Goal: Information Seeking & Learning: Learn about a topic

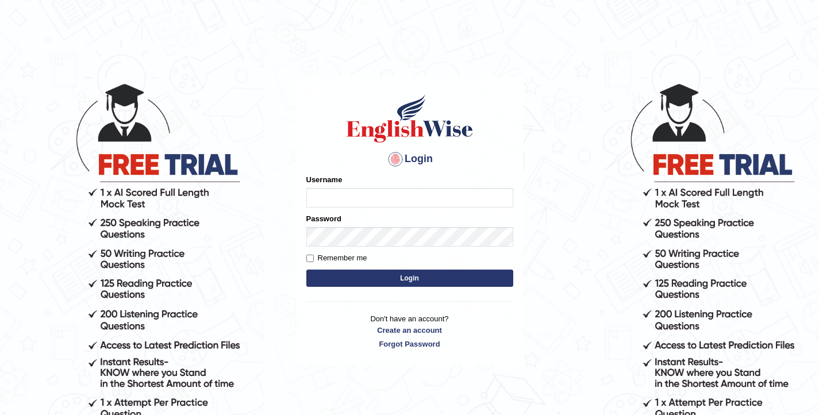
type input "elhamdavoodi"
click at [344, 283] on button "Login" at bounding box center [409, 278] width 207 height 17
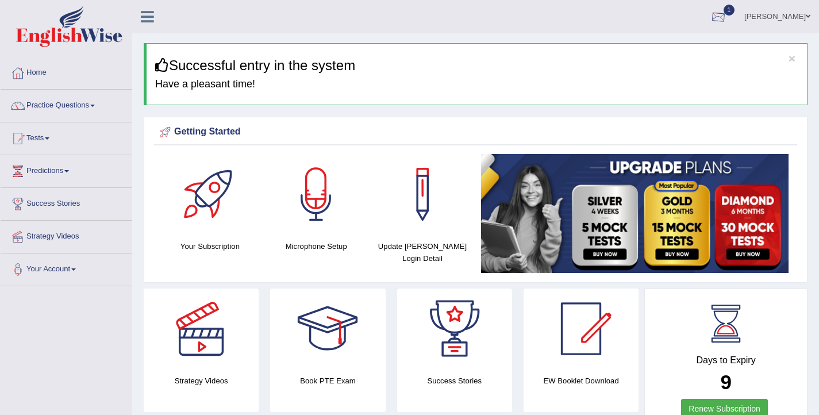
click at [727, 11] on div at bounding box center [718, 17] width 17 height 17
click at [642, 46] on link "PEW1 Oct 1, 2025 Exam evaluated" at bounding box center [649, 52] width 159 height 24
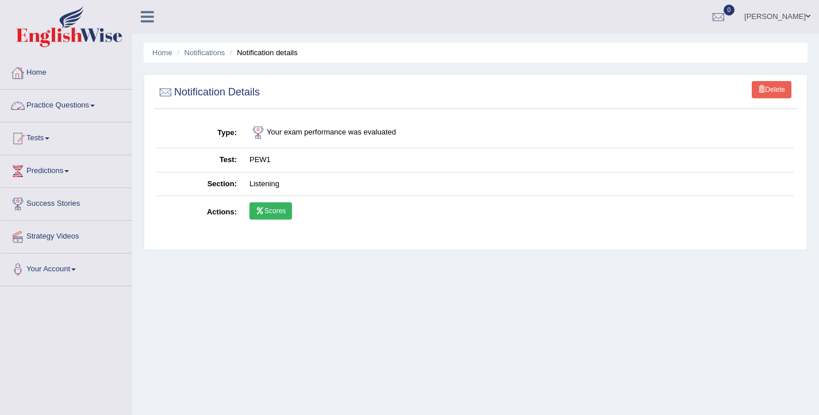
click at [39, 78] on link "Home" at bounding box center [66, 71] width 131 height 29
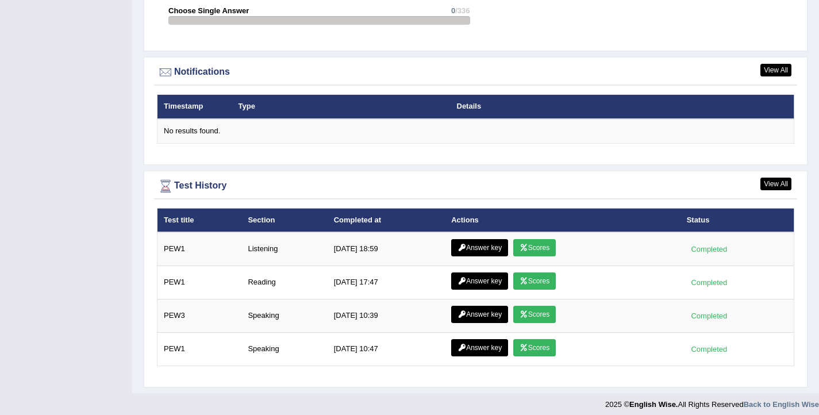
scroll to position [1354, 0]
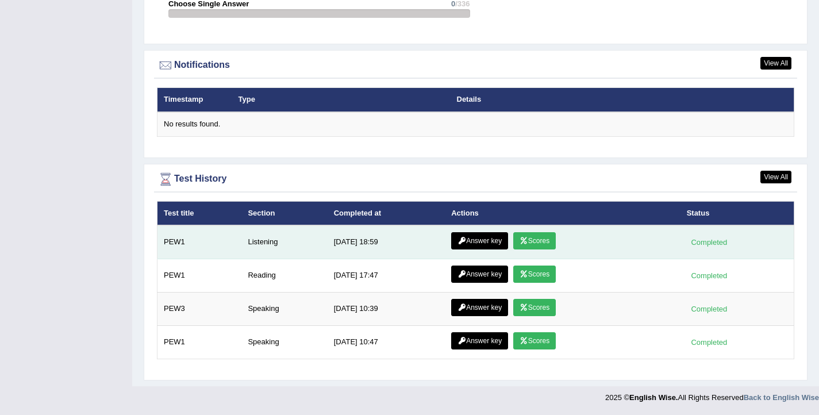
click at [475, 242] on link "Answer key" at bounding box center [479, 240] width 57 height 17
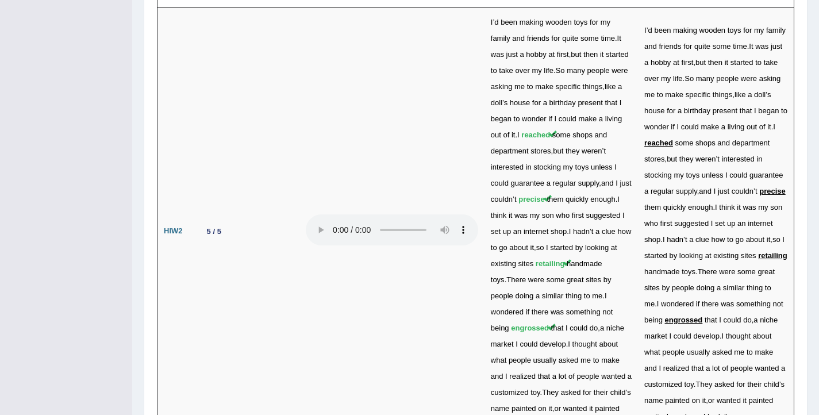
scroll to position [2774, 0]
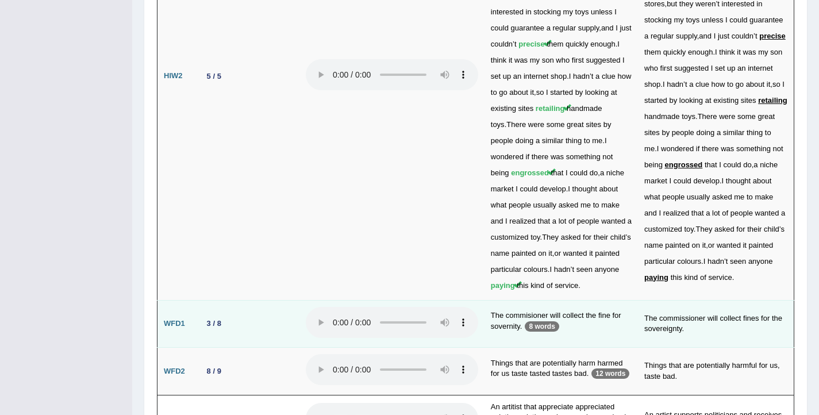
click at [523, 300] on td "The commisioner will collect the fine for sovernity. 8 words" at bounding box center [561, 324] width 153 height 48
click at [586, 300] on td "The commisioner will collect the fine for sovernity. 8 words" at bounding box center [561, 324] width 153 height 48
drag, startPoint x: 489, startPoint y: 239, endPoint x: 520, endPoint y: 240, distance: 31.0
click at [520, 300] on td "The commisioner will collect the fine for sovernity. 8 words" at bounding box center [561, 324] width 153 height 48
copy td "sovernity"
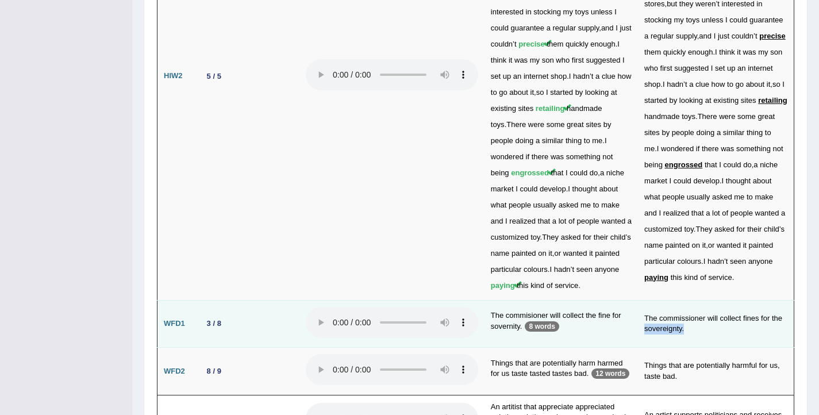
drag, startPoint x: 696, startPoint y: 243, endPoint x: 639, endPoint y: 240, distance: 56.4
click at [639, 300] on td "The commissioner will collect fines for the sovereignty." at bounding box center [716, 324] width 156 height 48
copy td "sovereignty."
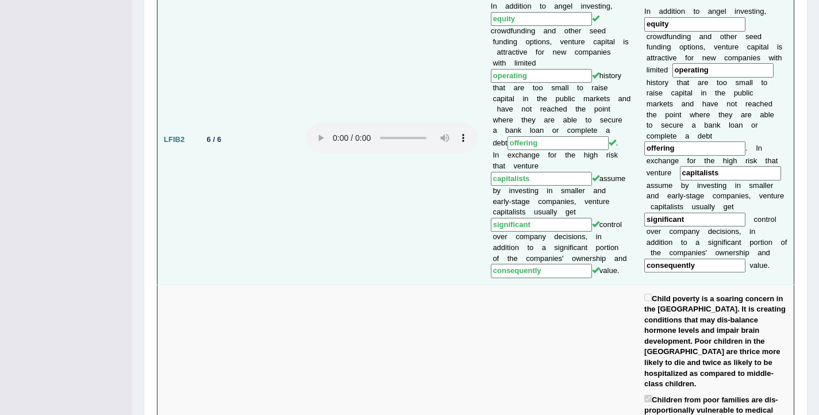
scroll to position [0, 0]
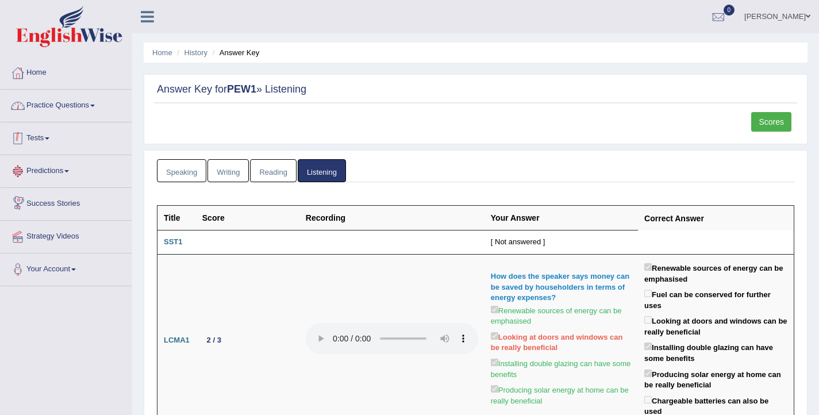
click at [52, 103] on link "Practice Questions" at bounding box center [66, 104] width 131 height 29
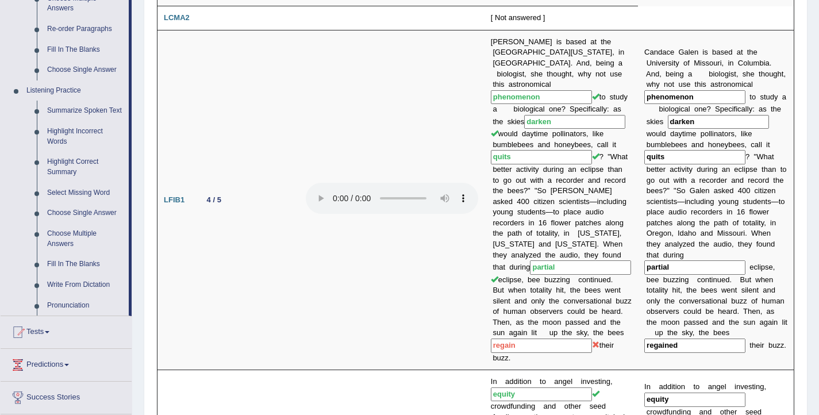
scroll to position [430, 0]
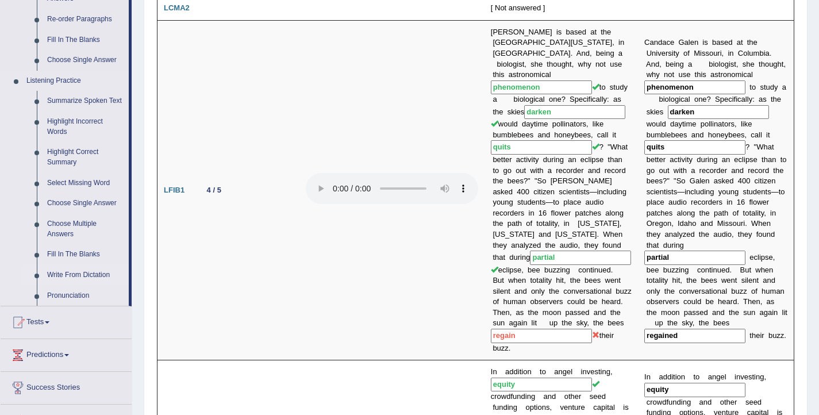
click at [73, 283] on link "Write From Dictation" at bounding box center [85, 275] width 87 height 21
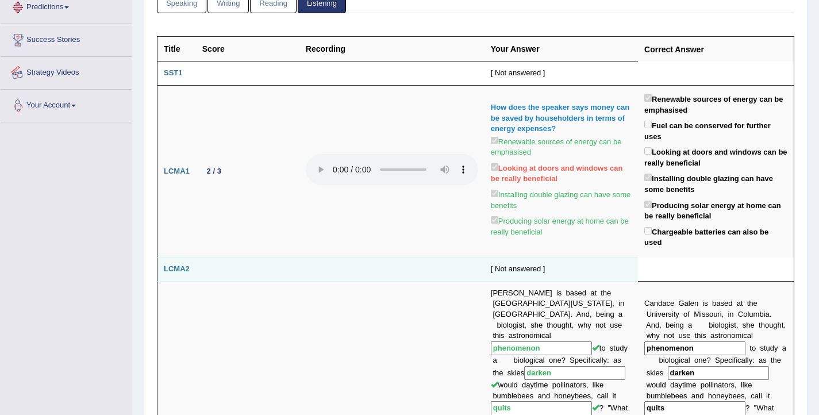
scroll to position [163, 0]
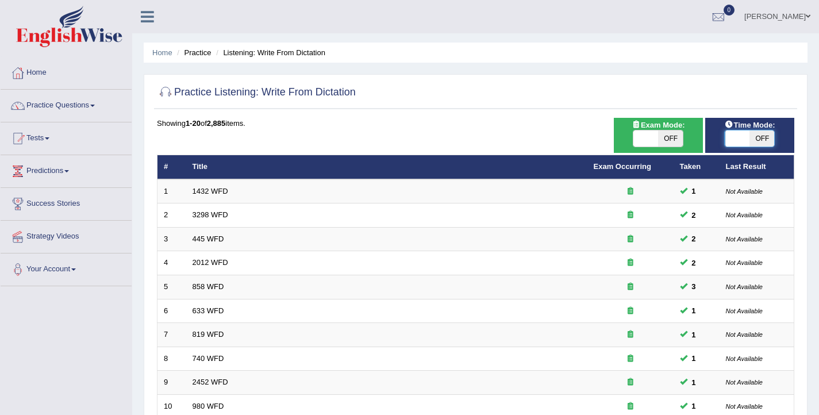
click at [736, 137] on span at bounding box center [737, 138] width 25 height 16
checkbox input "true"
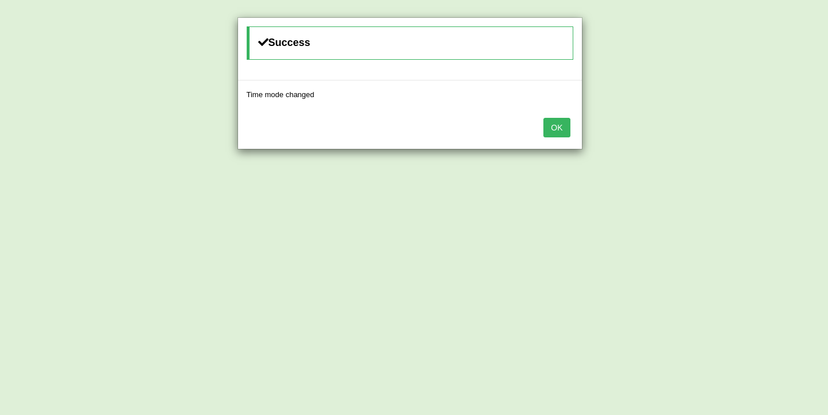
click at [555, 130] on button "OK" at bounding box center [556, 128] width 26 height 20
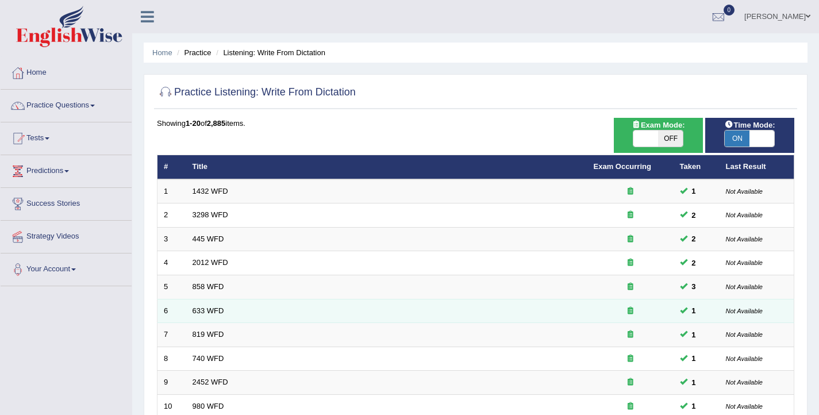
scroll to position [346, 0]
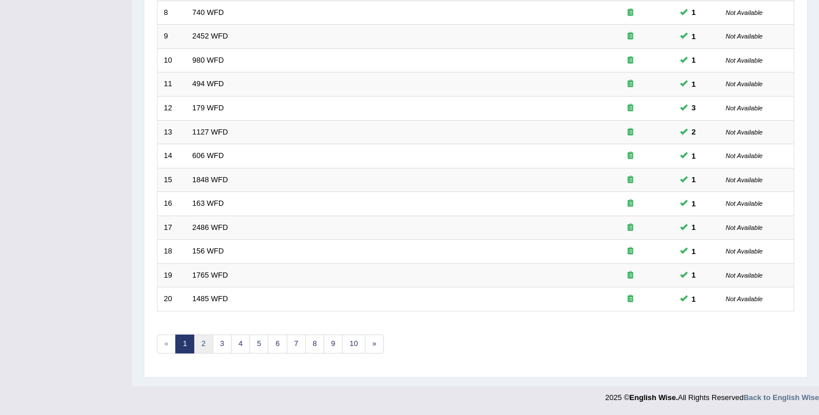
click at [197, 348] on link "2" at bounding box center [203, 344] width 19 height 19
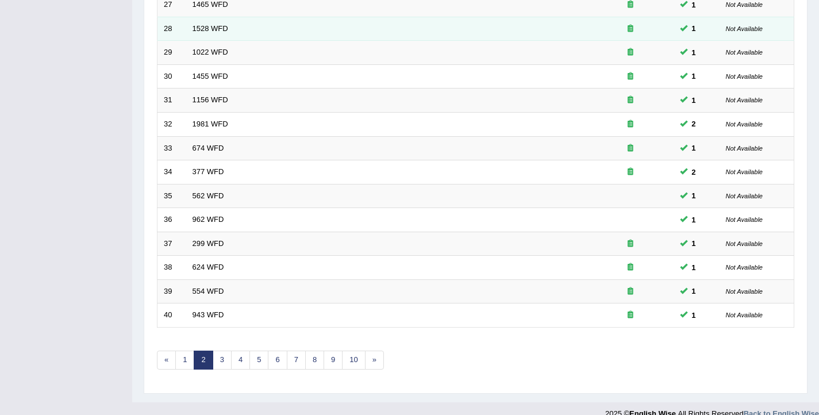
scroll to position [346, 0]
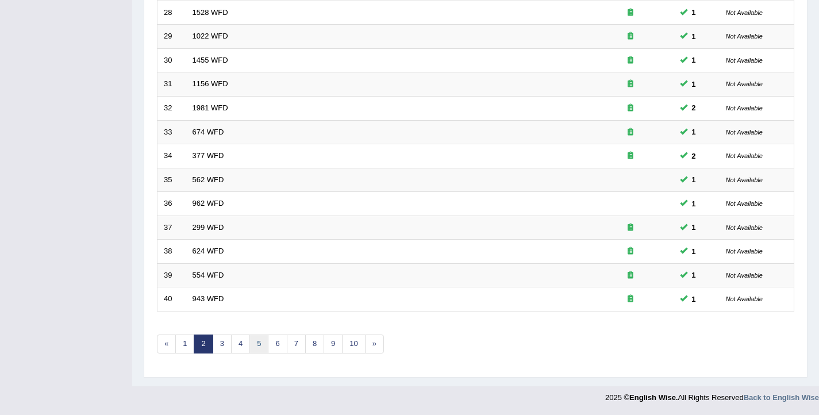
click at [259, 350] on link "5" at bounding box center [258, 344] width 19 height 19
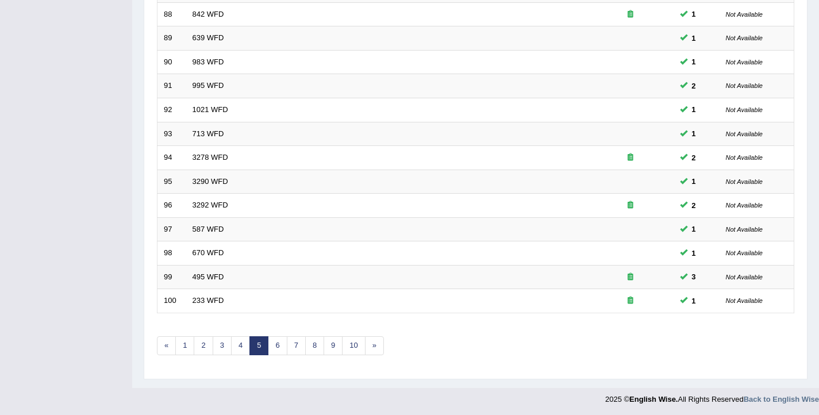
scroll to position [346, 0]
click at [283, 349] on link "6" at bounding box center [277, 344] width 19 height 19
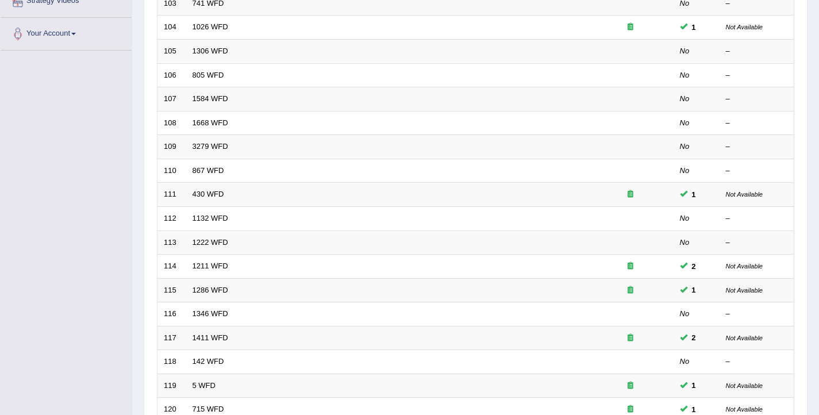
scroll to position [346, 0]
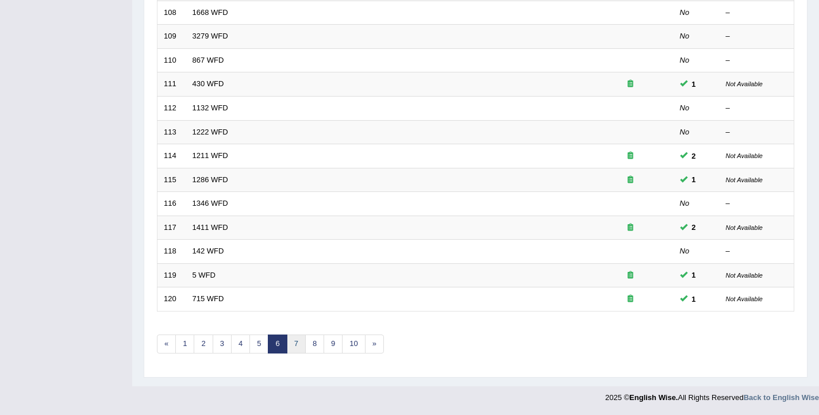
click at [300, 347] on link "7" at bounding box center [296, 344] width 19 height 19
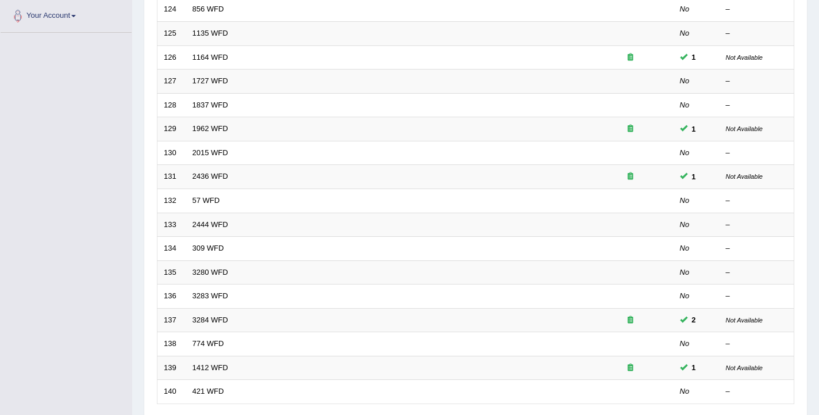
scroll to position [346, 0]
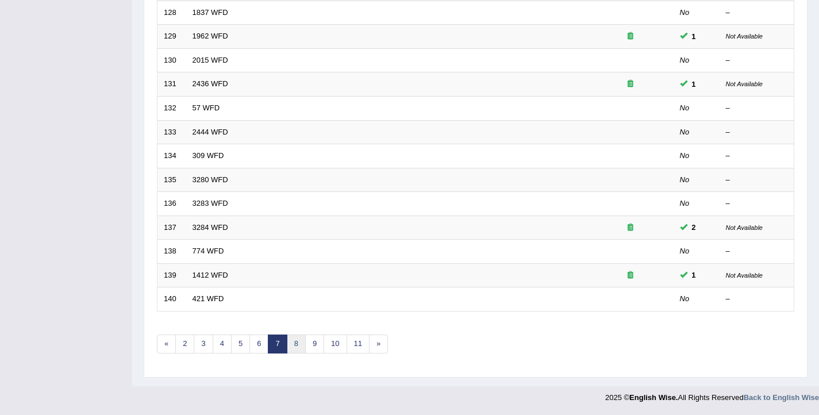
click at [299, 347] on link "8" at bounding box center [296, 344] width 19 height 19
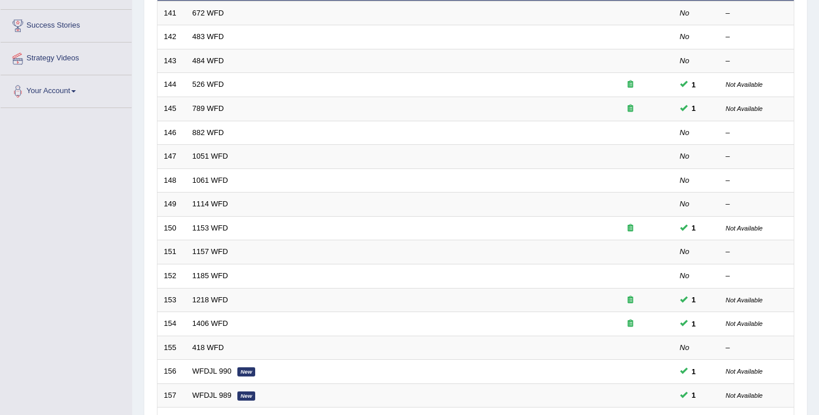
scroll to position [346, 0]
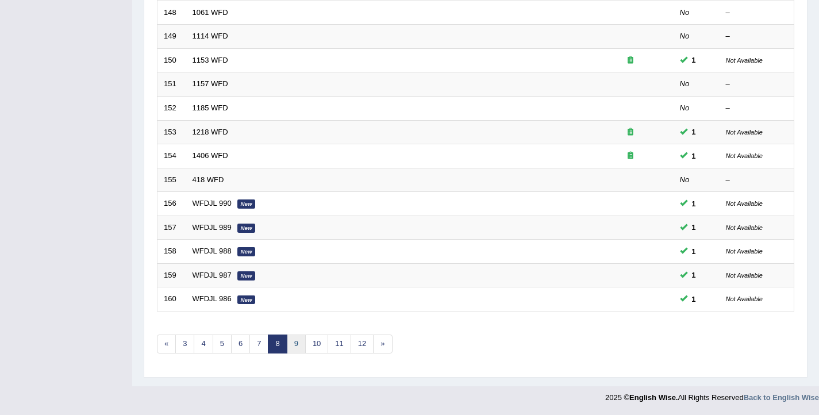
click at [295, 340] on link "9" at bounding box center [296, 344] width 19 height 19
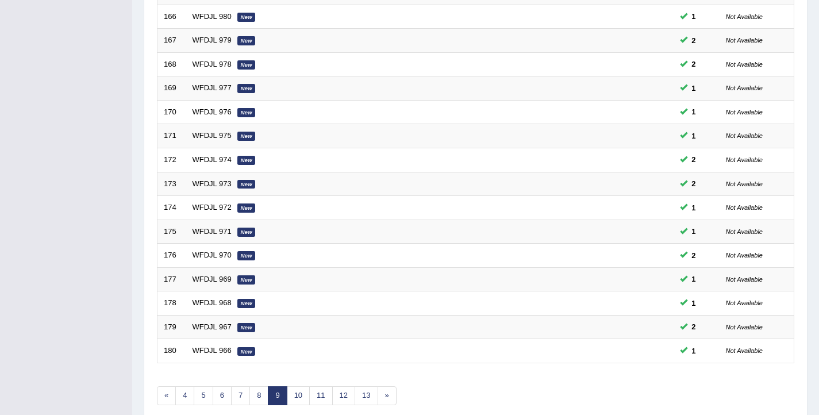
scroll to position [346, 0]
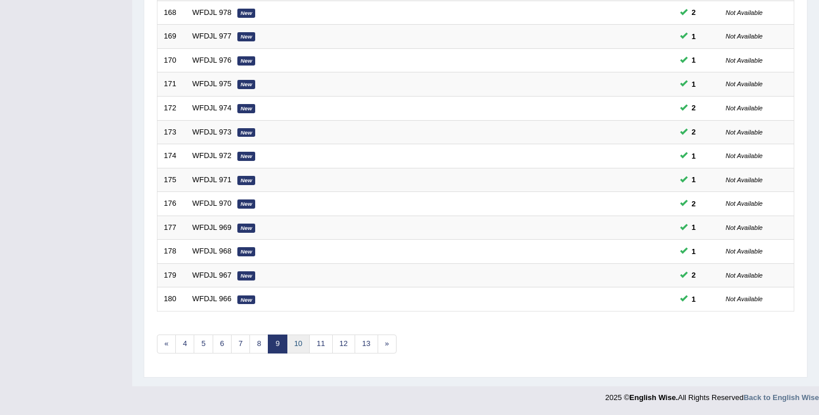
click at [294, 347] on link "10" at bounding box center [298, 344] width 23 height 19
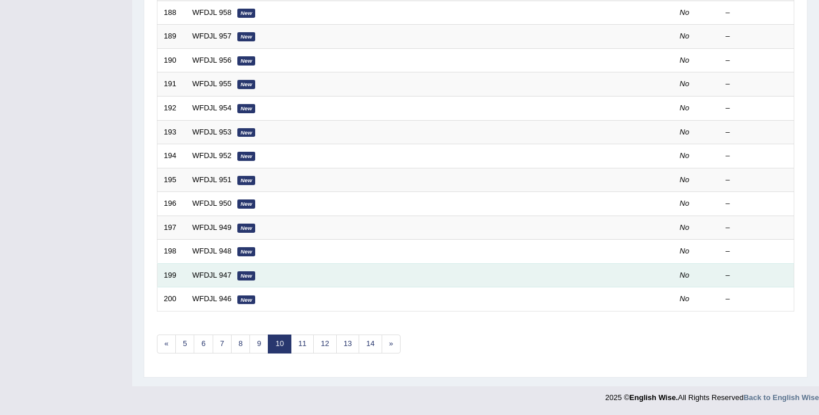
scroll to position [148, 0]
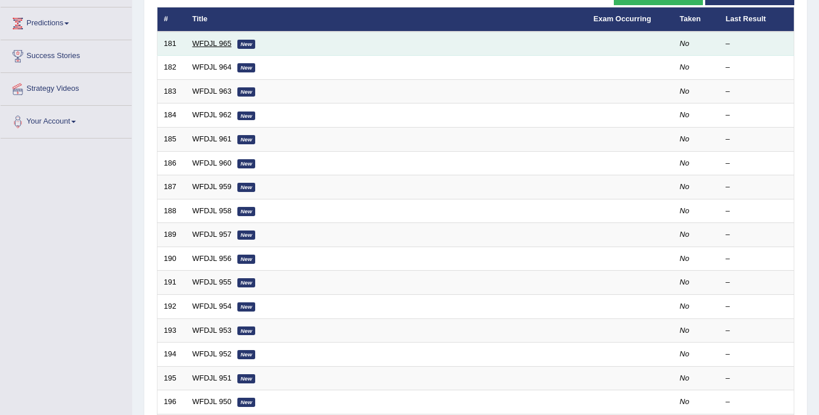
click at [220, 45] on link "WFDJL 965" at bounding box center [212, 43] width 39 height 9
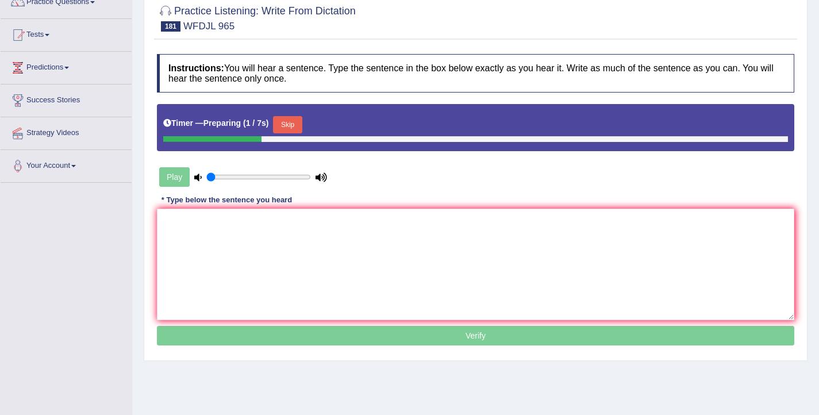
scroll to position [189, 0]
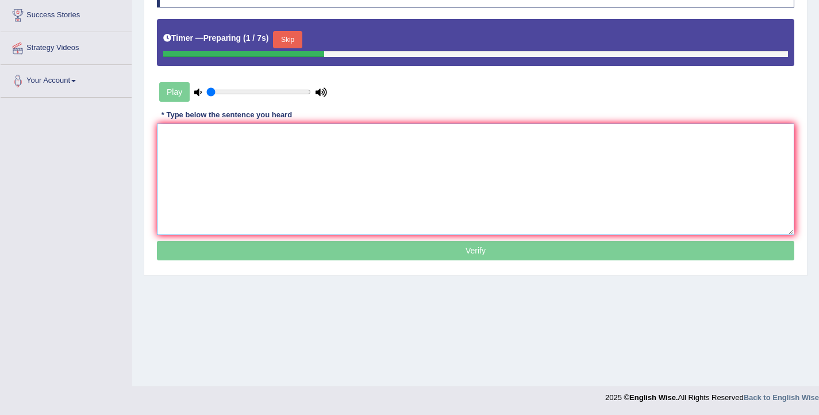
click at [328, 201] on textarea at bounding box center [475, 180] width 637 height 112
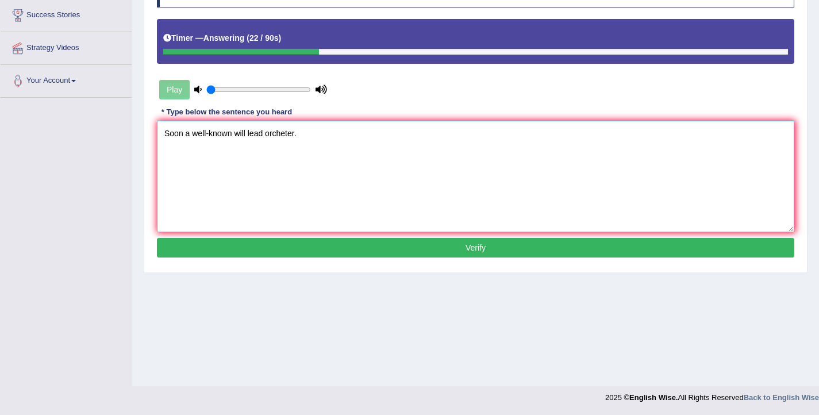
click at [232, 133] on textarea "Soon a well-known will lead orcheter." at bounding box center [475, 177] width 637 height 112
click at [301, 135] on textarea "Soon a well-known architect will lead orcheter." at bounding box center [475, 177] width 637 height 112
type textarea "Soon a well-known architect will lead the orcheter."
click at [356, 249] on button "Verify" at bounding box center [475, 248] width 637 height 20
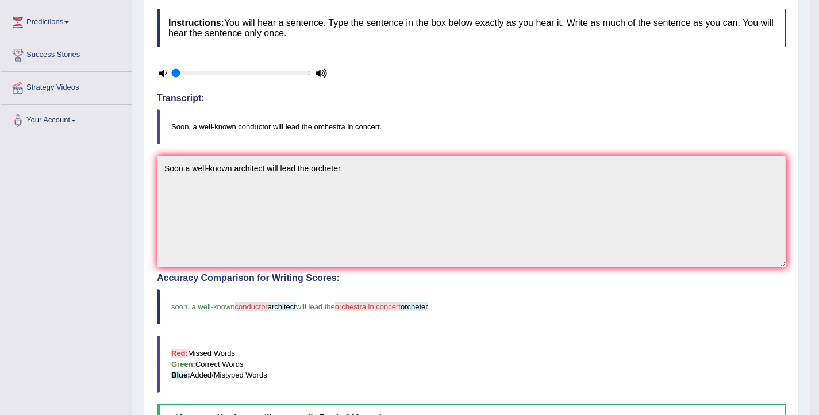
scroll to position [13, 0]
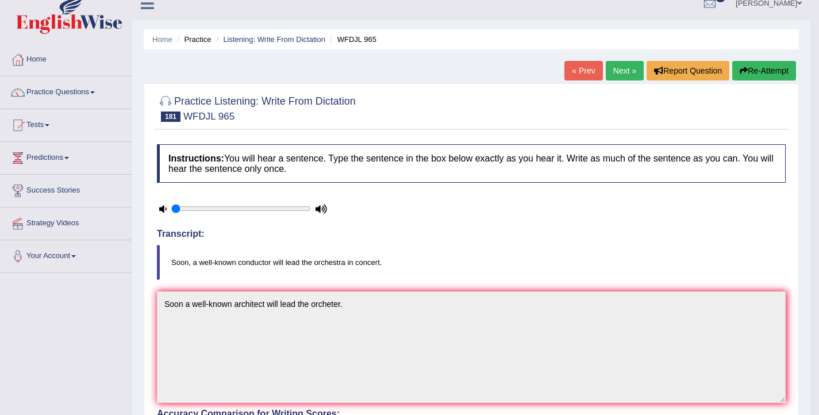
click at [740, 73] on icon "button" at bounding box center [744, 71] width 8 height 8
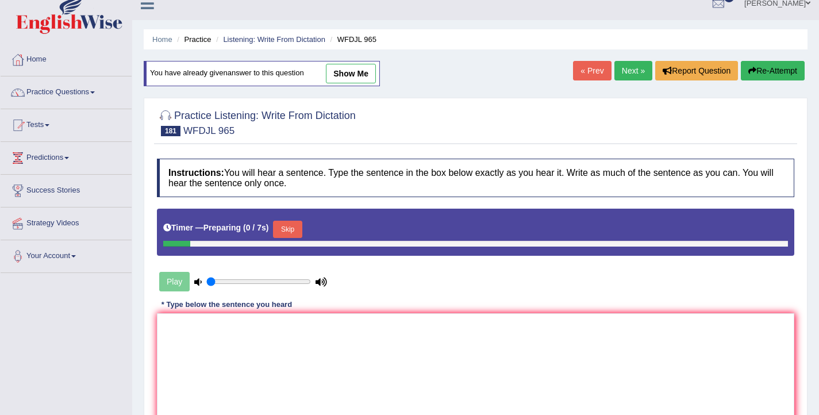
click at [356, 333] on textarea at bounding box center [475, 369] width 637 height 112
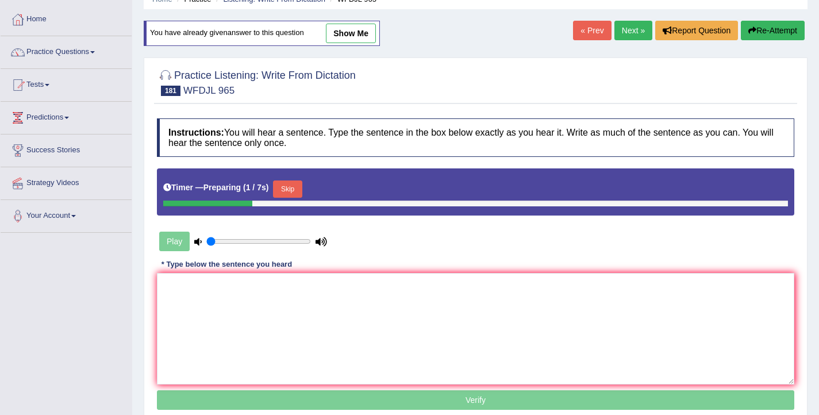
scroll to position [66, 0]
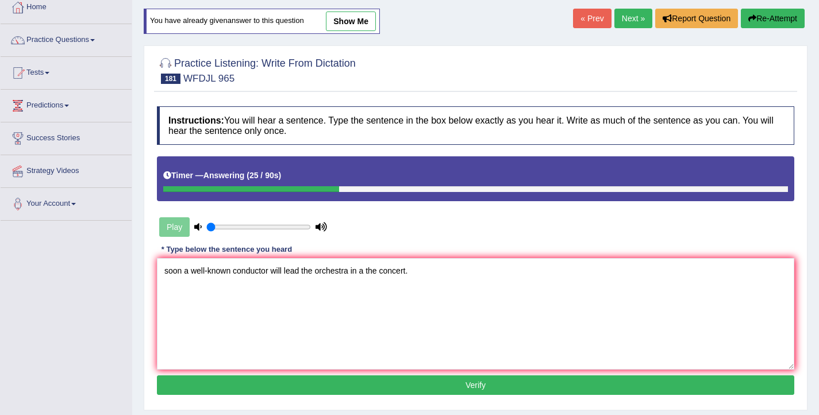
click at [167, 271] on textarea "soon a well-known conductor will lead the orchestra in a the concert." at bounding box center [475, 314] width 637 height 112
type textarea "Soon a well-known conductor will lead the orchestra in a the concert."
click at [402, 379] on button "Verify" at bounding box center [475, 385] width 637 height 20
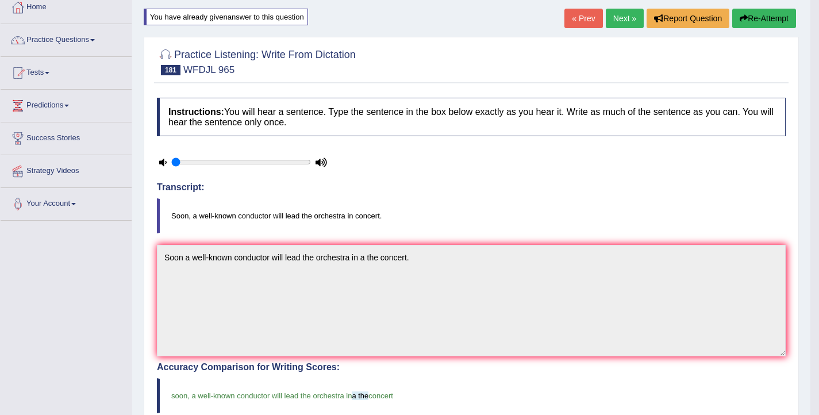
click at [623, 21] on link "Next »" at bounding box center [625, 19] width 38 height 20
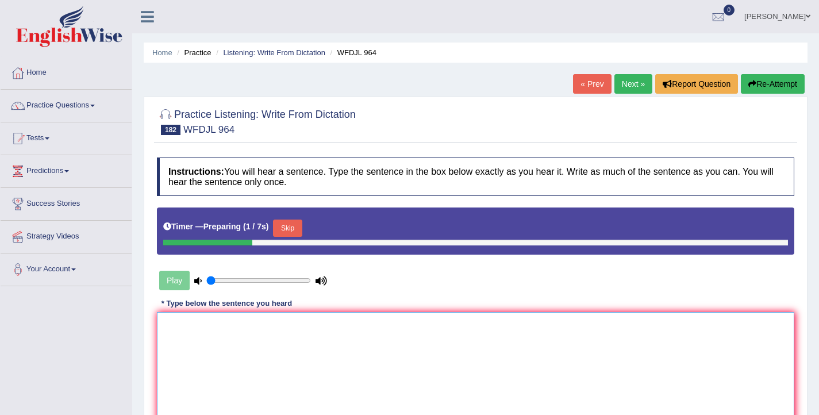
click at [233, 379] on textarea at bounding box center [475, 368] width 637 height 112
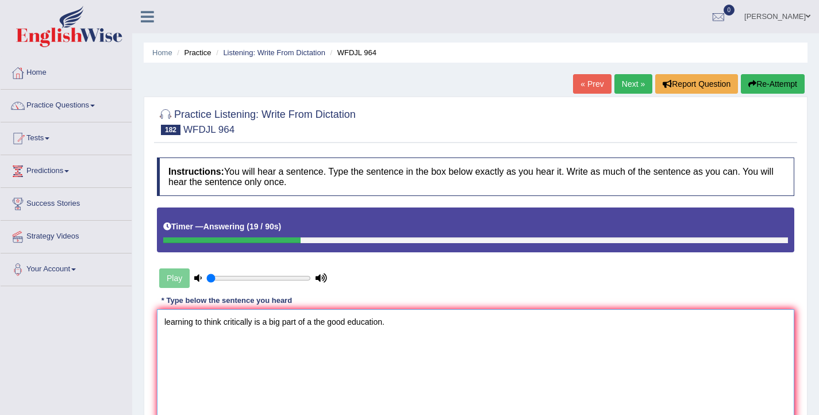
click at [166, 324] on textarea "learning to think critically is a big part of a the good education." at bounding box center [475, 365] width 637 height 112
click at [274, 326] on textarea "Learning to think critically is a big part of a the good education." at bounding box center [475, 365] width 637 height 112
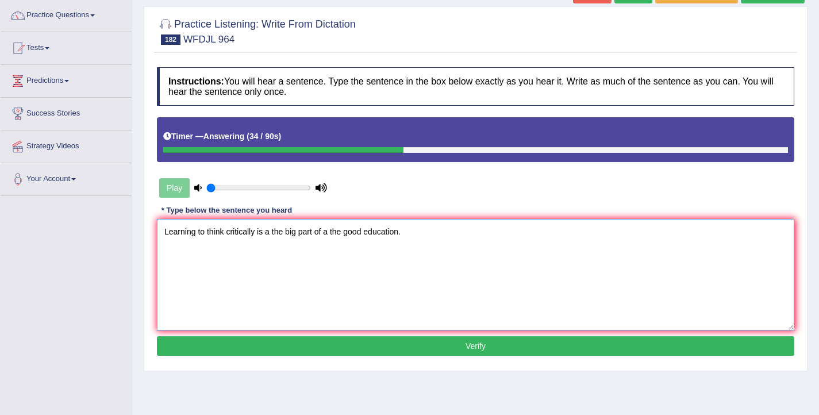
scroll to position [95, 0]
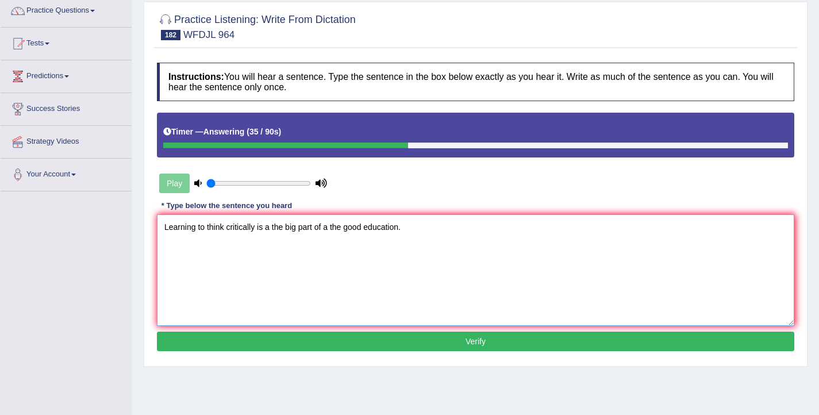
type textarea "Learning to think critically is a the big part of a the good education."
click at [308, 344] on button "Verify" at bounding box center [475, 342] width 637 height 20
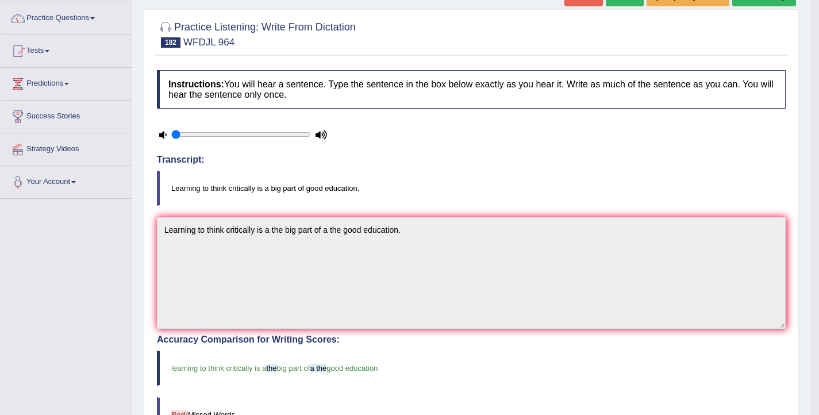
scroll to position [0, 0]
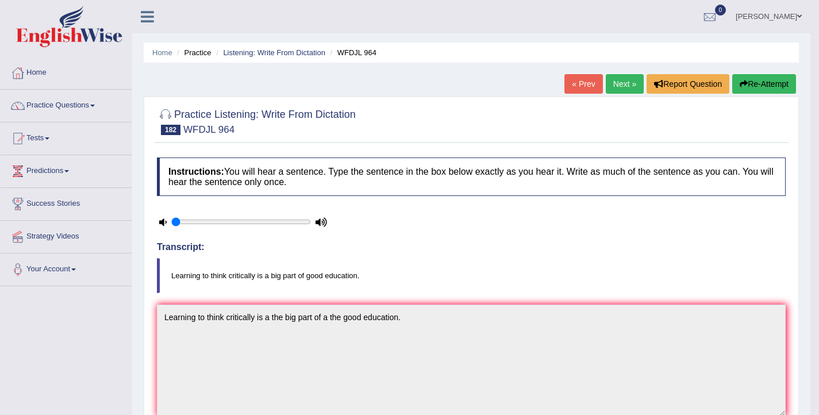
click at [613, 80] on link "Next »" at bounding box center [625, 84] width 38 height 20
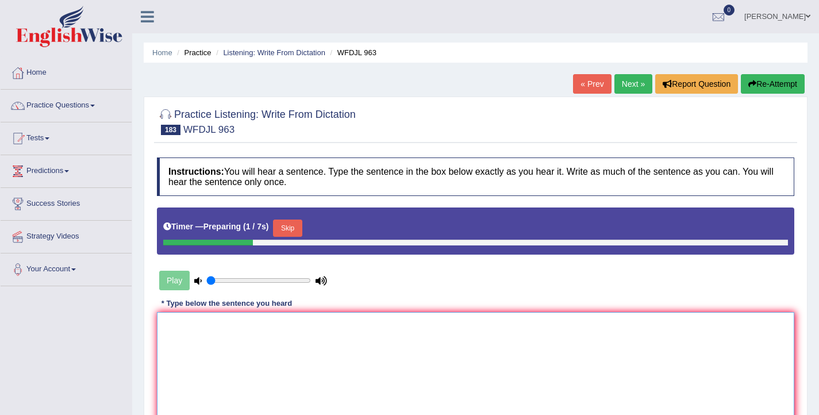
click at [381, 363] on textarea at bounding box center [475, 368] width 637 height 112
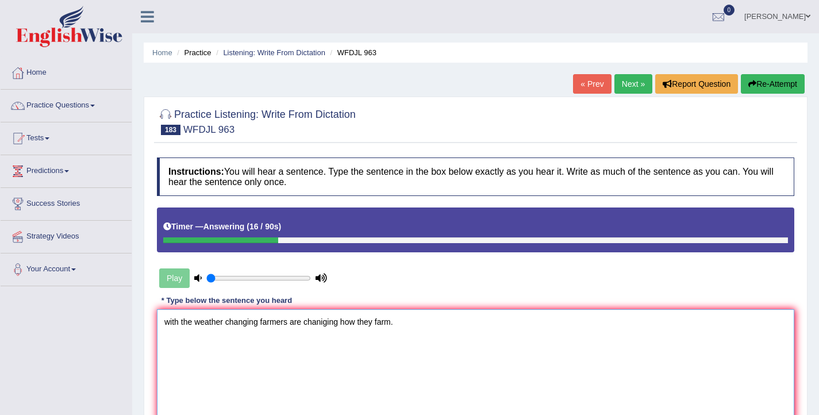
click at [170, 328] on textarea "with the weather changing farmers are chaniging how they farm." at bounding box center [475, 365] width 637 height 112
click at [289, 325] on textarea "With the weather changing farmers are chaniging how they farm." at bounding box center [475, 365] width 637 height 112
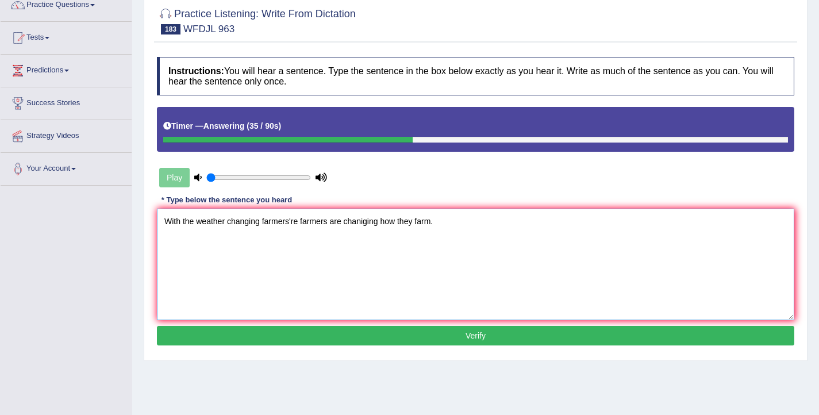
scroll to position [102, 0]
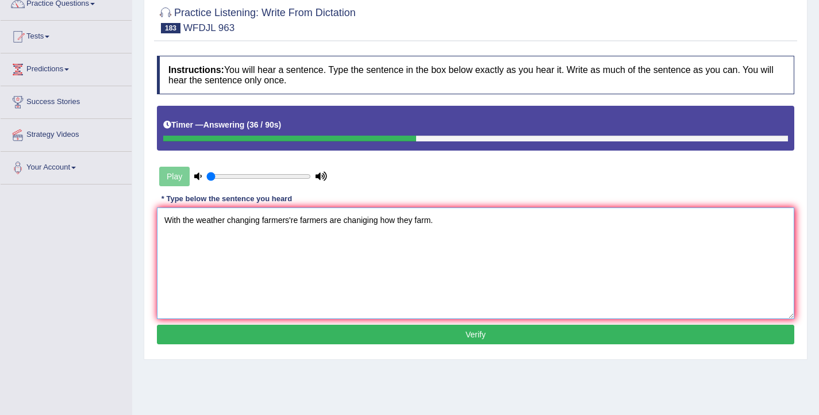
type textarea "With the weather changing farmers're farmers are chaniging how they farm."
click at [397, 337] on button "Verify" at bounding box center [475, 335] width 637 height 20
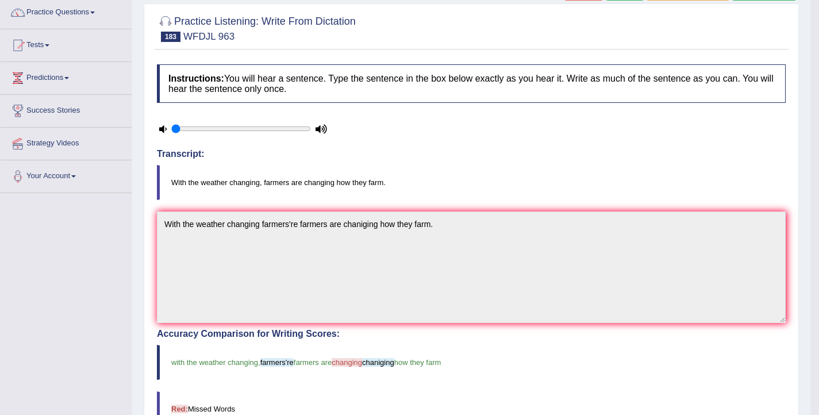
scroll to position [28, 0]
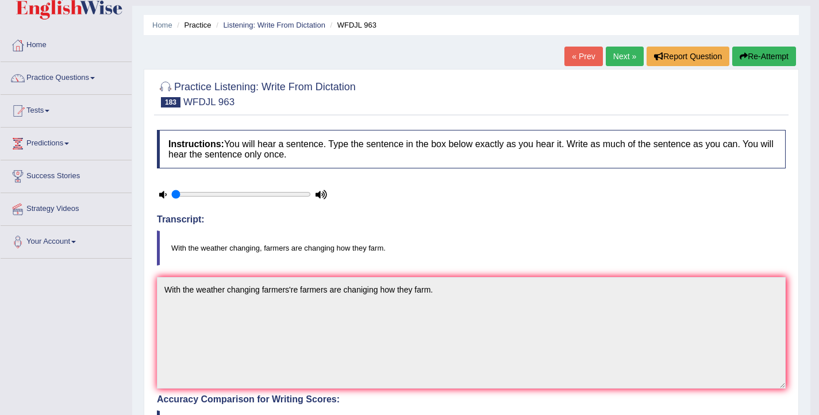
click at [614, 59] on link "Next »" at bounding box center [625, 57] width 38 height 20
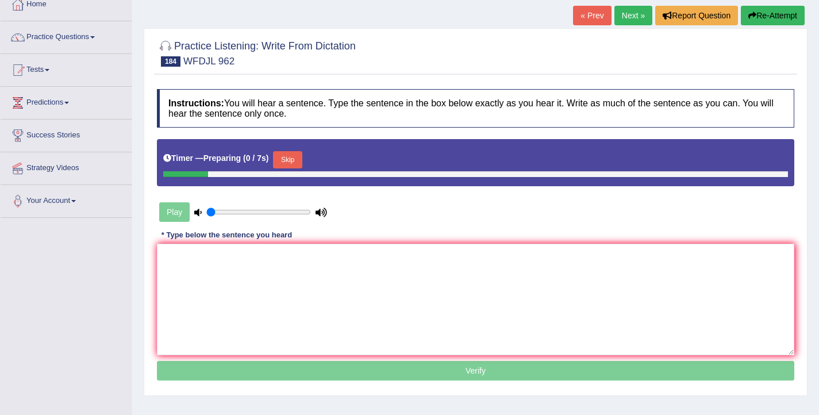
scroll to position [105, 0]
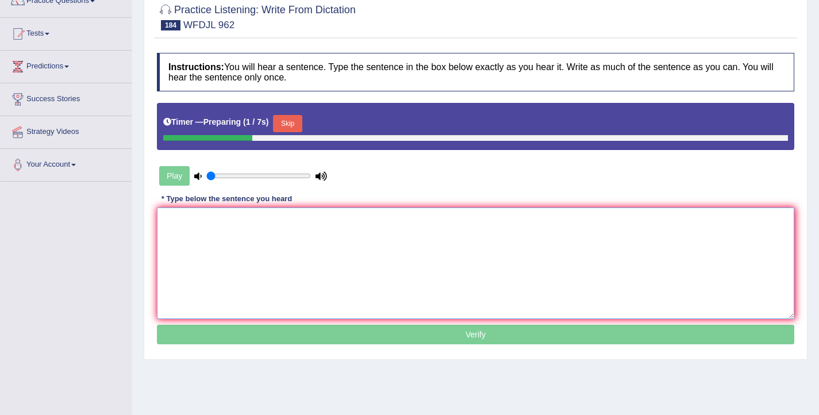
click at [280, 270] on textarea at bounding box center [475, 264] width 637 height 112
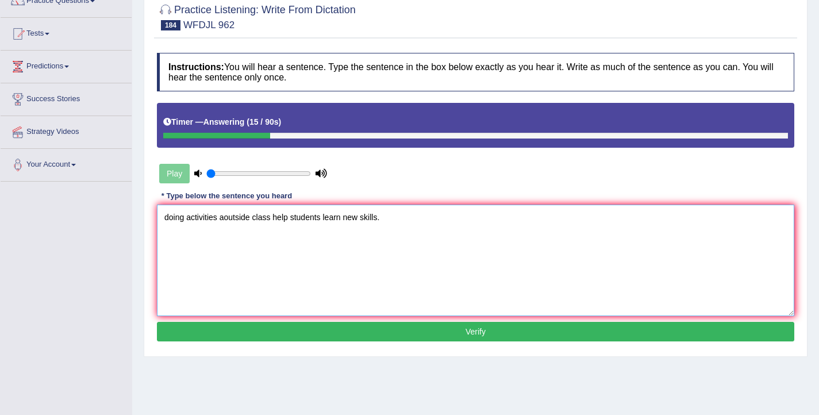
click at [168, 223] on textarea "doing activities aoutside class help students learn new skills." at bounding box center [475, 261] width 637 height 112
click at [225, 218] on textarea "Doing activities aoutside class help students learn new skills." at bounding box center [475, 261] width 637 height 112
click at [268, 220] on textarea "Doing activities outside class help students learn new skills." at bounding box center [475, 261] width 637 height 112
type textarea "Doing activities outside class, will help students learn new skills."
click at [410, 331] on button "Verify" at bounding box center [475, 332] width 637 height 20
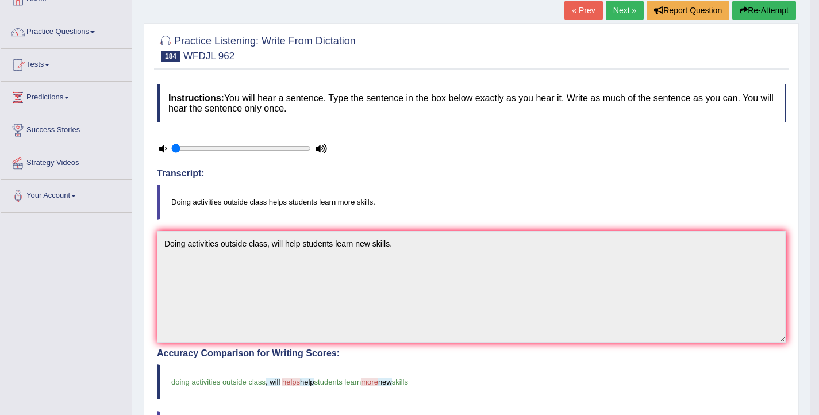
scroll to position [18, 0]
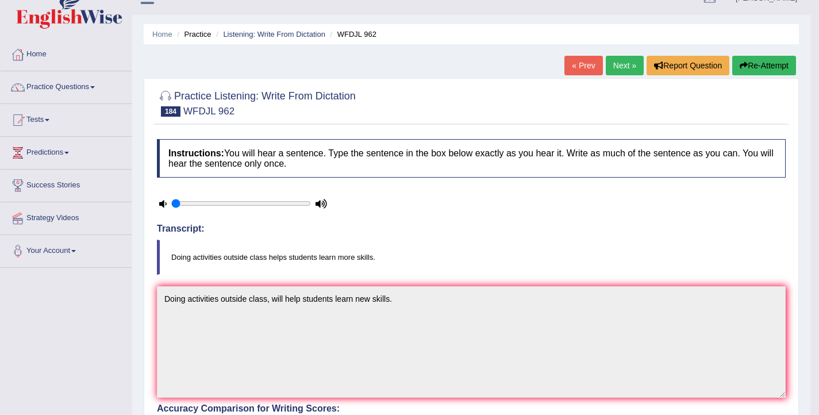
click at [754, 68] on button "Re-Attempt" at bounding box center [764, 66] width 64 height 20
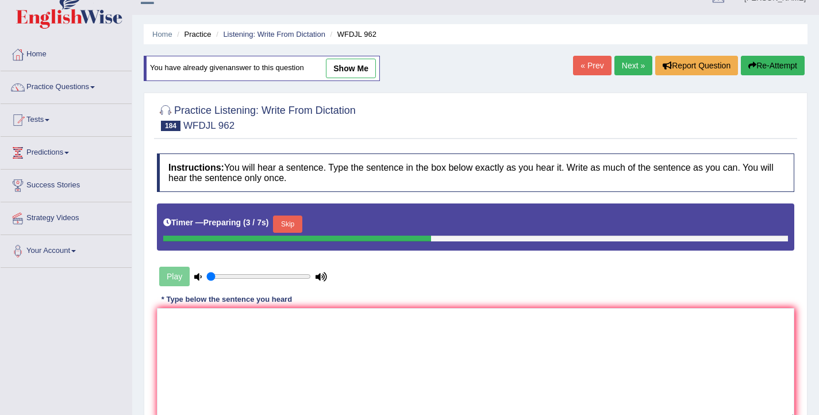
click at [295, 228] on button "Skip" at bounding box center [287, 224] width 29 height 17
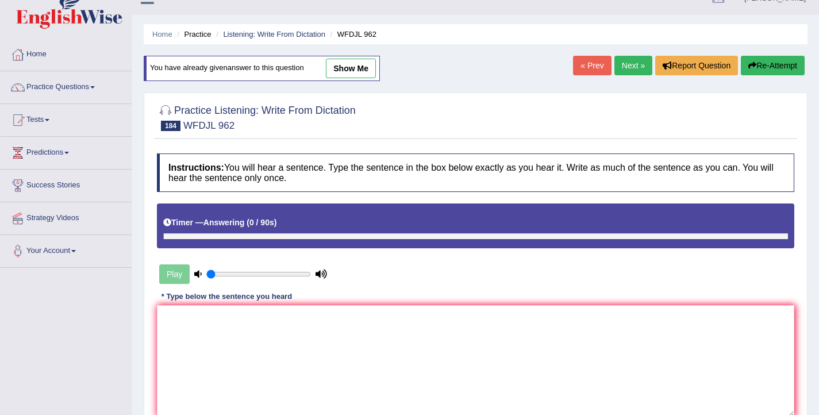
click at [619, 70] on link "Next »" at bounding box center [633, 66] width 38 height 20
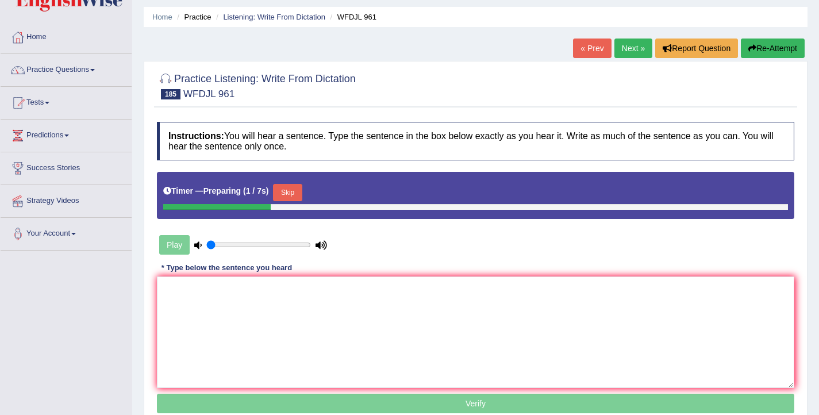
scroll to position [47, 0]
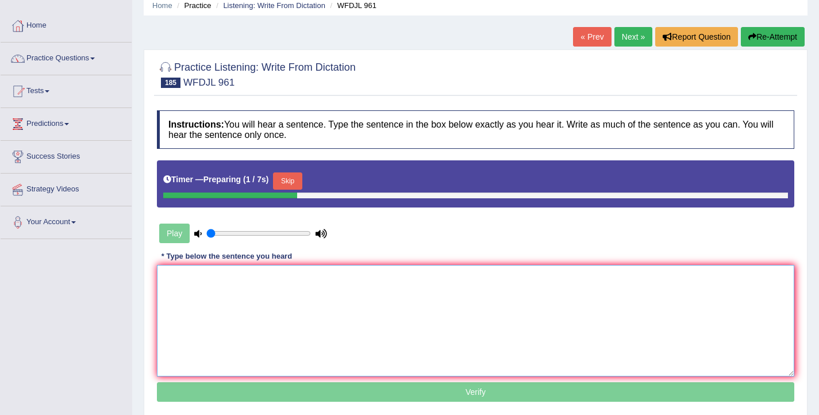
click at [316, 318] on textarea at bounding box center [475, 321] width 637 height 112
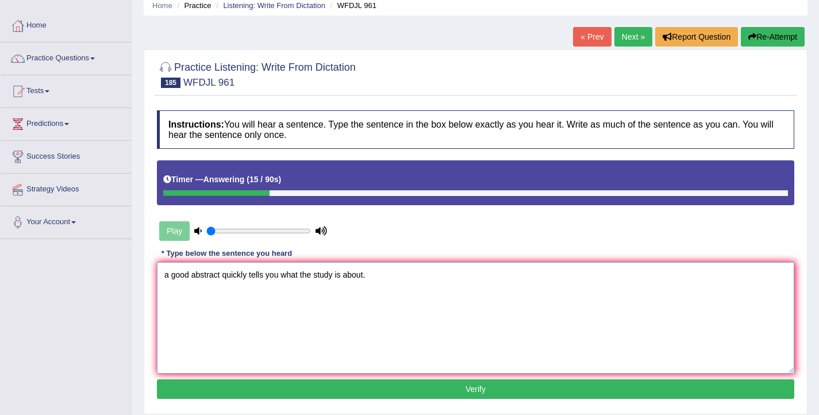
click at [170, 277] on textarea "a good abstract quickly tells you what the study is about." at bounding box center [475, 318] width 637 height 112
type textarea "A good abstract quickly tells you what the study is about."
click at [366, 388] on button "Verify" at bounding box center [475, 389] width 637 height 20
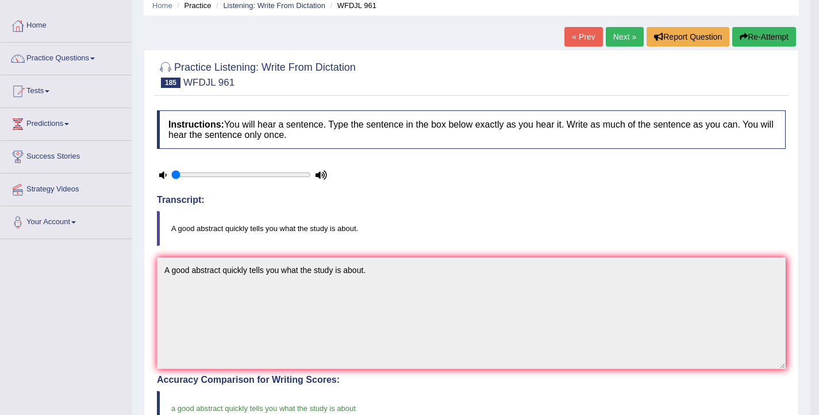
click at [625, 39] on link "Next »" at bounding box center [625, 37] width 38 height 20
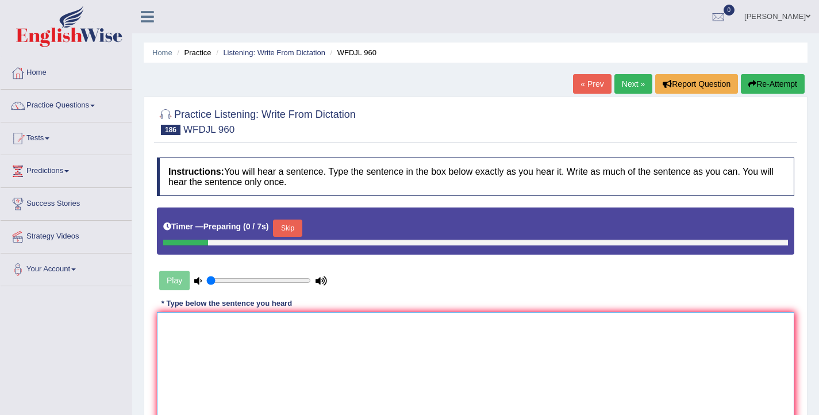
click at [300, 366] on textarea at bounding box center [475, 368] width 637 height 112
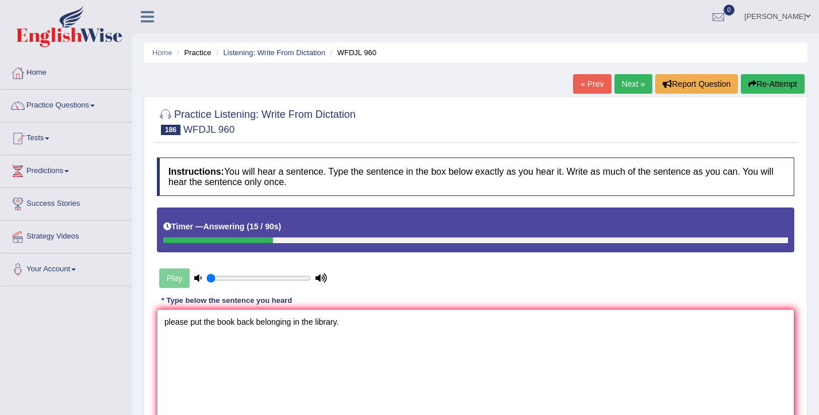
click at [168, 325] on textarea "please put the book back belonging in the library." at bounding box center [475, 365] width 637 height 112
click at [258, 324] on textarea "Please put the book back belonging in the library." at bounding box center [475, 365] width 637 height 112
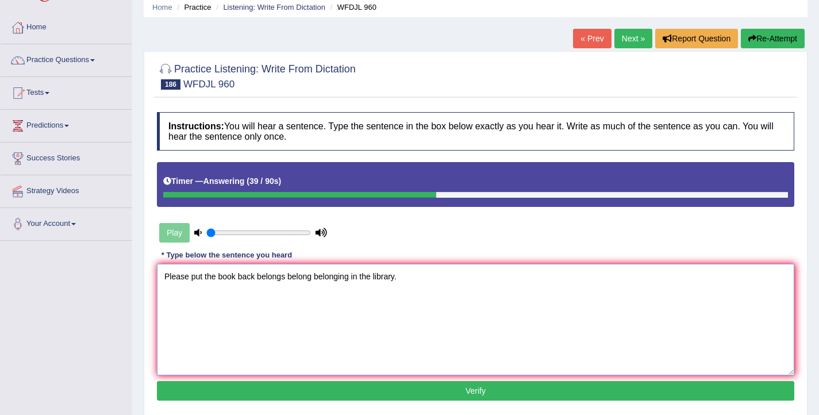
scroll to position [110, 0]
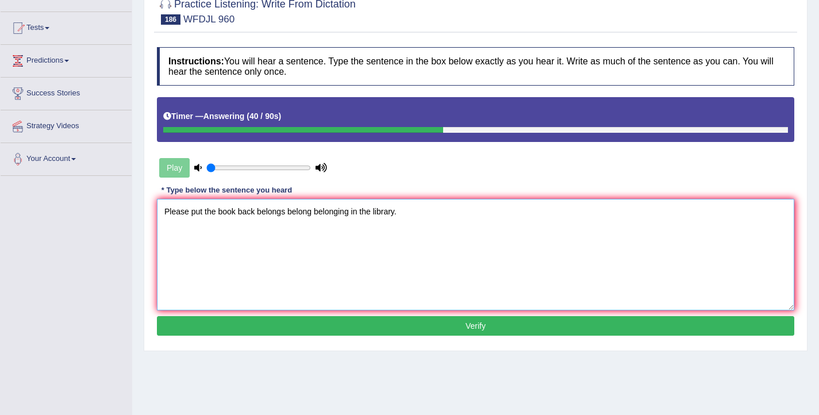
type textarea "Please put the book back belongs belong belonging in the library."
click at [282, 329] on button "Verify" at bounding box center [475, 326] width 637 height 20
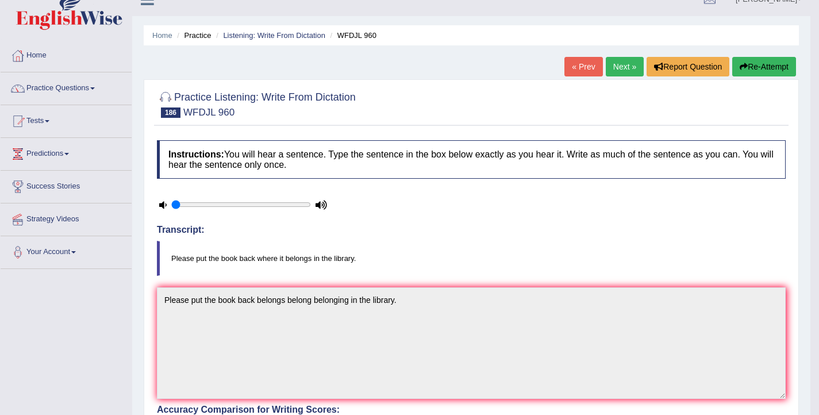
scroll to position [0, 0]
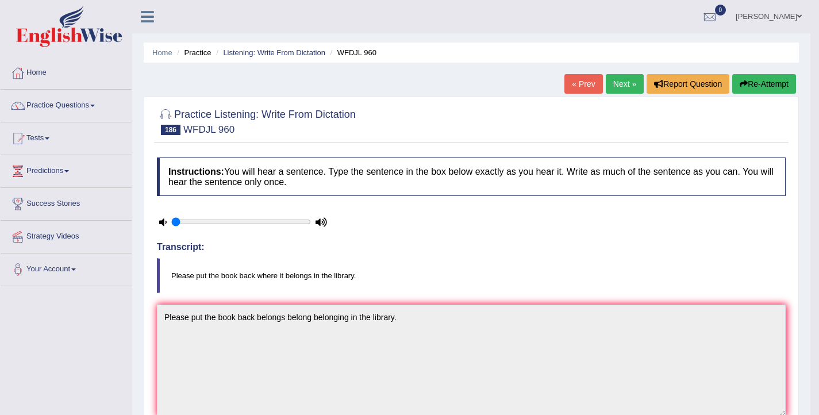
click at [755, 90] on button "Re-Attempt" at bounding box center [764, 84] width 64 height 20
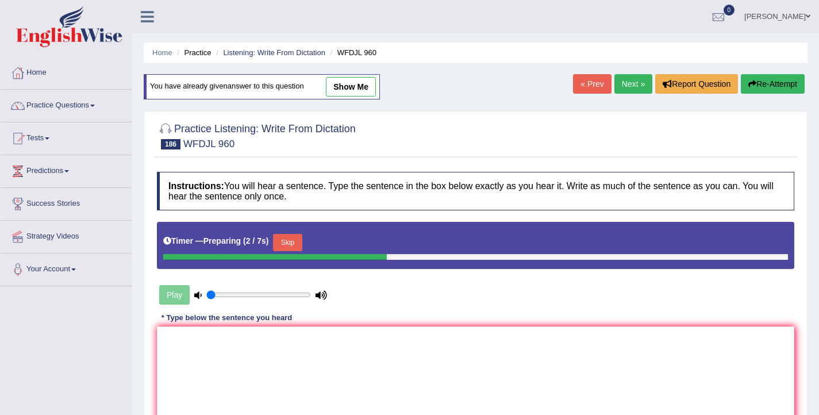
click at [292, 250] on button "Skip" at bounding box center [287, 242] width 29 height 17
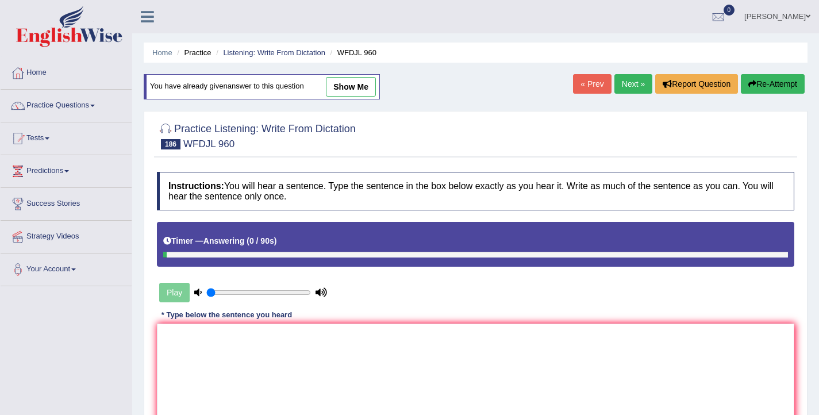
click at [624, 92] on link "Next »" at bounding box center [633, 84] width 38 height 20
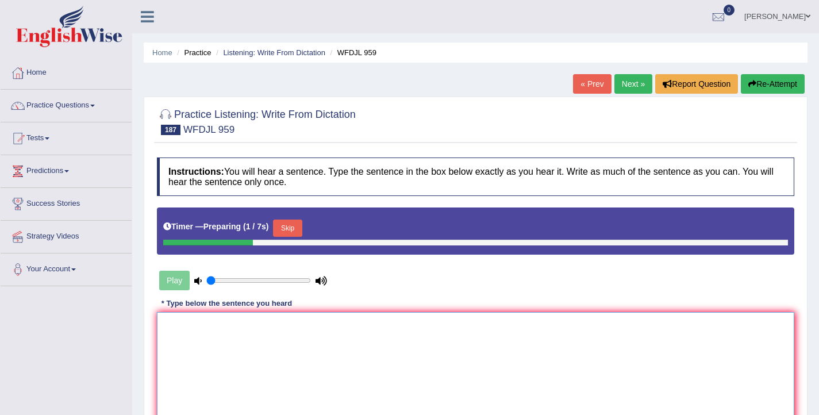
click at [328, 372] on textarea at bounding box center [475, 368] width 637 height 112
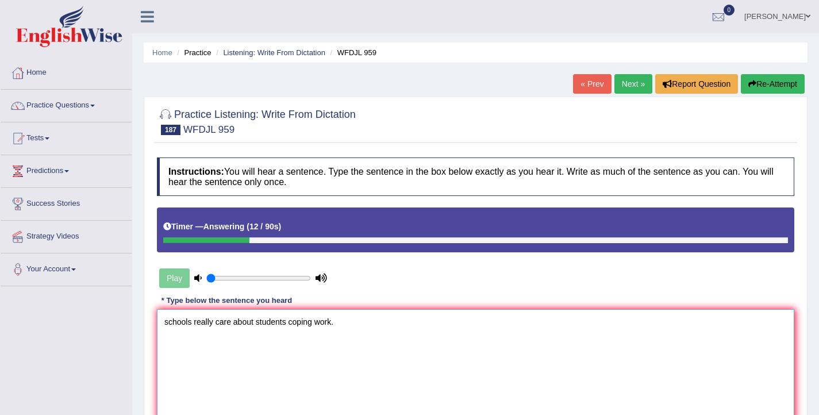
click at [167, 324] on textarea "schools really care about students coping work." at bounding box center [475, 365] width 637 height 112
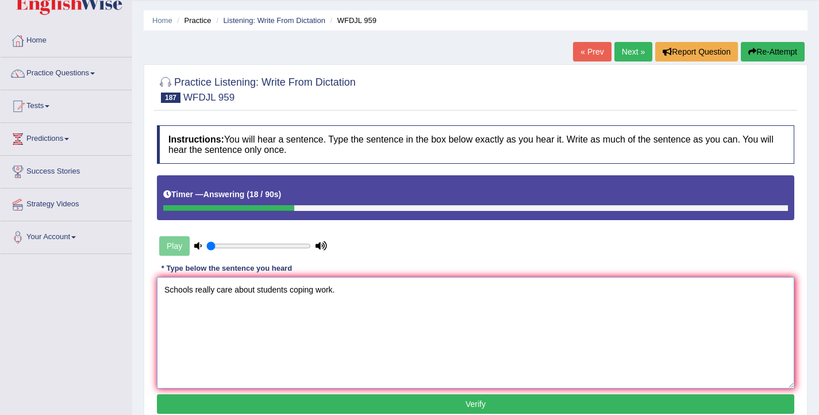
scroll to position [41, 0]
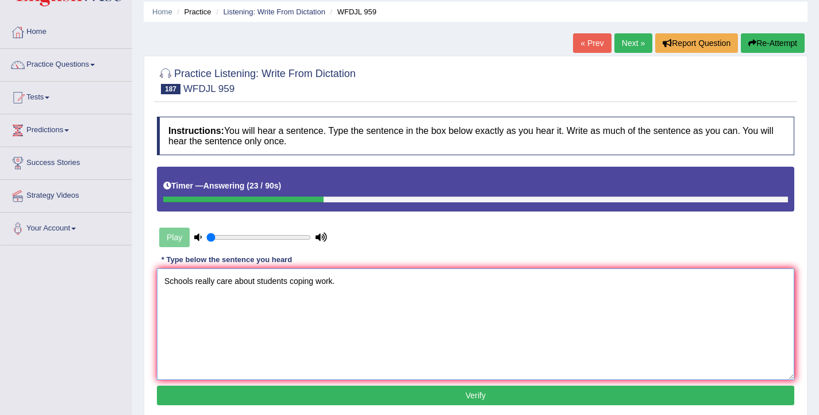
type textarea "Schools really care about students coping work."
click at [282, 395] on button "Verify" at bounding box center [475, 396] width 637 height 20
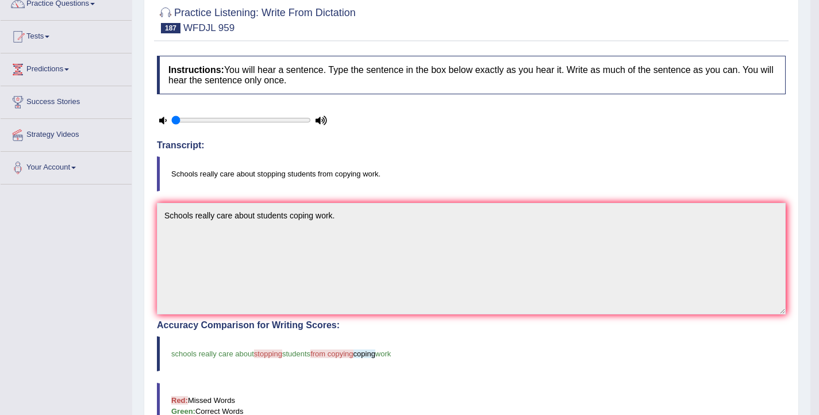
scroll to position [0, 0]
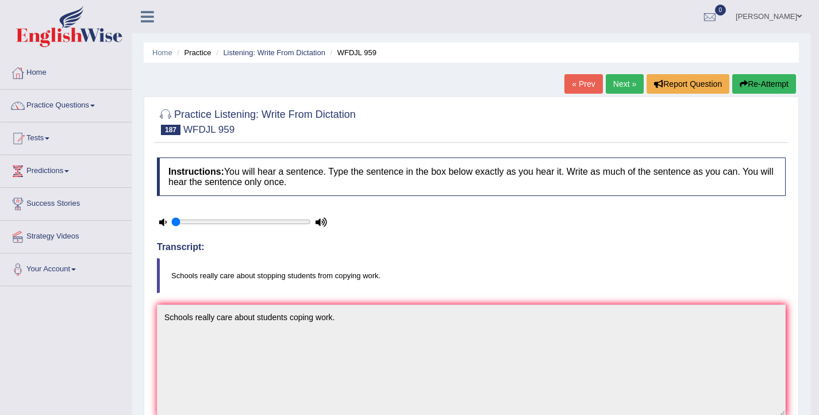
click at [752, 83] on button "Re-Attempt" at bounding box center [764, 84] width 64 height 20
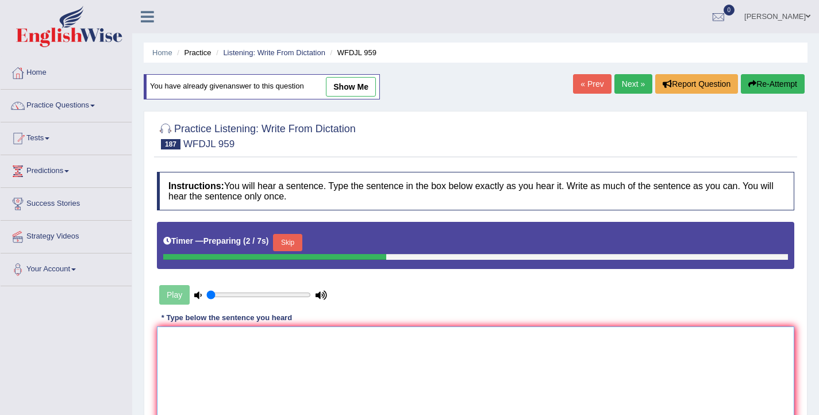
click at [227, 348] on textarea at bounding box center [475, 382] width 637 height 112
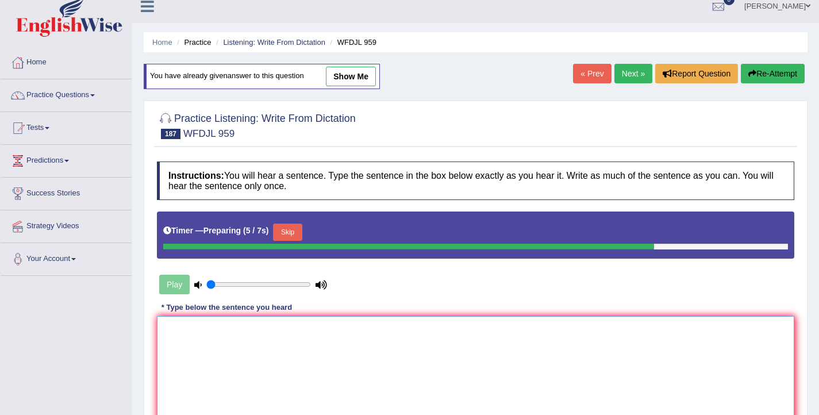
scroll to position [25, 0]
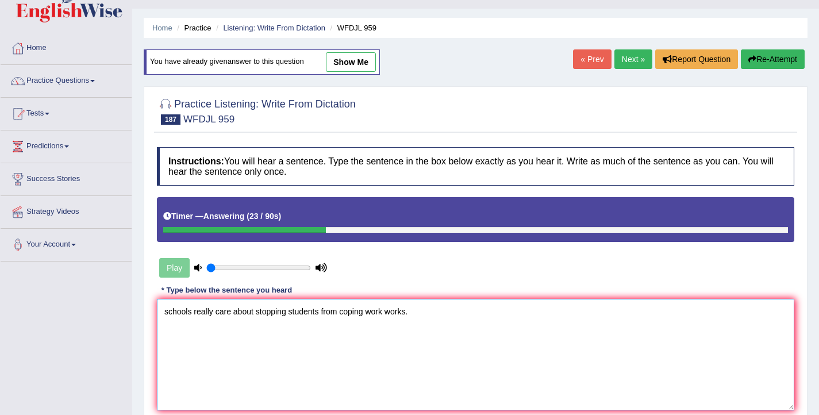
click at [167, 313] on textarea "schools really care about stopping students from coping work works." at bounding box center [475, 355] width 637 height 112
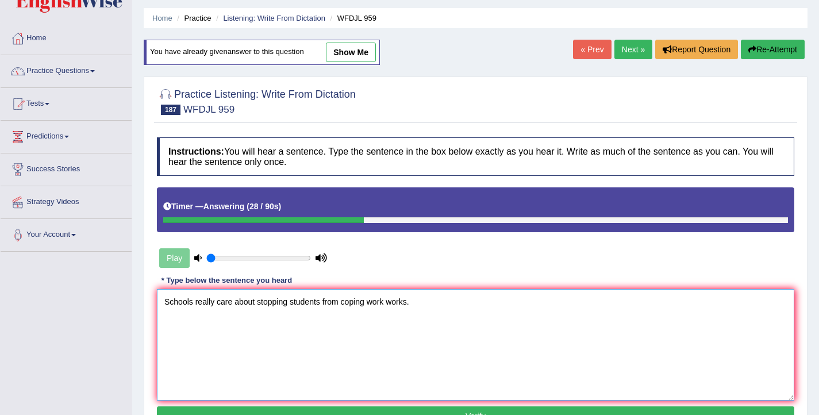
scroll to position [37, 0]
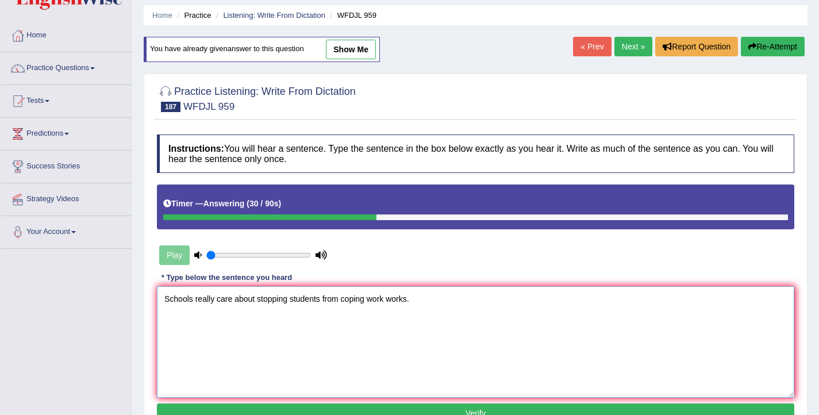
type textarea "Schools really care about stopping students from coping work works."
click at [404, 413] on button "Verify" at bounding box center [475, 414] width 637 height 20
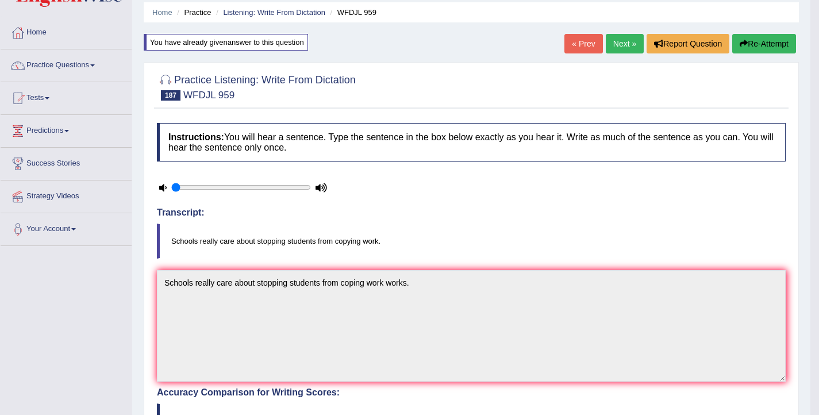
scroll to position [0, 0]
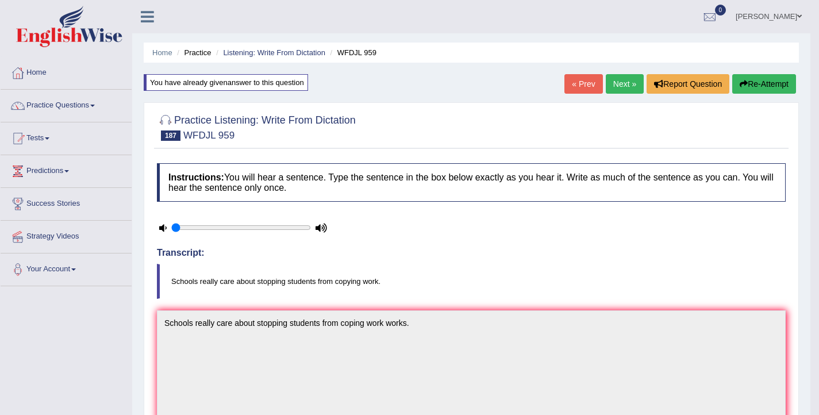
click at [615, 85] on link "Next »" at bounding box center [625, 84] width 38 height 20
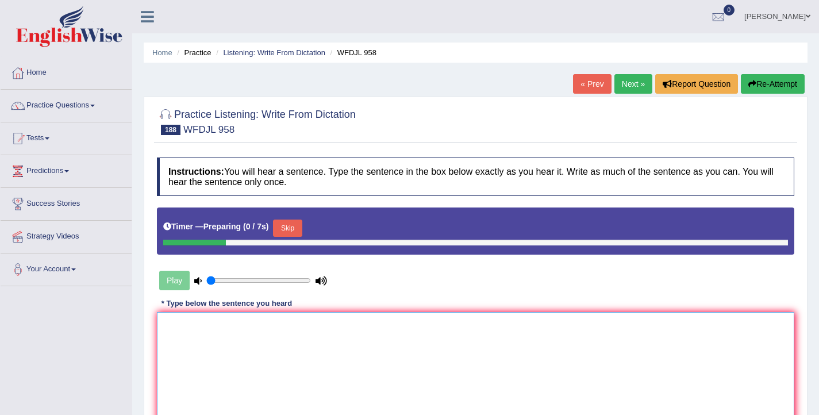
click at [310, 349] on textarea at bounding box center [475, 368] width 637 height 112
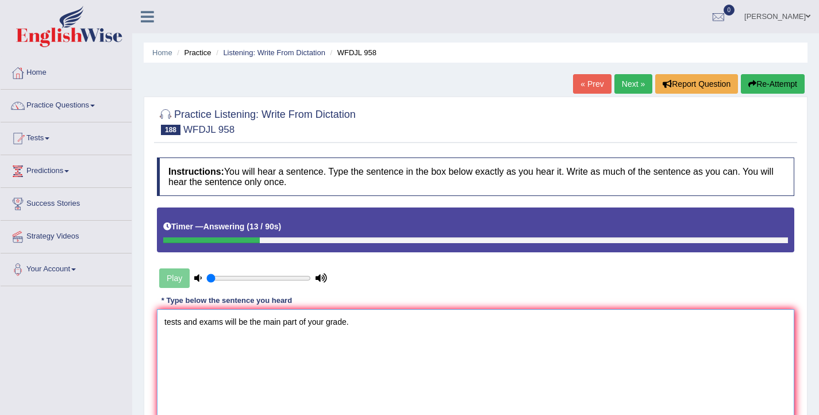
click at [167, 324] on textarea "tests and exams will be the main part of your grade." at bounding box center [475, 365] width 637 height 112
click at [253, 324] on textarea "Tests and exams will be the main part of your grade." at bounding box center [475, 365] width 637 height 112
click at [251, 324] on textarea "Tests and exams will be the main part of your grade." at bounding box center [475, 365] width 637 height 112
click at [307, 323] on textarea "Tests and exams will be a the main part of your grade." at bounding box center [475, 365] width 637 height 112
click at [377, 323] on textarea "Tests and exams will be a the main part parts of your grade." at bounding box center [475, 365] width 637 height 112
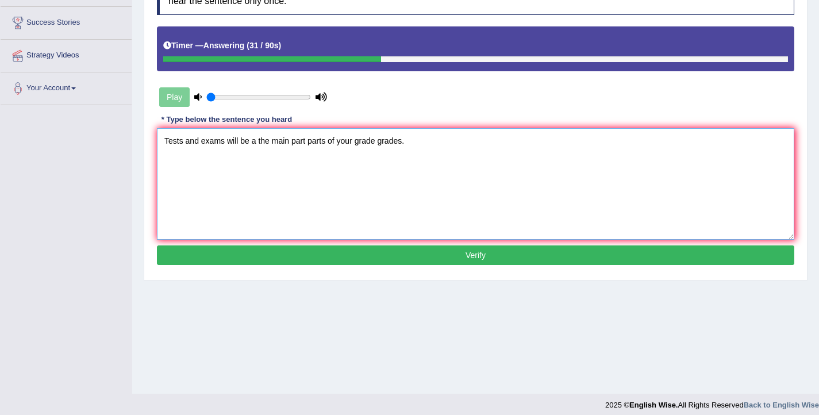
scroll to position [189, 0]
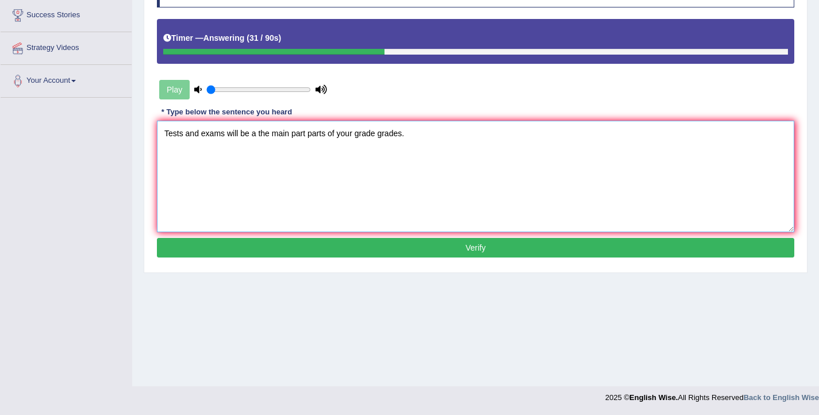
type textarea "Tests and exams will be a the main part parts of your grade grades."
click at [369, 254] on button "Verify" at bounding box center [475, 248] width 637 height 20
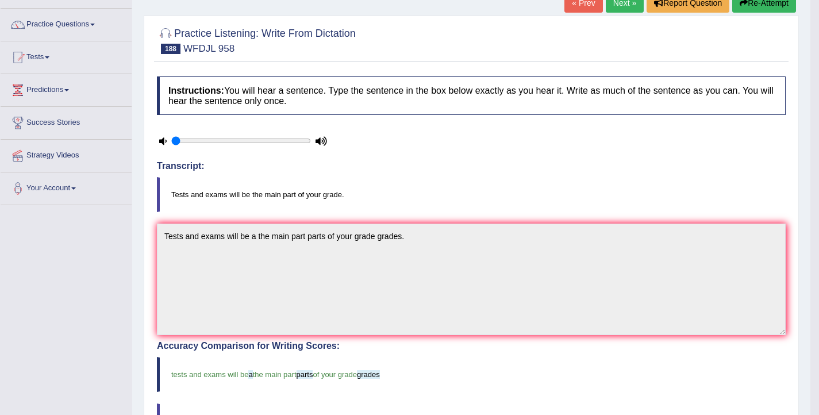
scroll to position [43, 0]
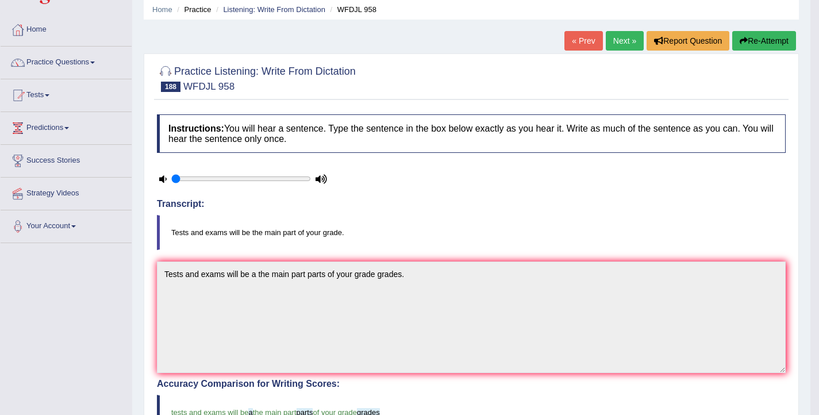
click at [619, 46] on link "Next »" at bounding box center [625, 41] width 38 height 20
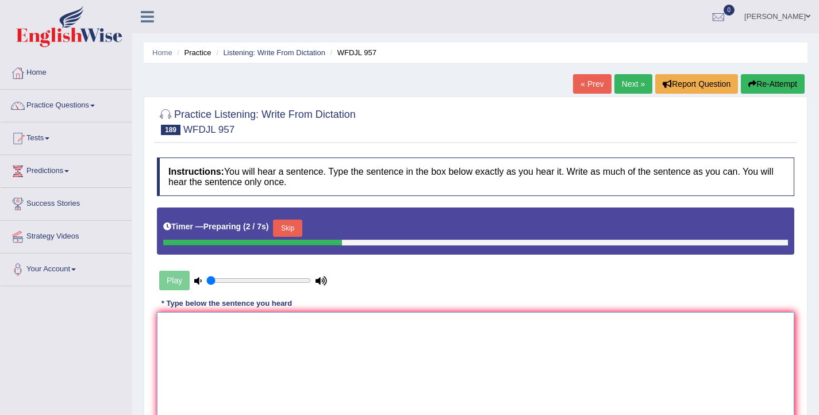
click at [228, 364] on textarea at bounding box center [475, 368] width 637 height 112
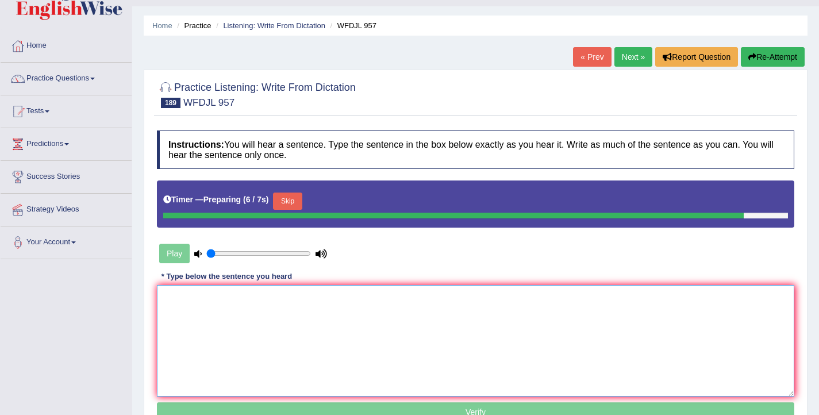
scroll to position [29, 0]
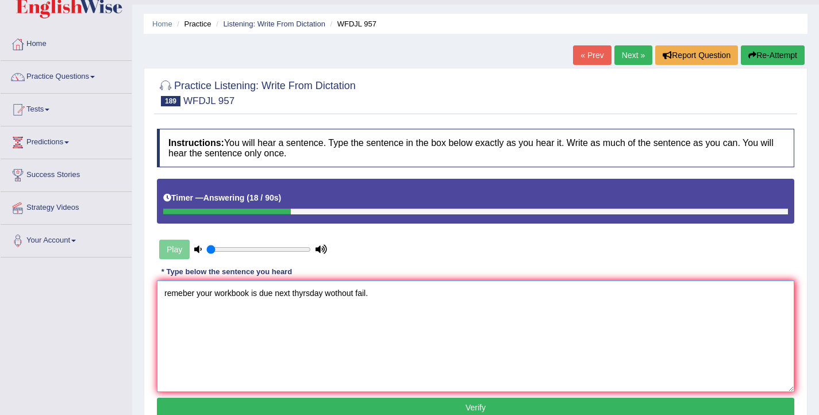
click at [168, 295] on textarea "remeber your workbook is due next thyrsday wothout fail." at bounding box center [475, 337] width 637 height 112
click at [185, 294] on textarea "Remeber your workbook is due next thyrsday wothout fail." at bounding box center [475, 337] width 637 height 112
click at [313, 295] on textarea "Remember your workbook is due next thyrsday wothout fail." at bounding box center [475, 337] width 637 height 112
drag, startPoint x: 357, startPoint y: 294, endPoint x: 338, endPoint y: 294, distance: 19.0
click at [338, 294] on textarea "Remember your workbook is due next thursday rsday wothout fail." at bounding box center [475, 337] width 637 height 112
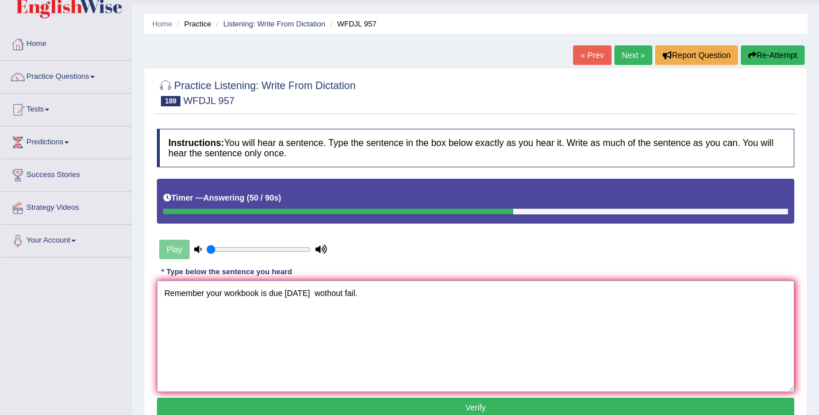
drag, startPoint x: 371, startPoint y: 294, endPoint x: 339, endPoint y: 293, distance: 32.2
click at [339, 293] on textarea "Remember your workbook is due next thursday wothout fail." at bounding box center [475, 337] width 637 height 112
click at [335, 294] on textarea "Remember your workbook is due next thursday without further due fail." at bounding box center [475, 337] width 637 height 112
type textarea "Remember your workbook is due next thursday wednesday without further due fail."
click at [429, 400] on button "Verify" at bounding box center [475, 408] width 637 height 20
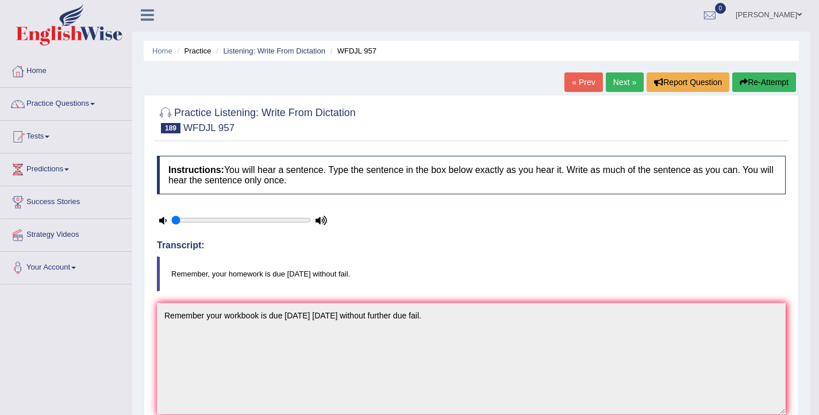
scroll to position [2, 0]
click at [740, 82] on icon "button" at bounding box center [744, 82] width 8 height 8
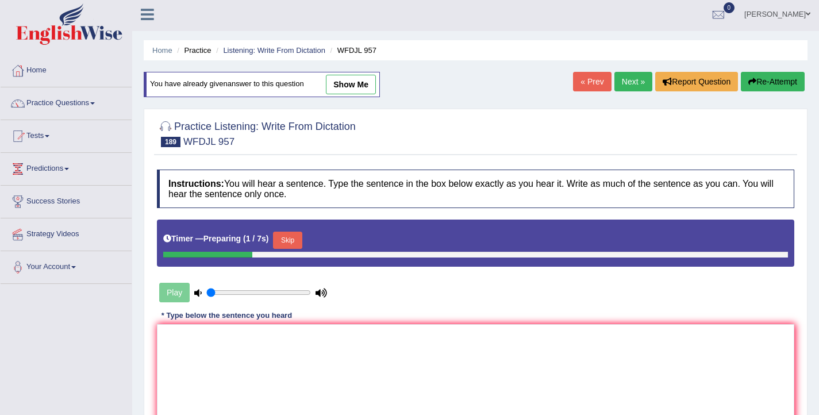
click at [295, 245] on button "Skip" at bounding box center [287, 240] width 29 height 17
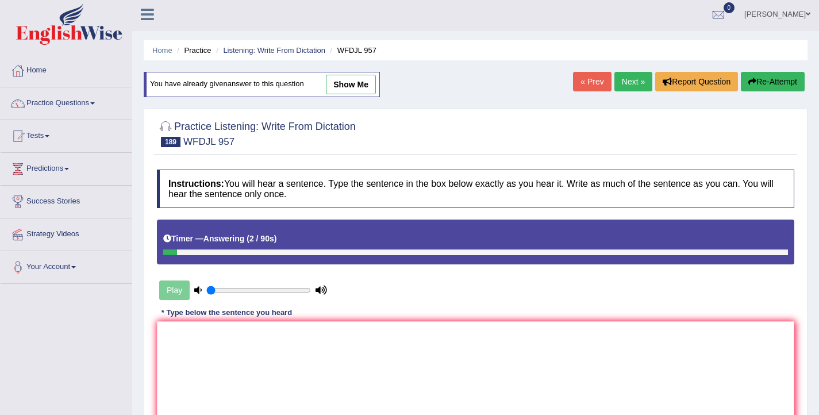
click at [614, 80] on link "Next »" at bounding box center [633, 82] width 38 height 20
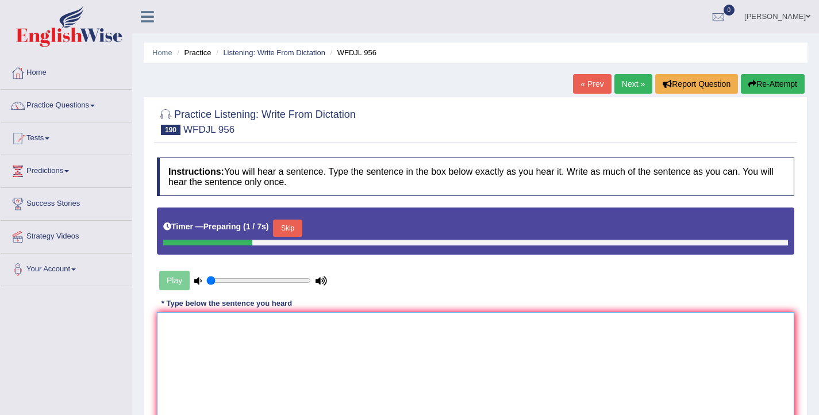
click at [355, 354] on textarea at bounding box center [475, 368] width 637 height 112
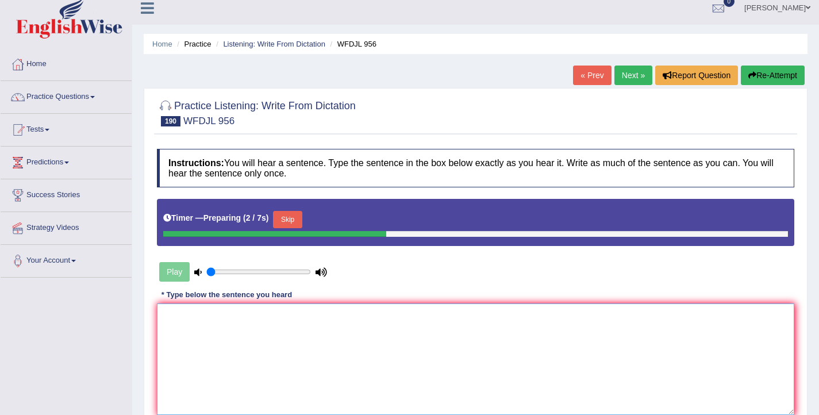
scroll to position [9, 0]
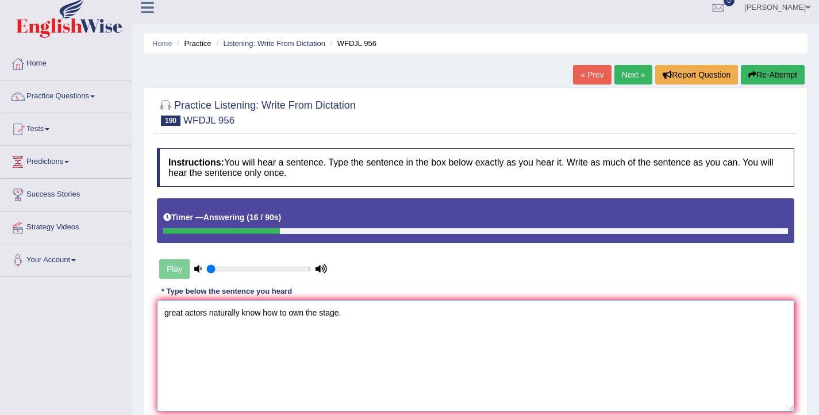
click at [169, 317] on textarea "great actors naturally know how to own the stage." at bounding box center [475, 356] width 637 height 112
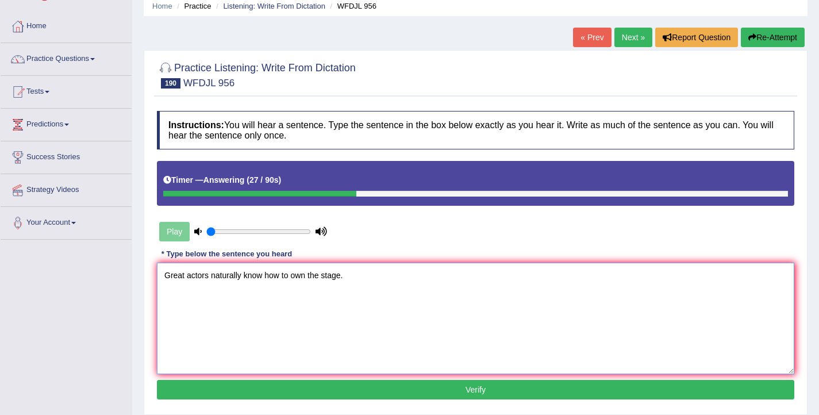
scroll to position [58, 0]
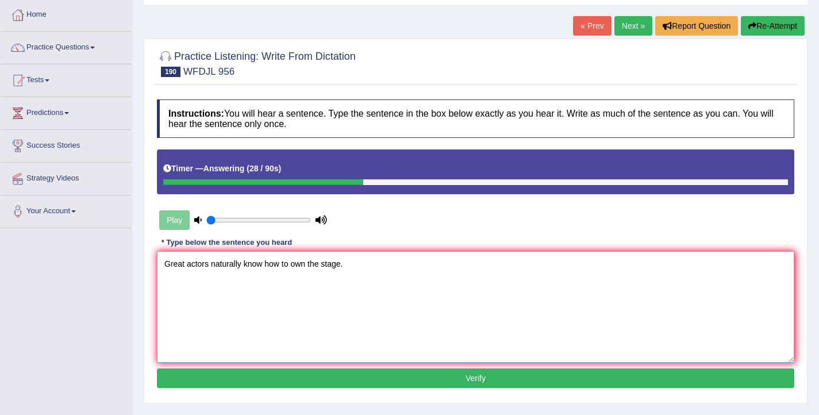
type textarea "Great actors naturally know how to own the stage."
click at [328, 381] on button "Verify" at bounding box center [475, 378] width 637 height 20
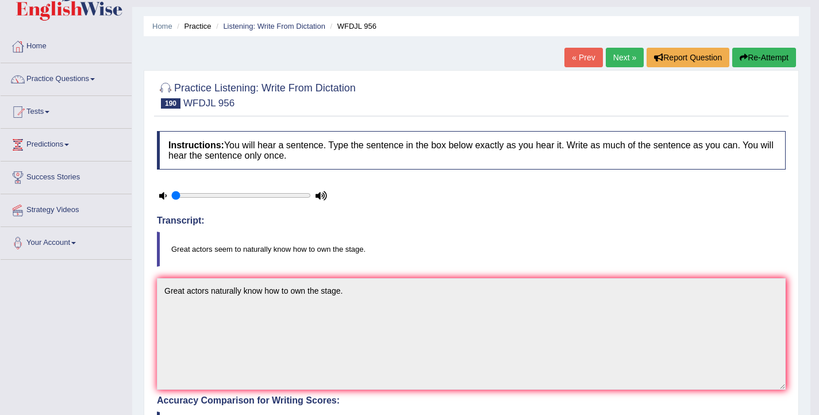
scroll to position [0, 0]
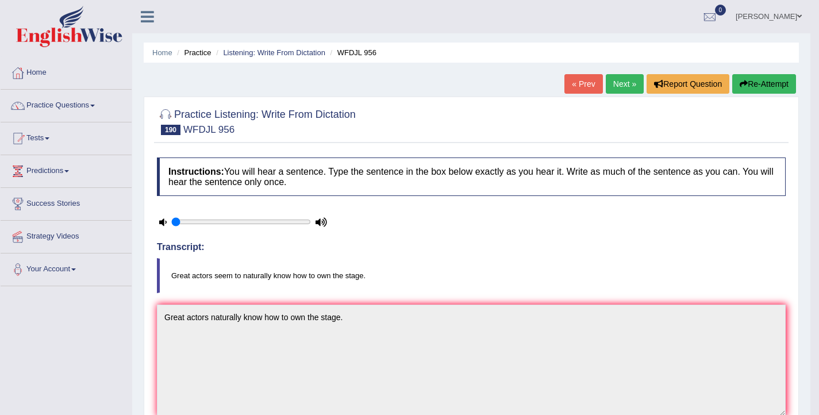
click at [740, 88] on button "Re-Attempt" at bounding box center [764, 84] width 64 height 20
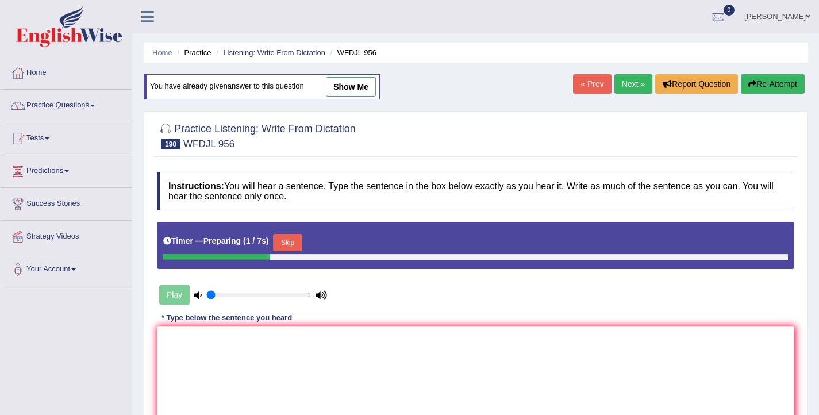
click at [301, 246] on button "Skip" at bounding box center [287, 242] width 29 height 17
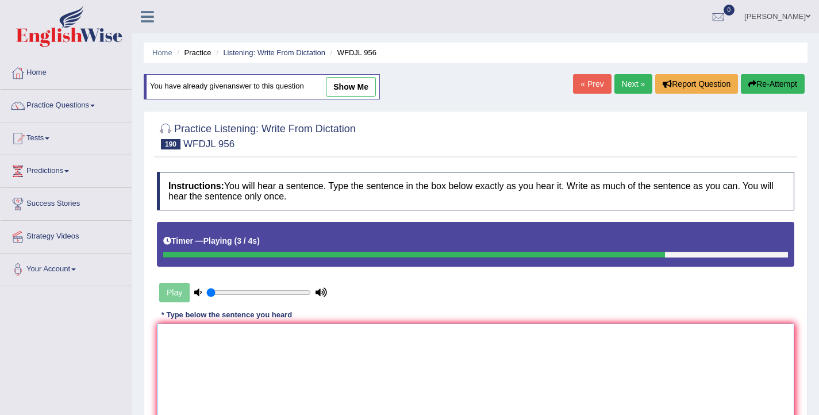
click at [299, 391] on textarea at bounding box center [475, 380] width 637 height 112
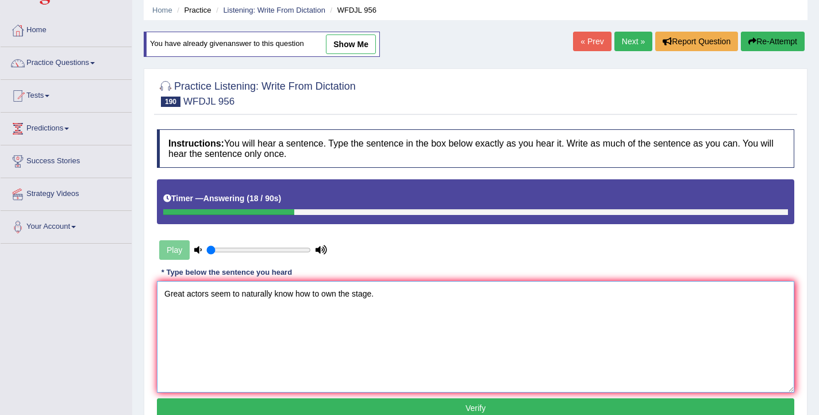
scroll to position [71, 0]
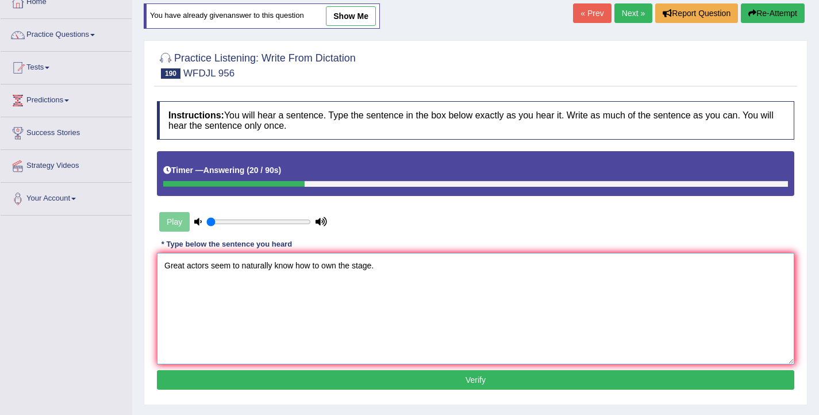
type textarea "Great actors seem to naturally know how to own the stage."
click at [218, 381] on button "Verify" at bounding box center [475, 380] width 637 height 20
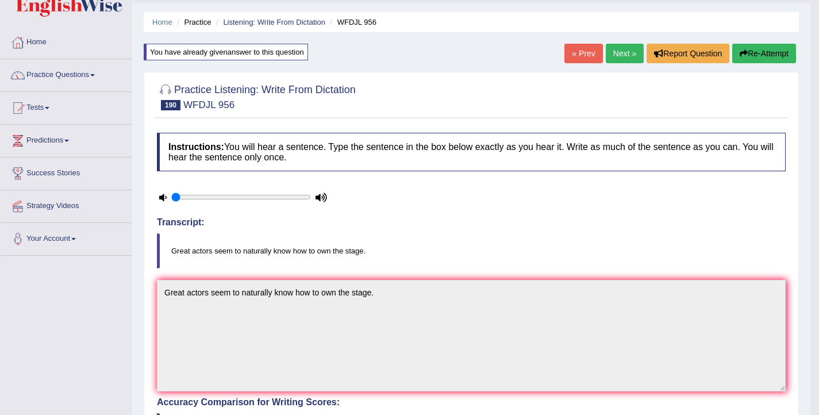
scroll to position [0, 0]
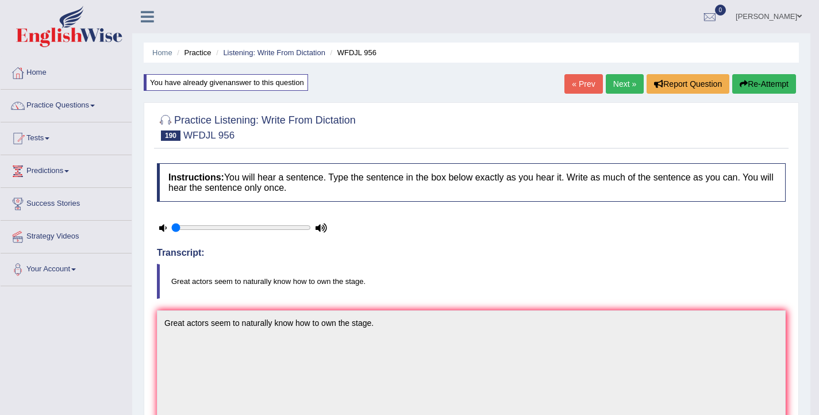
click at [617, 86] on link "Next »" at bounding box center [625, 84] width 38 height 20
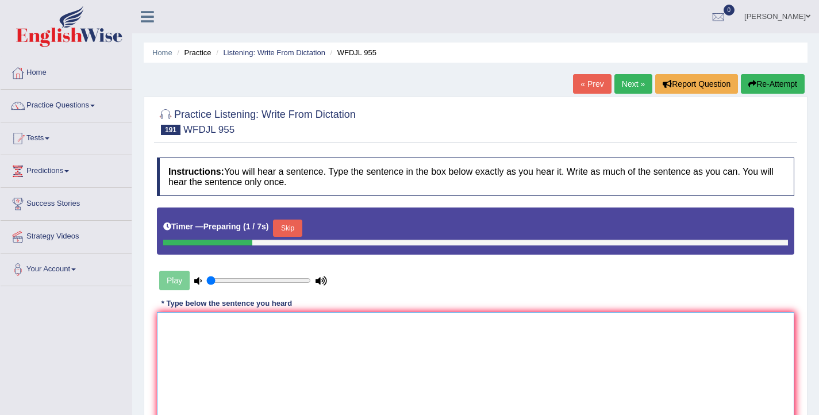
click at [192, 322] on textarea at bounding box center [475, 368] width 637 height 112
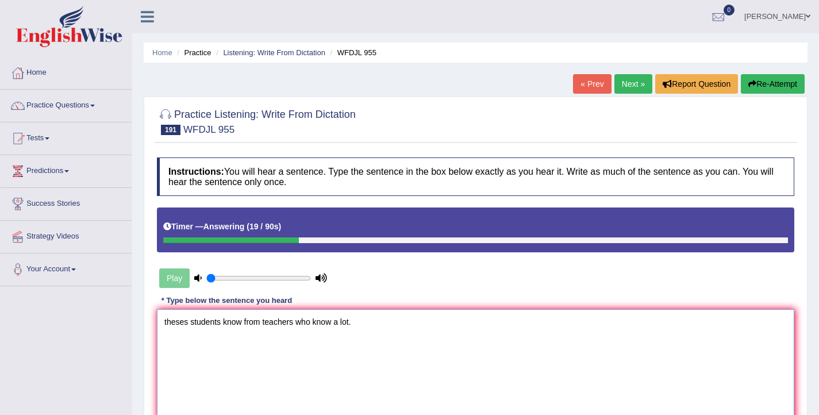
click at [166, 324] on textarea "theses students know from teachers who know a lot." at bounding box center [475, 365] width 637 height 112
click at [223, 324] on textarea "Theses students know from teachers who know a lot." at bounding box center [475, 365] width 637 height 112
click at [291, 322] on textarea "Theses students This student know from teachers who know a lot." at bounding box center [475, 365] width 637 height 112
click at [336, 325] on textarea "Theses students This student know knows from teachers who know a lot." at bounding box center [475, 365] width 637 height 112
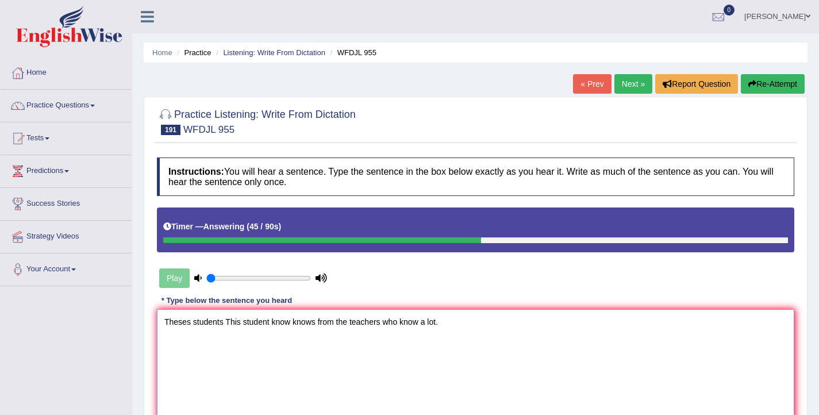
click at [384, 323] on textarea "Theses students This student know knows from the teachers who know a lot." at bounding box center [475, 365] width 637 height 112
click at [453, 325] on textarea "Theses students This student know knows from the teachers teacher who know a lo…" at bounding box center [475, 365] width 637 height 112
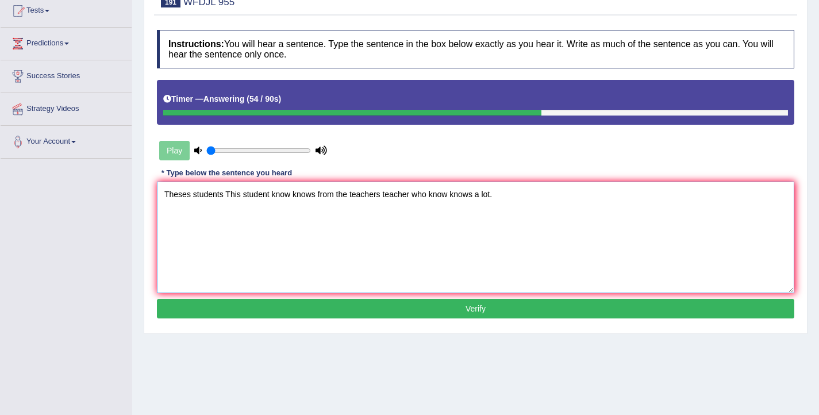
scroll to position [133, 0]
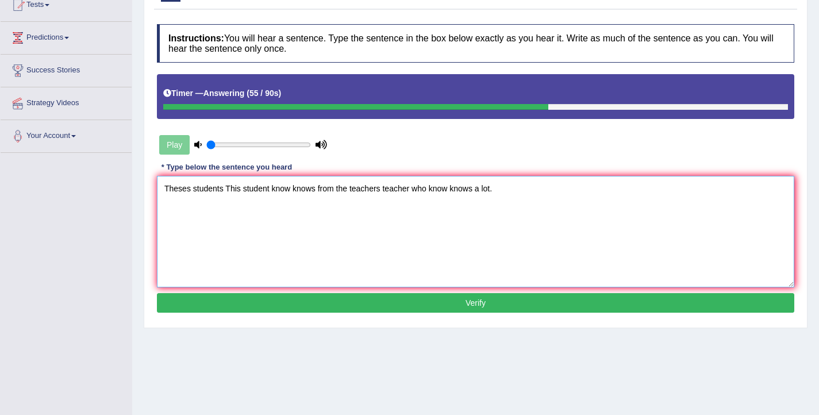
type textarea "Theses students This student know knows from the teachers teacher who know know…"
click at [371, 297] on button "Verify" at bounding box center [475, 303] width 637 height 20
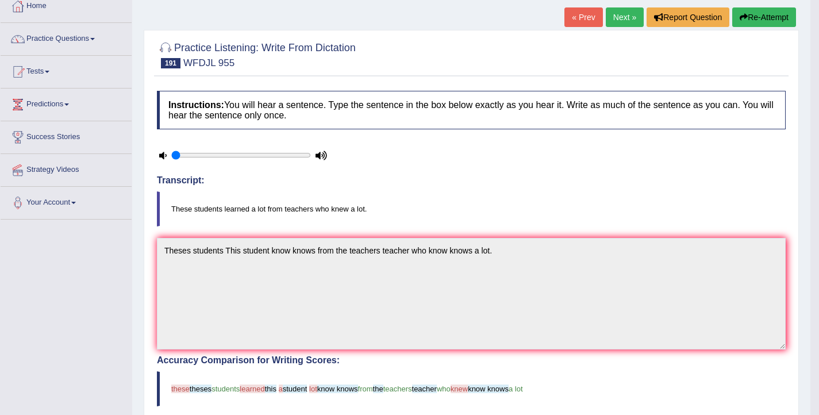
scroll to position [0, 0]
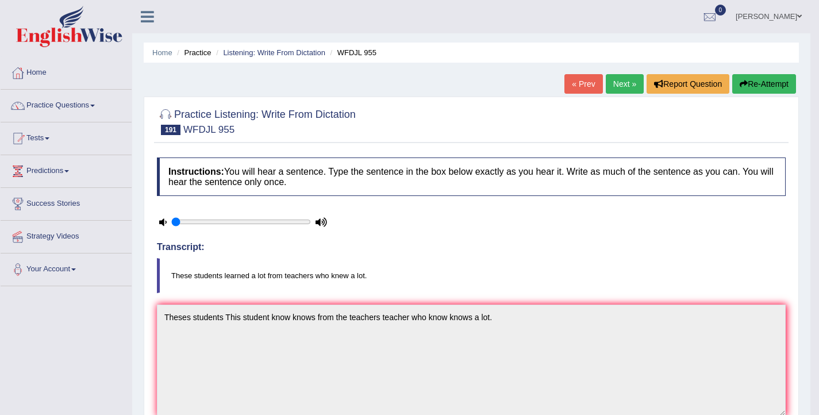
click at [749, 83] on button "Re-Attempt" at bounding box center [764, 84] width 64 height 20
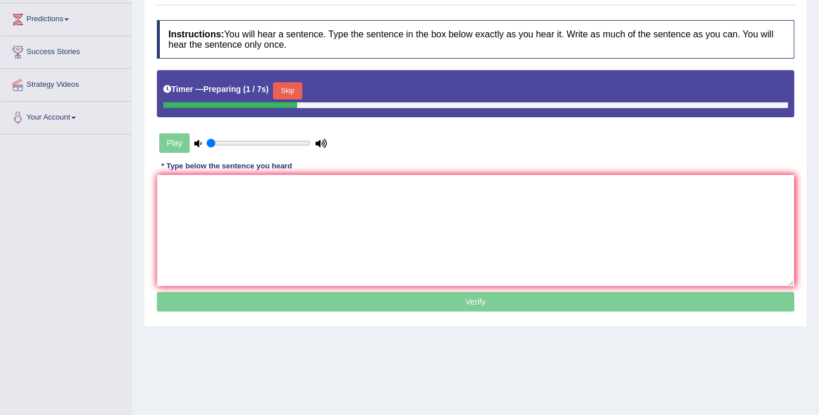
scroll to position [152, 0]
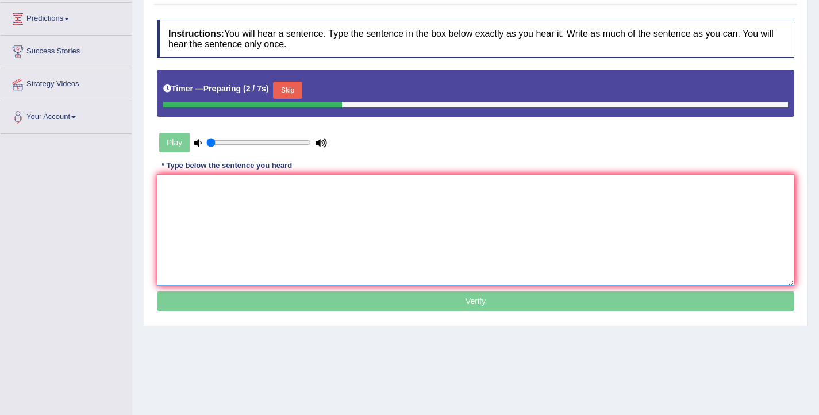
click at [290, 226] on textarea at bounding box center [475, 230] width 637 height 112
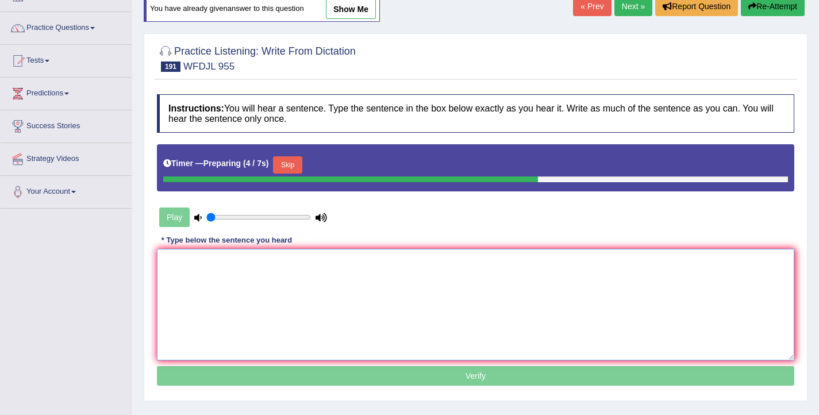
scroll to position [81, 0]
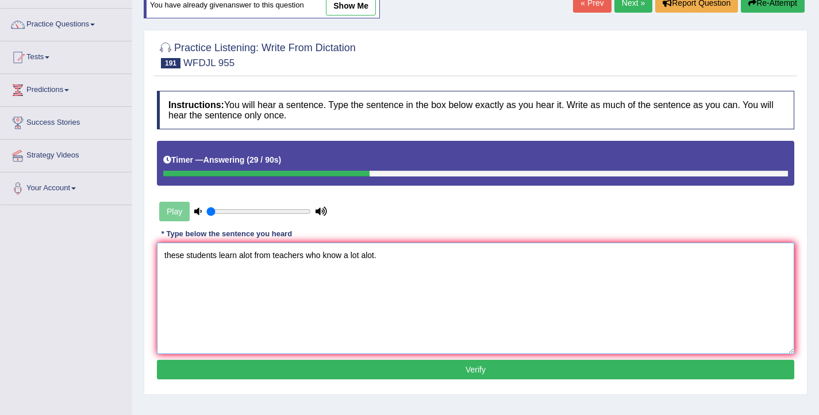
click at [167, 258] on textarea "these students learn alot from teachers who know a lot alot." at bounding box center [475, 299] width 637 height 112
click at [256, 256] on textarea "These students learn alot from teachers who know a lot alot." at bounding box center [475, 299] width 637 height 112
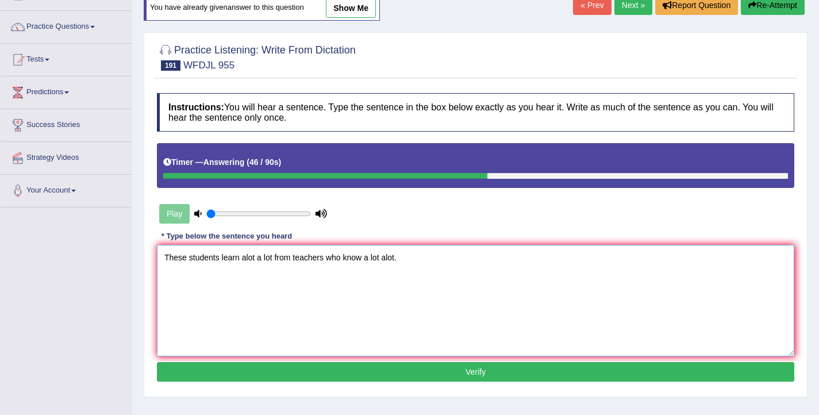
type textarea "These students learn alot a lot from teachers who know a lot alot."
click at [398, 375] on button "Verify" at bounding box center [475, 372] width 637 height 20
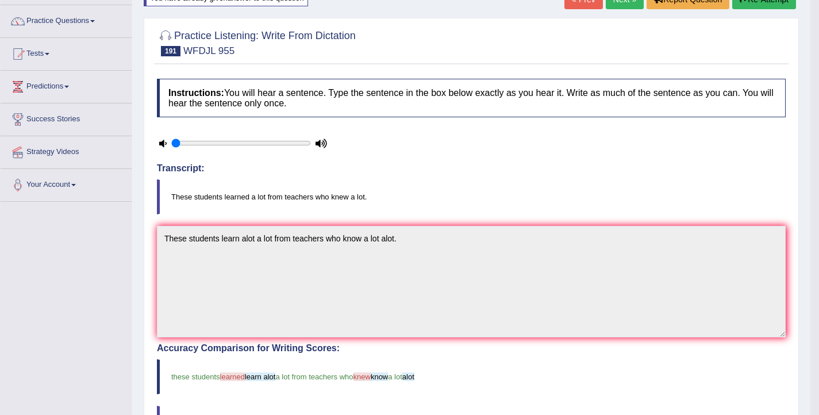
scroll to position [0, 0]
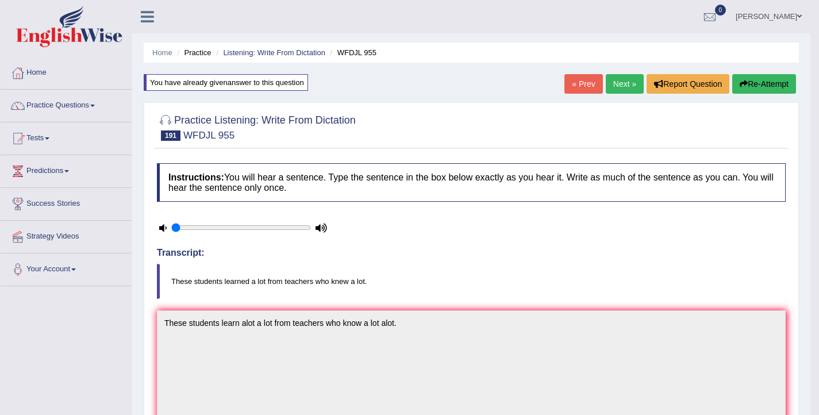
click at [612, 81] on link "Next »" at bounding box center [625, 84] width 38 height 20
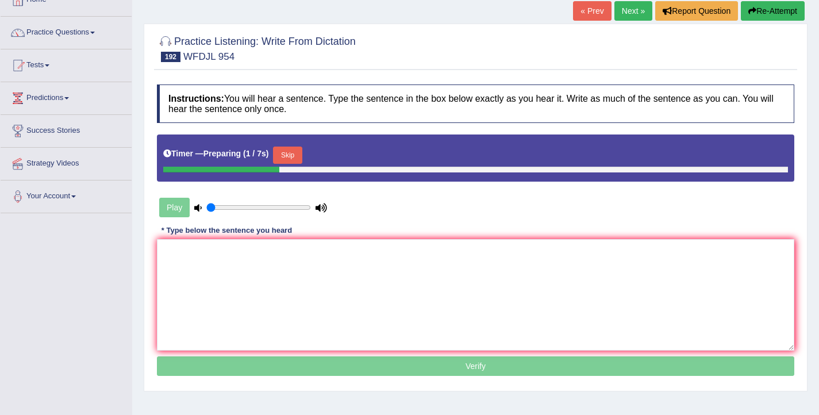
scroll to position [75, 0]
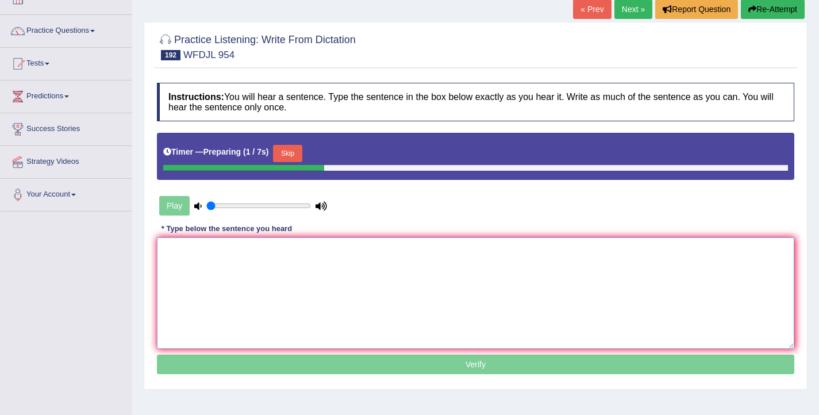
click at [223, 272] on textarea at bounding box center [475, 293] width 637 height 112
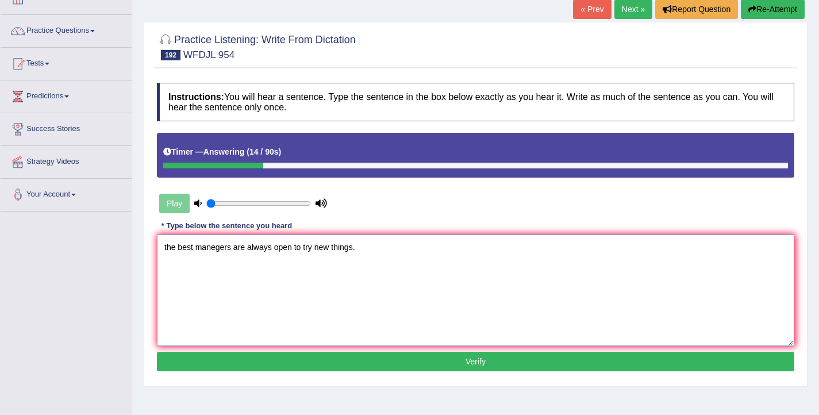
click at [167, 255] on textarea "the best manegers are always open to try new things." at bounding box center [475, 291] width 637 height 112
click at [318, 256] on textarea "The best manegers are always open to try new things." at bounding box center [475, 291] width 637 height 112
click at [317, 250] on textarea "The best manegers are always open to try new things." at bounding box center [475, 291] width 637 height 112
type textarea "The best manegers are always open to try the new things."
click at [339, 366] on button "Verify" at bounding box center [475, 362] width 637 height 20
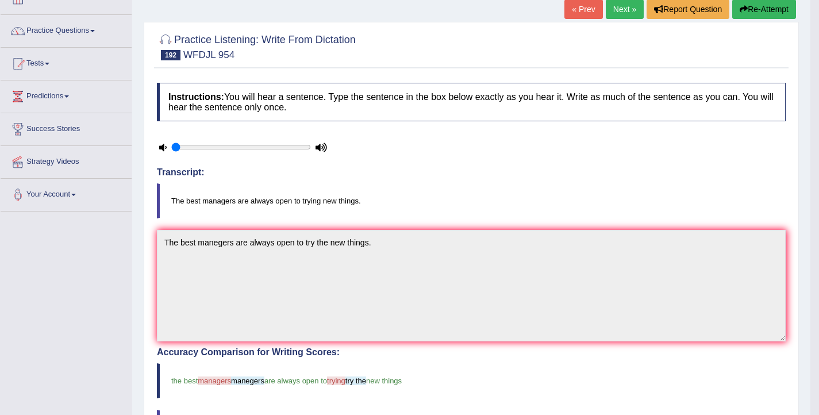
click at [746, 12] on button "Re-Attempt" at bounding box center [764, 9] width 64 height 20
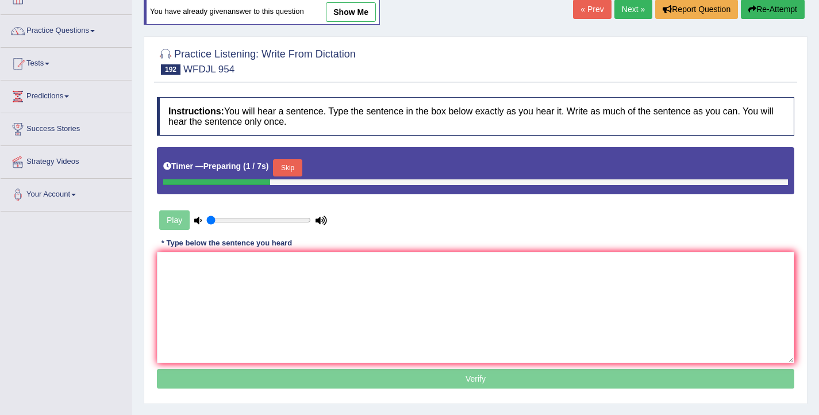
click at [298, 169] on button "Skip" at bounding box center [287, 167] width 29 height 17
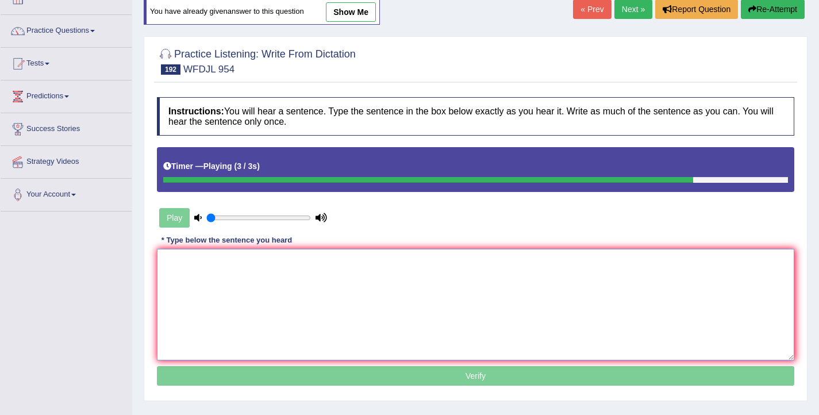
click at [209, 305] on textarea at bounding box center [475, 305] width 637 height 112
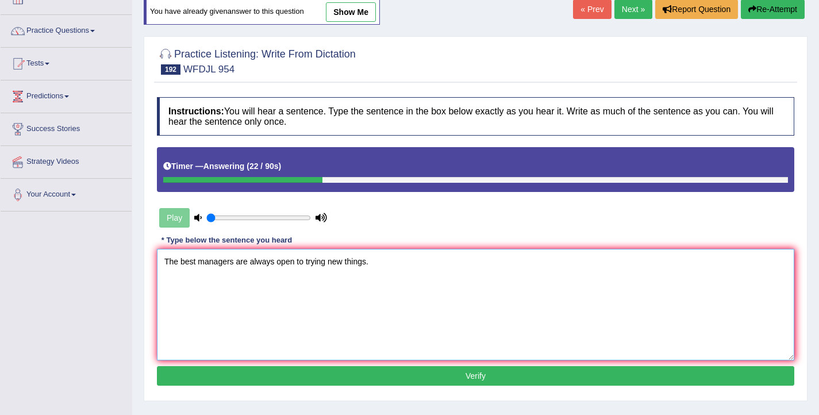
type textarea "The best managers are always open to trying new things."
click at [303, 376] on button "Verify" at bounding box center [475, 376] width 637 height 20
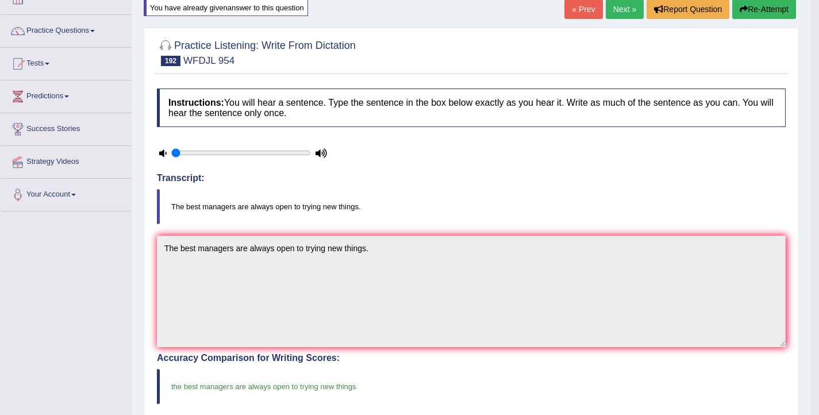
click at [613, 13] on link "Next »" at bounding box center [625, 9] width 38 height 20
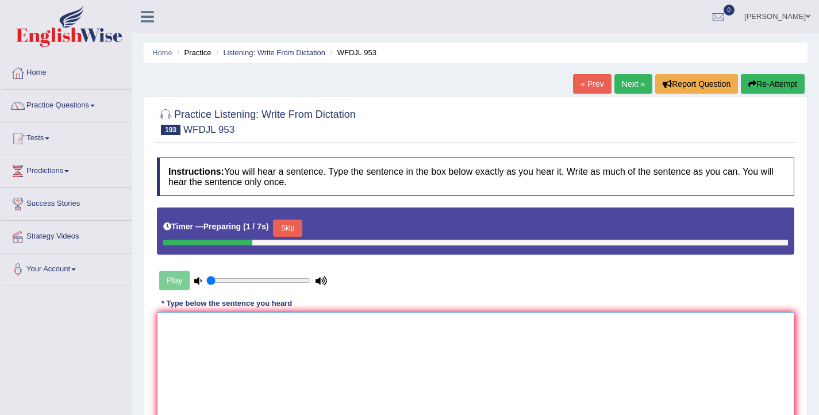
click at [231, 337] on textarea at bounding box center [475, 368] width 637 height 112
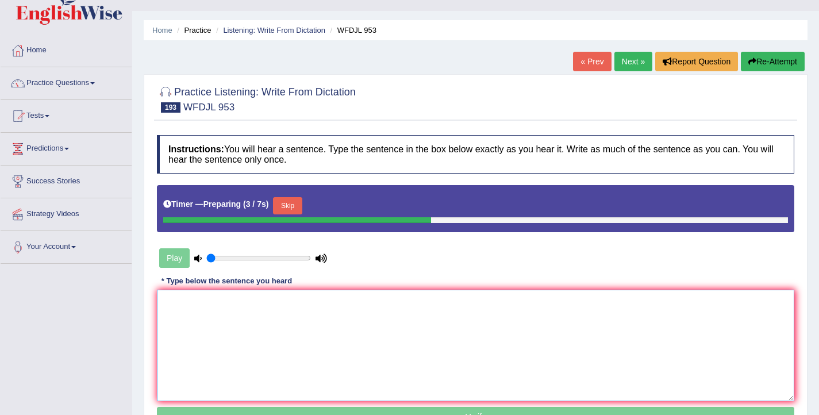
scroll to position [34, 0]
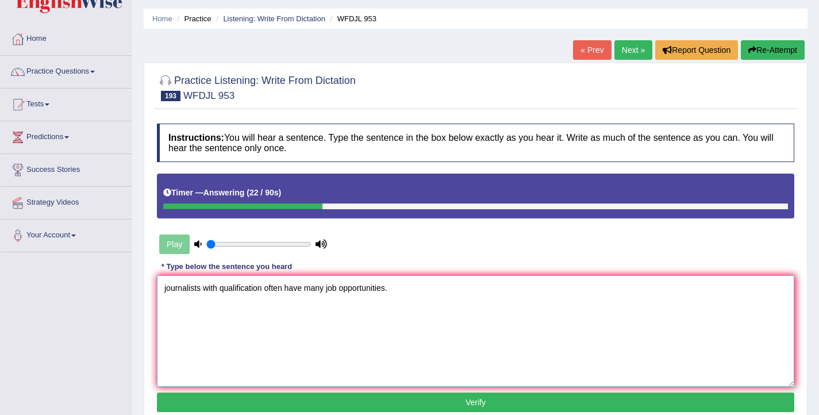
click at [166, 290] on textarea "journalists with qualification often have many job opportunities." at bounding box center [475, 331] width 637 height 112
click at [223, 294] on textarea "Journalists with qualification often have many job opportunities." at bounding box center [475, 331] width 637 height 112
click at [295, 289] on textarea "Journalists with different qualification often have many job opportunities." at bounding box center [475, 331] width 637 height 112
click at [298, 293] on textarea "Journalists with different qualification often have many job opportunities." at bounding box center [475, 331] width 637 height 112
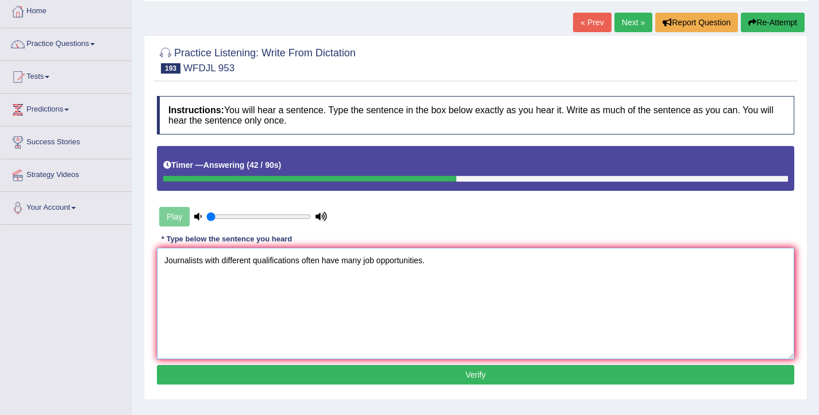
scroll to position [65, 0]
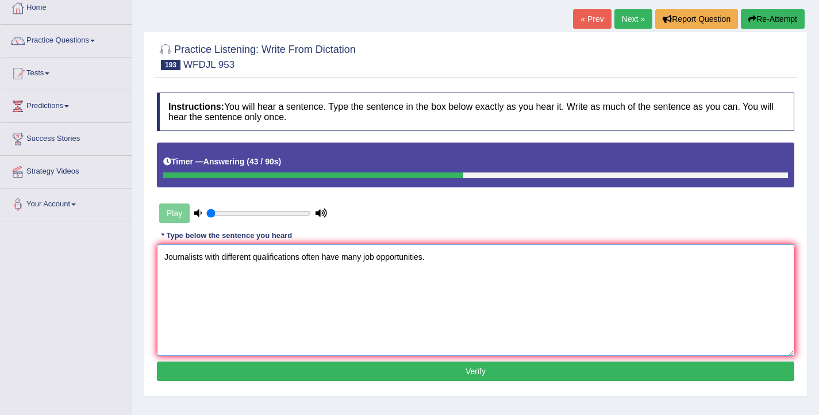
type textarea "Journalists with different qualifications often have many job opportunities."
click at [313, 378] on button "Verify" at bounding box center [475, 372] width 637 height 20
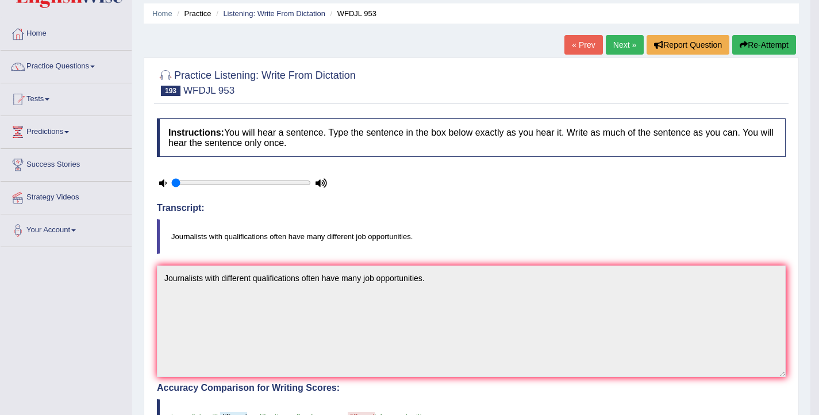
scroll to position [34, 0]
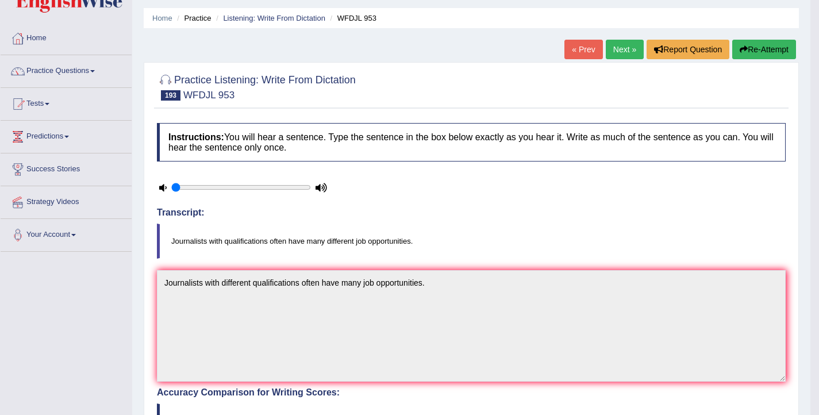
click at [766, 43] on button "Re-Attempt" at bounding box center [764, 50] width 64 height 20
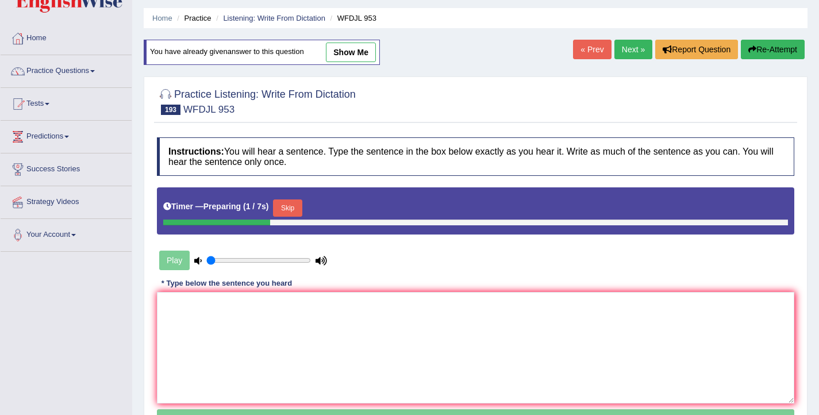
click at [298, 208] on button "Skip" at bounding box center [287, 207] width 29 height 17
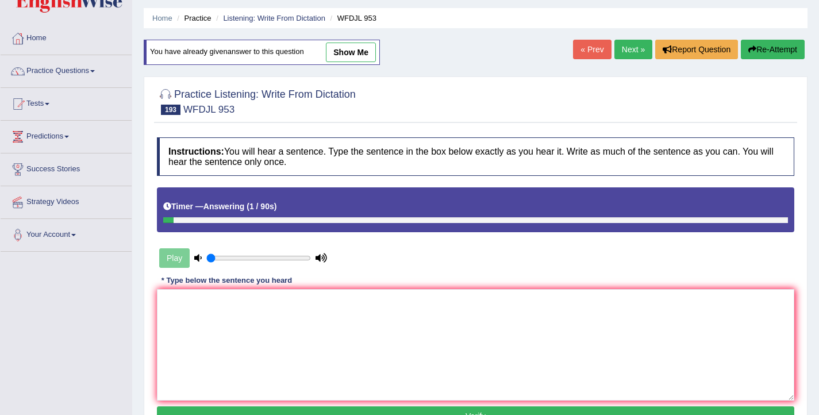
click at [628, 51] on link "Next »" at bounding box center [633, 50] width 38 height 20
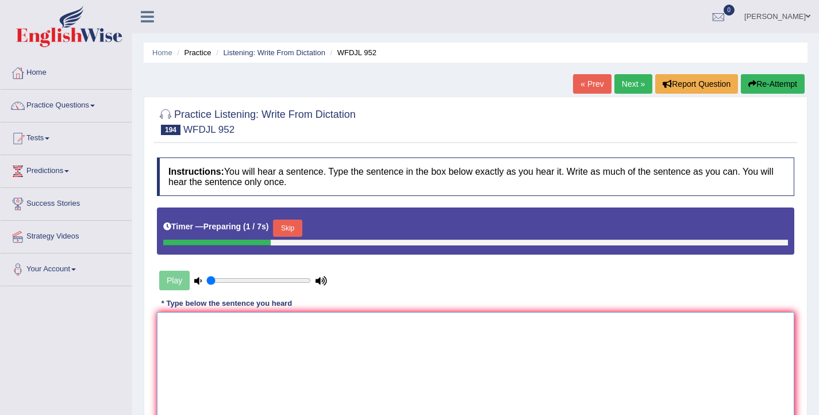
click at [294, 344] on textarea at bounding box center [475, 368] width 637 height 112
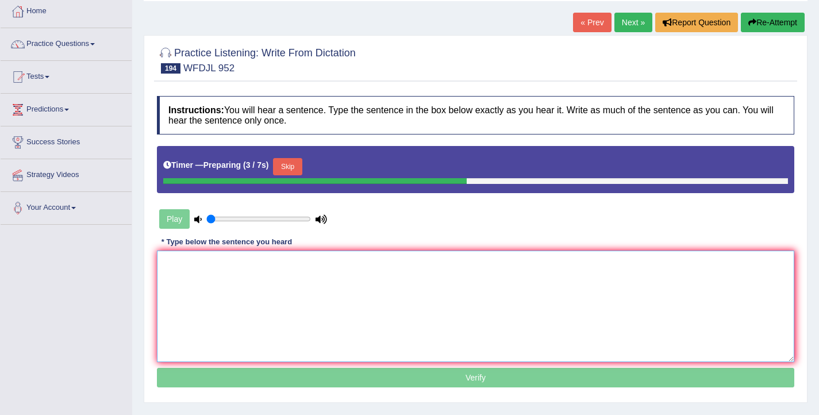
scroll to position [71, 0]
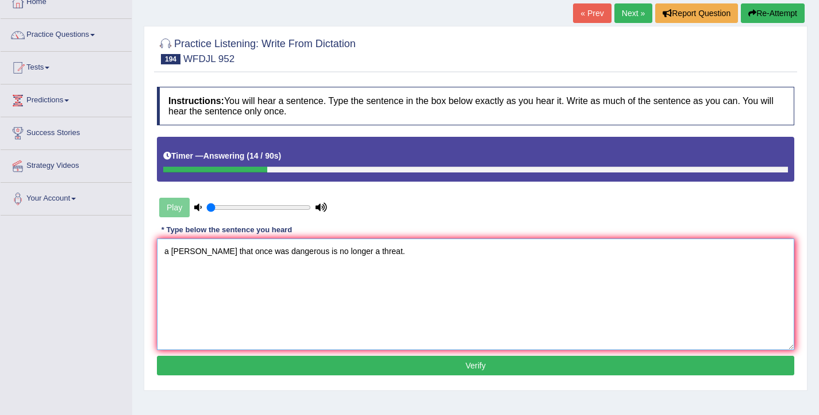
drag, startPoint x: 168, startPoint y: 252, endPoint x: 162, endPoint y: 253, distance: 6.3
click at [163, 252] on textarea "a dease that once was dangerous is no longer a threat." at bounding box center [475, 295] width 637 height 112
click at [185, 254] on textarea "A deasese dease that once was dangerous is no longer a threat." at bounding box center [475, 295] width 637 height 112
click at [190, 252] on textarea "A desese dease that once was dangerous is no longer a threat." at bounding box center [475, 295] width 637 height 112
drag, startPoint x: 226, startPoint y: 252, endPoint x: 203, endPoint y: 249, distance: 23.7
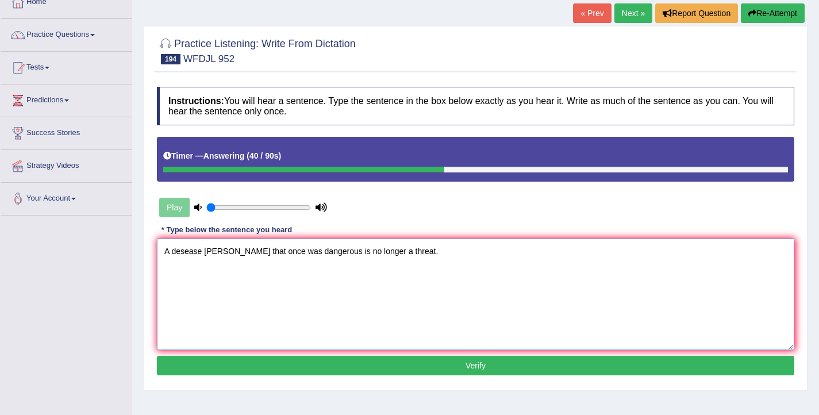
click at [203, 249] on textarea "A desease dease that once was dangerous is no longer a threat." at bounding box center [475, 295] width 637 height 112
type textarea "A desease that once was dangerous is no longer a threat."
click at [377, 367] on button "Verify" at bounding box center [475, 366] width 637 height 20
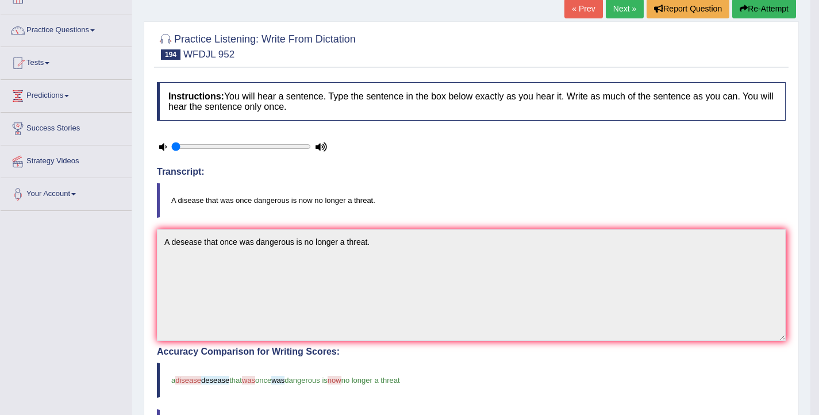
scroll to position [75, 0]
click at [767, 13] on button "Re-Attempt" at bounding box center [764, 9] width 64 height 20
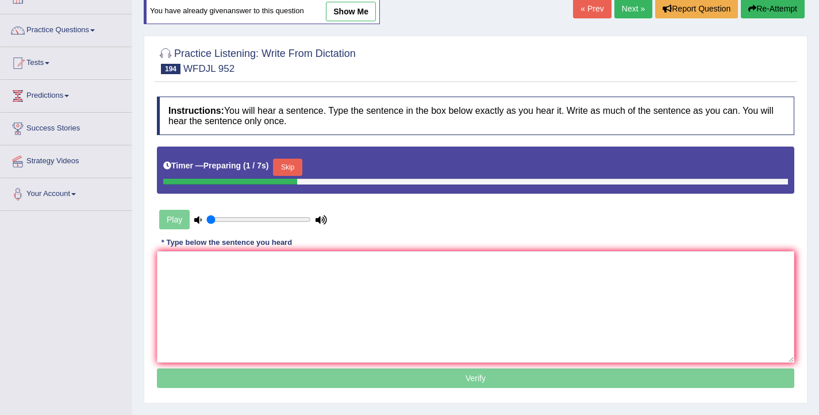
click at [299, 161] on button "Skip" at bounding box center [287, 167] width 29 height 17
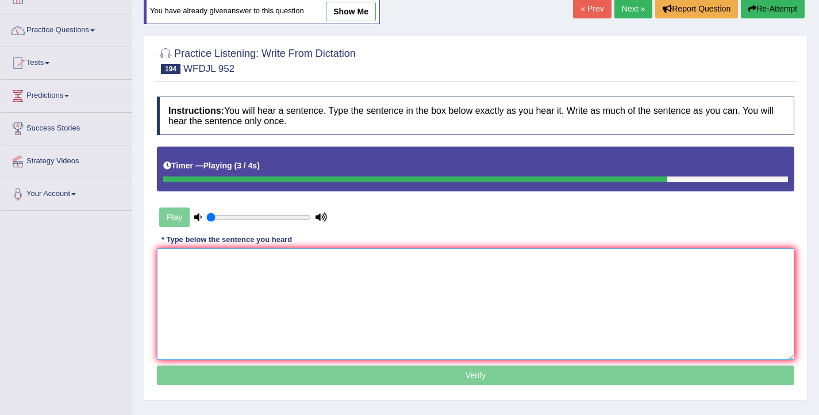
click at [283, 305] on textarea at bounding box center [475, 304] width 637 height 112
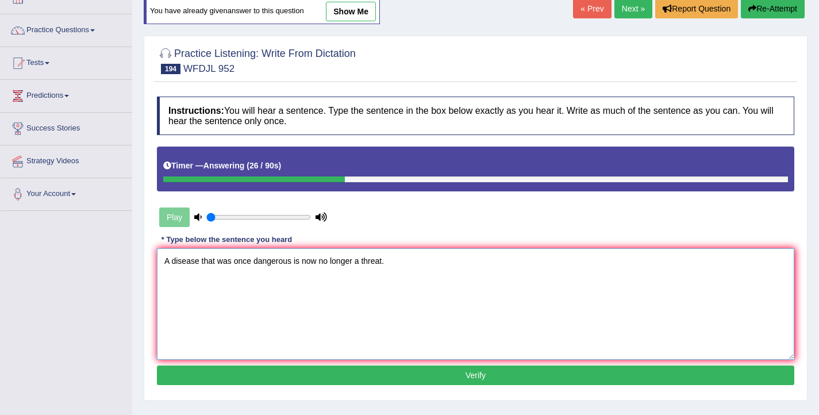
type textarea "A disease that was once dangerous is now no longer a threat."
click at [365, 378] on button "Verify" at bounding box center [475, 376] width 637 height 20
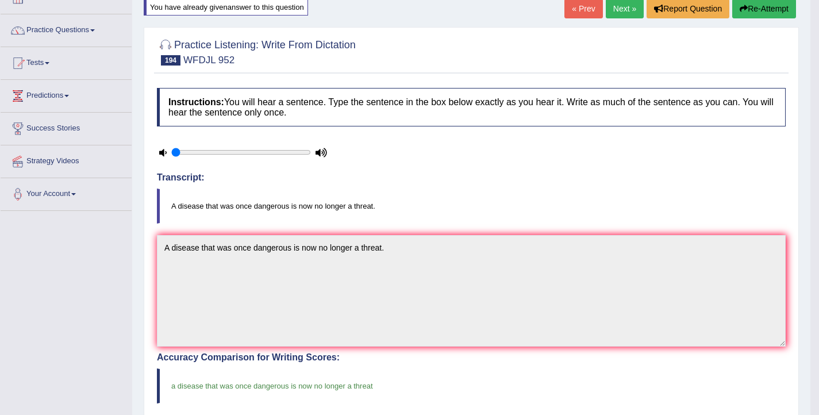
click at [621, 10] on link "Next »" at bounding box center [625, 9] width 38 height 20
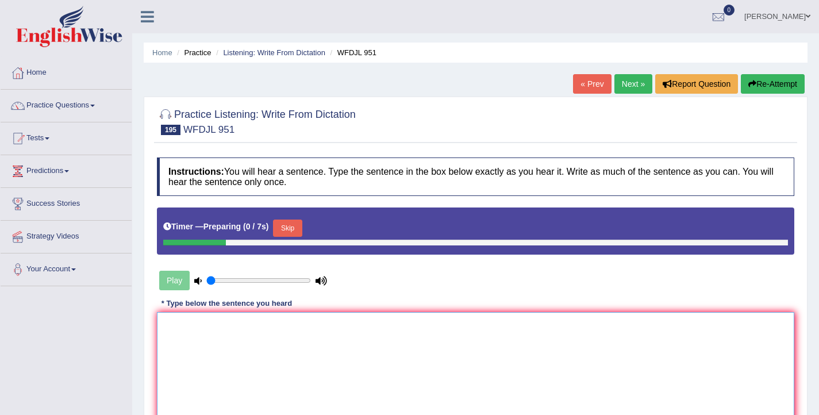
click at [205, 359] on textarea at bounding box center [475, 368] width 637 height 112
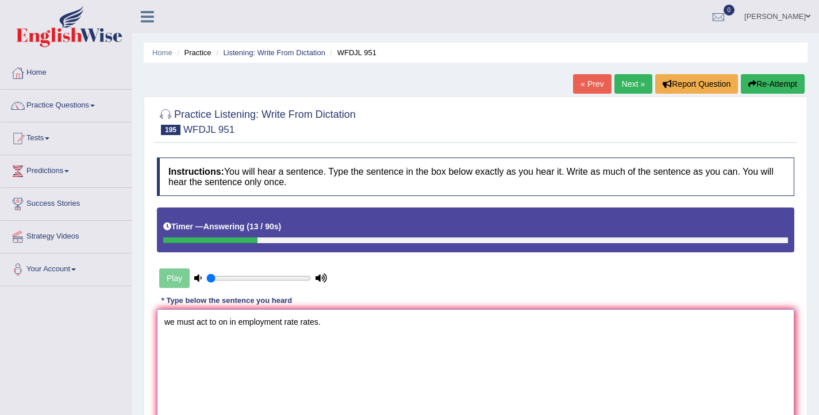
click at [217, 322] on textarea "we must act to on in employment rate rates." at bounding box center [475, 365] width 637 height 112
click at [298, 324] on textarea "we must act to put an increase on in employment rate rates." at bounding box center [475, 365] width 637 height 112
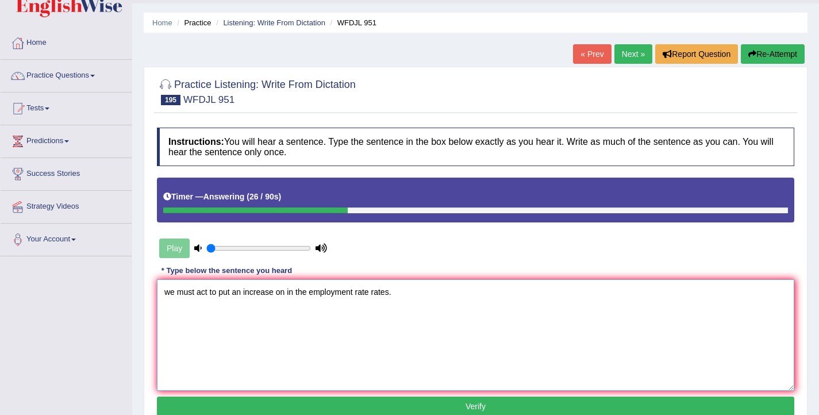
scroll to position [33, 0]
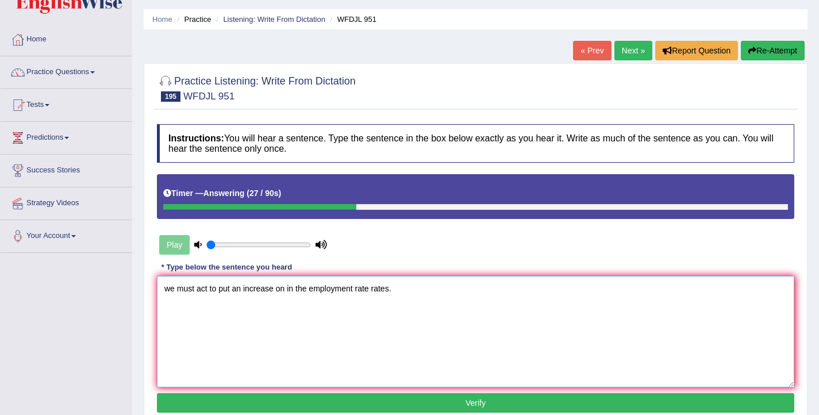
type textarea "we must act to put an increase on in the employment rate rates."
click at [326, 400] on button "Verify" at bounding box center [475, 403] width 637 height 20
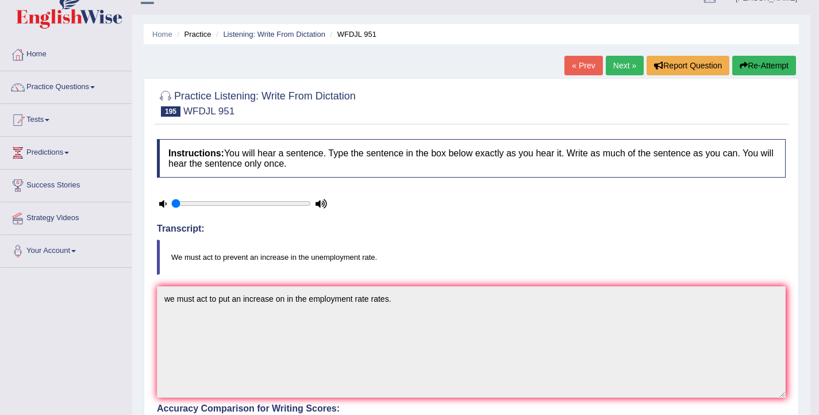
scroll to position [0, 0]
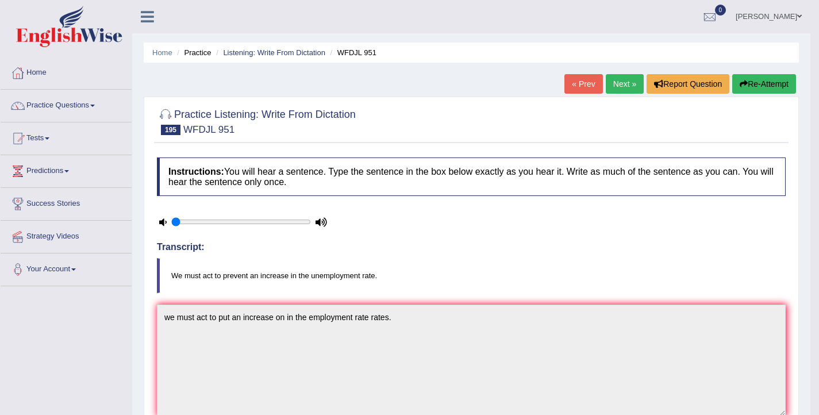
click at [748, 87] on button "Re-Attempt" at bounding box center [764, 84] width 64 height 20
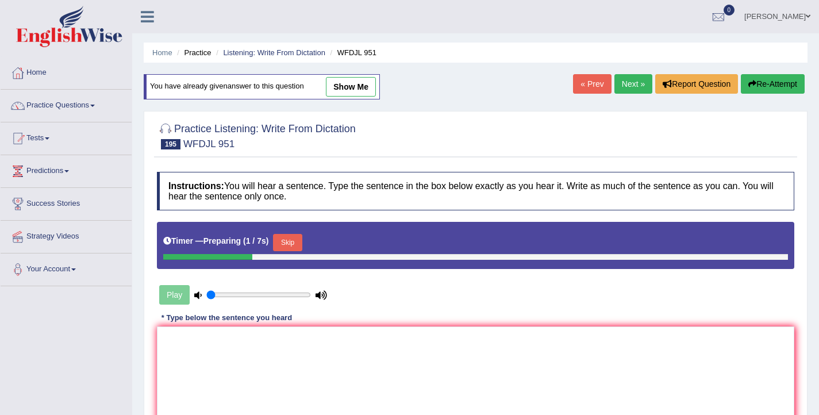
click at [302, 238] on button "Skip" at bounding box center [287, 242] width 29 height 17
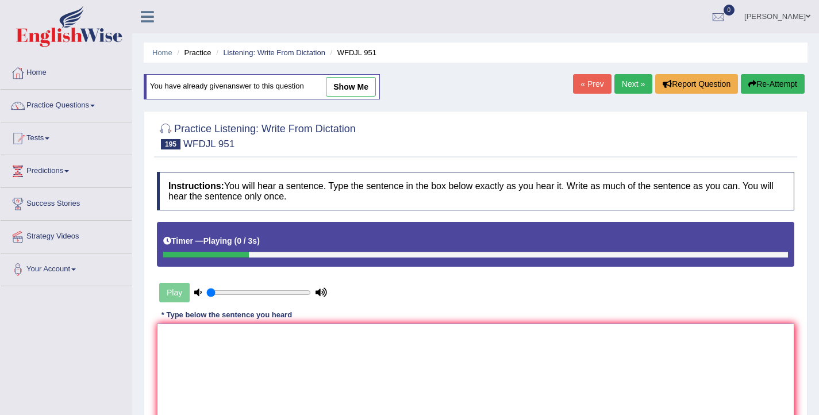
click at [305, 348] on textarea at bounding box center [475, 380] width 637 height 112
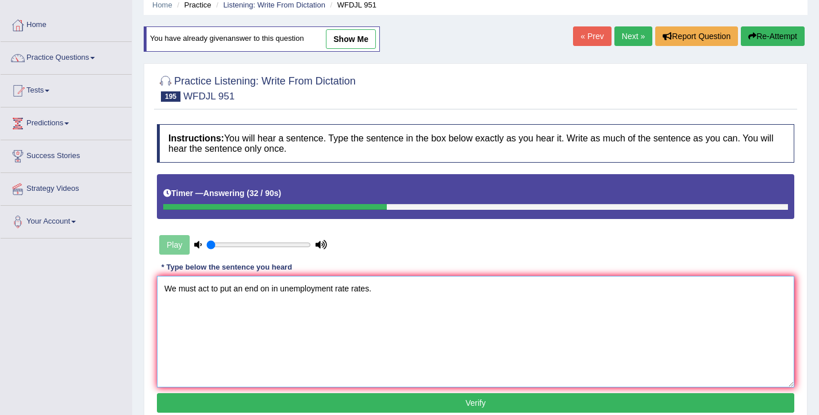
scroll to position [95, 0]
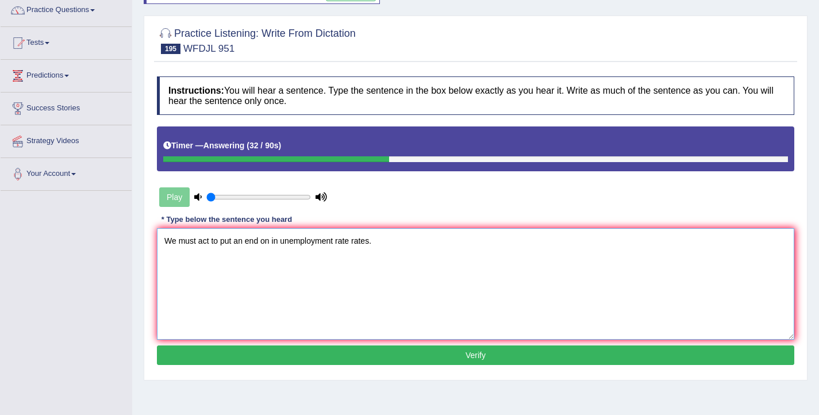
type textarea "We must act to put an end on in unemployment rate rates."
click at [329, 362] on button "Verify" at bounding box center [475, 355] width 637 height 20
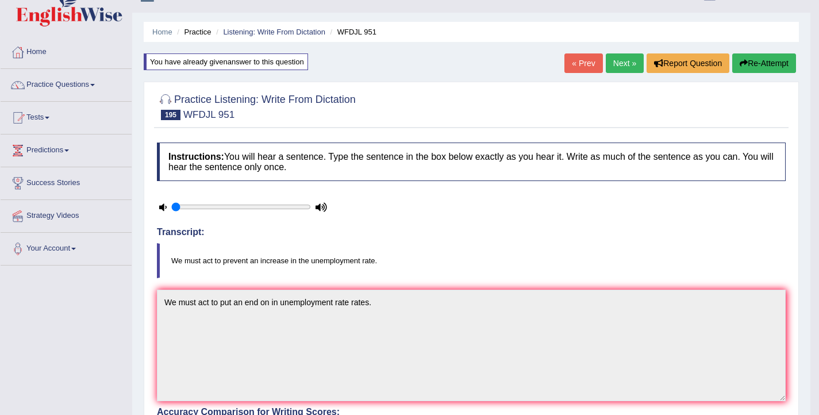
scroll to position [0, 0]
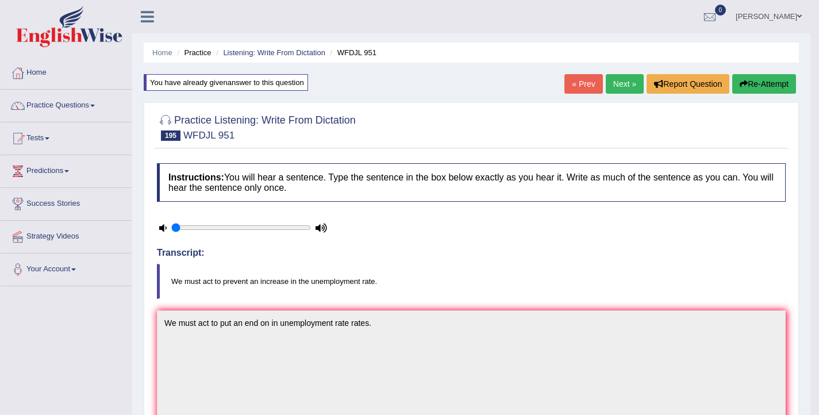
click at [770, 86] on button "Re-Attempt" at bounding box center [764, 84] width 64 height 20
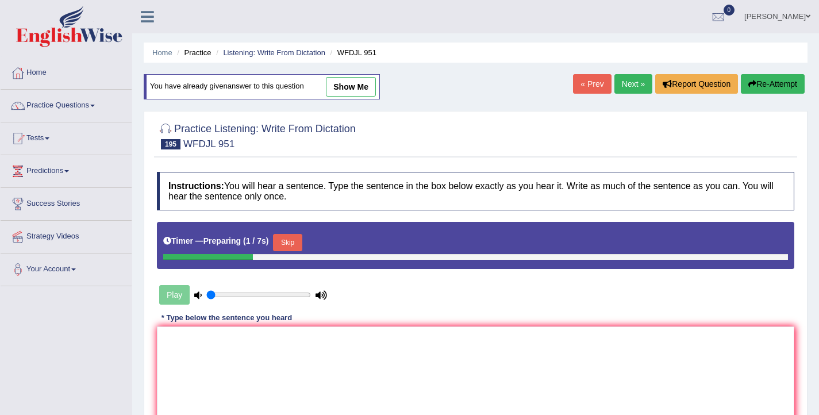
click at [295, 244] on button "Skip" at bounding box center [287, 242] width 29 height 17
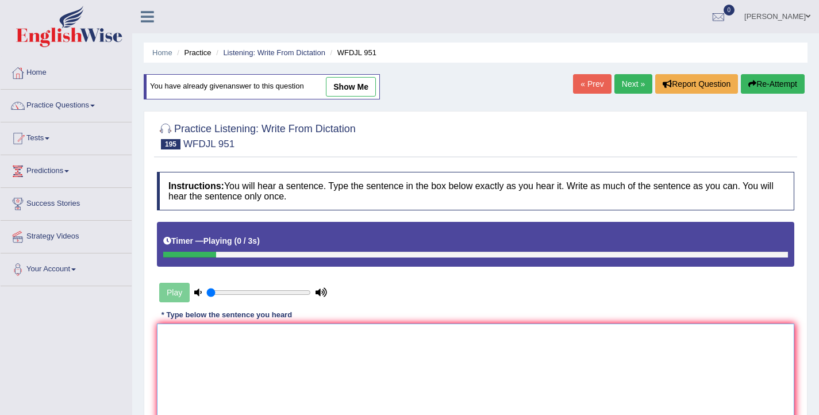
click at [241, 385] on textarea at bounding box center [475, 380] width 637 height 112
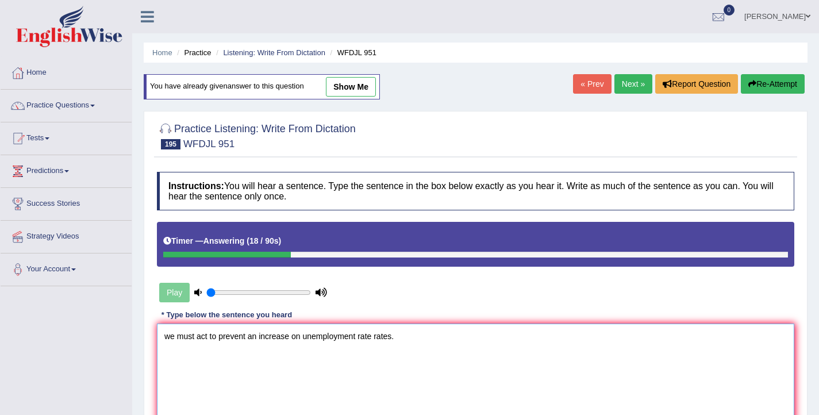
click at [169, 339] on textarea "we must act to prevent an increase on unemployment rate rates." at bounding box center [475, 380] width 637 height 112
click at [301, 337] on textarea "We must act to prevent an increase on unemployment rate rates." at bounding box center [475, 380] width 637 height 112
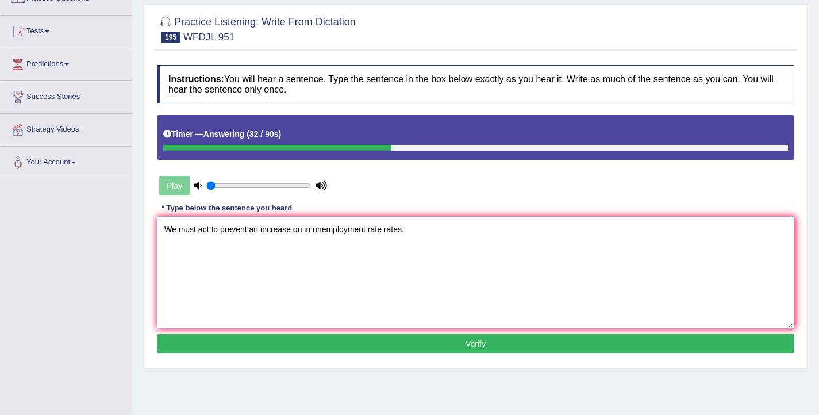
scroll to position [128, 0]
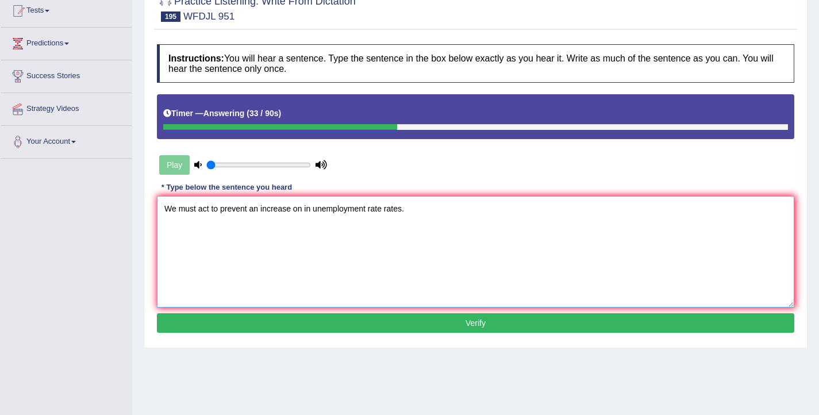
type textarea "We must act to prevent an increase on in unemployment rate rates."
click at [381, 325] on button "Verify" at bounding box center [475, 323] width 637 height 20
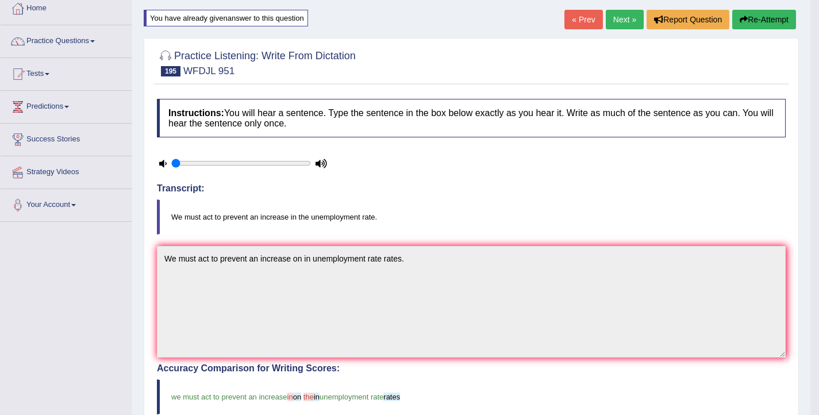
scroll to position [55, 0]
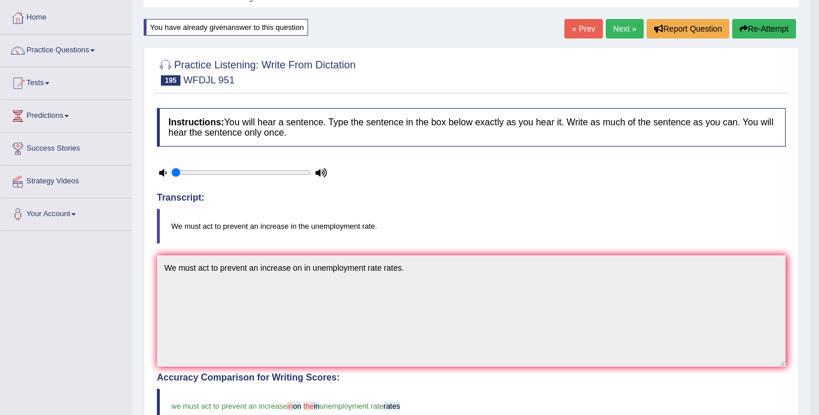
click at [740, 28] on icon "button" at bounding box center [744, 29] width 8 height 8
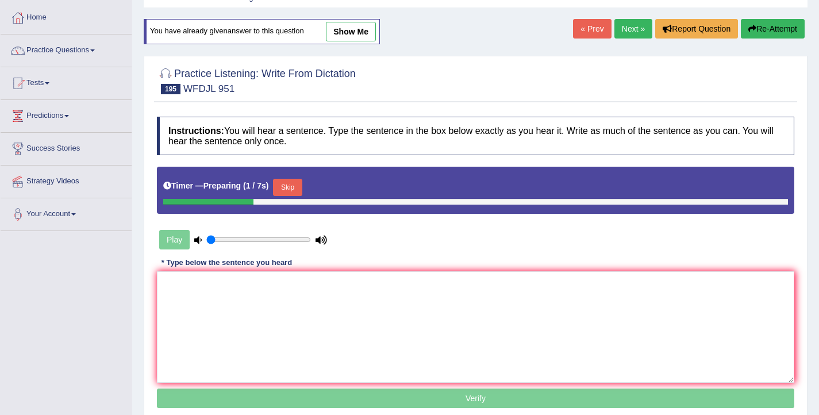
click at [296, 189] on button "Skip" at bounding box center [287, 187] width 29 height 17
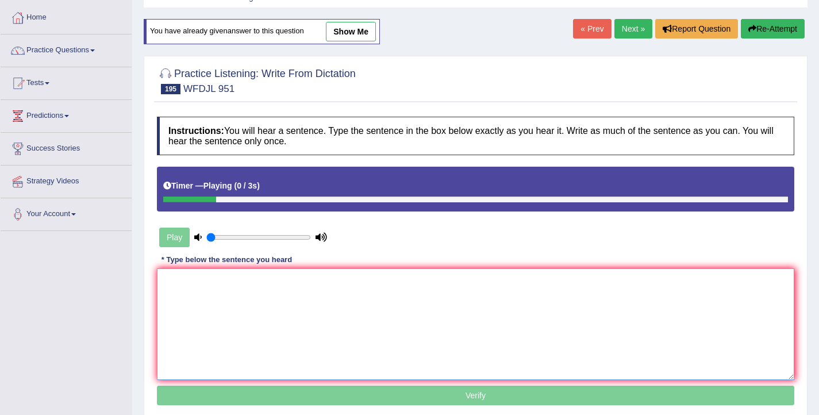
click at [264, 315] on textarea at bounding box center [475, 324] width 637 height 112
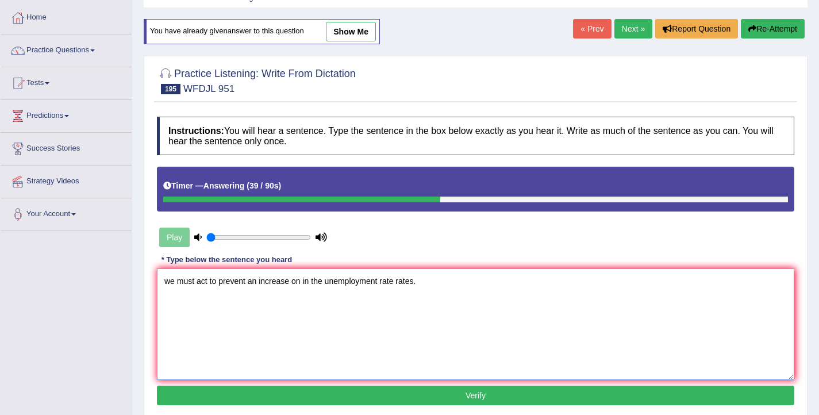
click at [170, 281] on textarea "we must act to prevent an increase on in the unemployment rate rates." at bounding box center [475, 324] width 637 height 112
type textarea "We must act to prevent an increase on in the unemployment rate rates."
click at [243, 389] on button "Verify" at bounding box center [475, 396] width 637 height 20
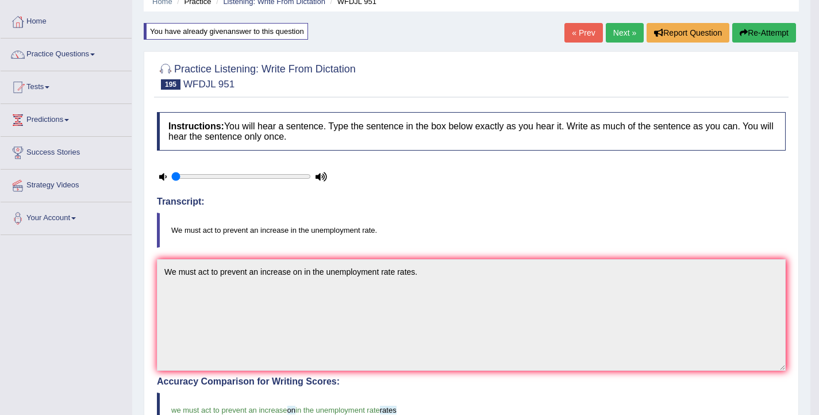
scroll to position [49, 0]
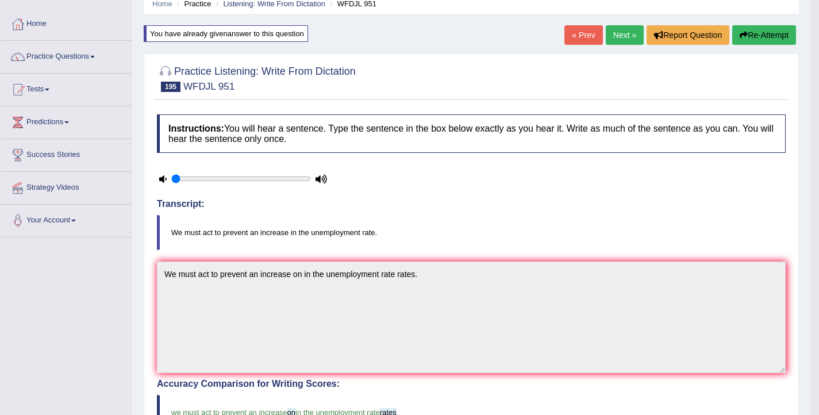
click at [620, 33] on link "Next »" at bounding box center [625, 35] width 38 height 20
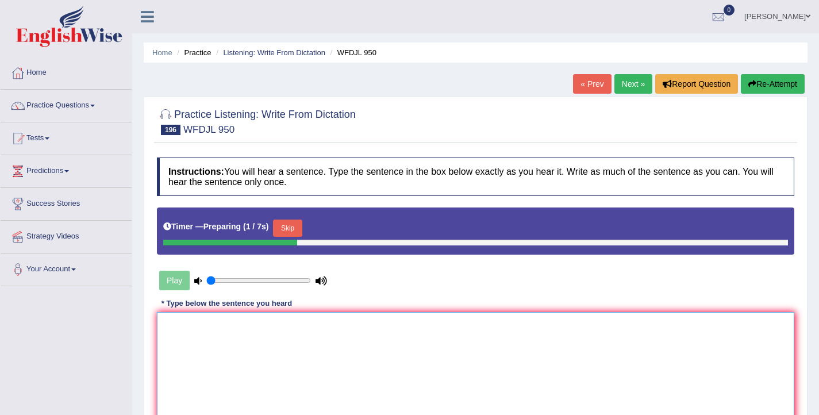
click at [328, 335] on textarea at bounding box center [475, 368] width 637 height 112
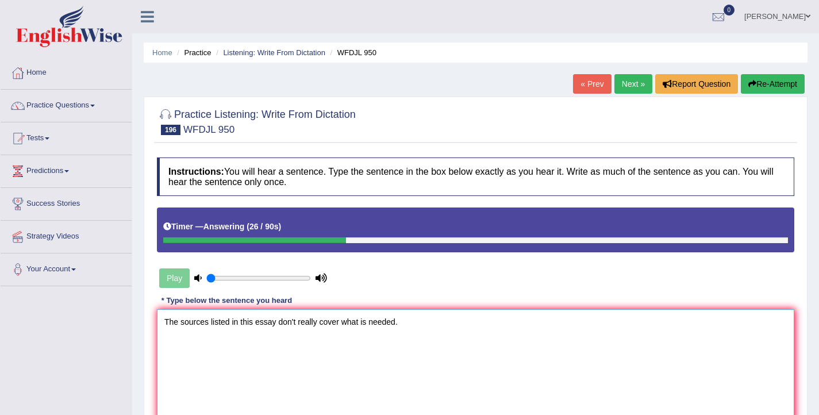
click at [298, 325] on textarea "The sources listed in this essay don't really cover what is needed." at bounding box center [475, 365] width 637 height 112
click at [366, 322] on textarea "The sources listed in this essay don't do not really cover what is needed." at bounding box center [475, 365] width 637 height 112
click at [413, 324] on textarea "The sources listed in this essay don't do not really cover covers what is neede…" at bounding box center [475, 365] width 637 height 112
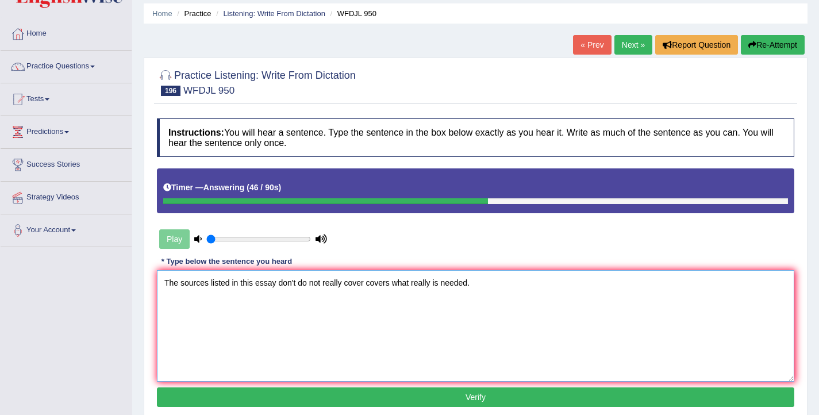
scroll to position [56, 0]
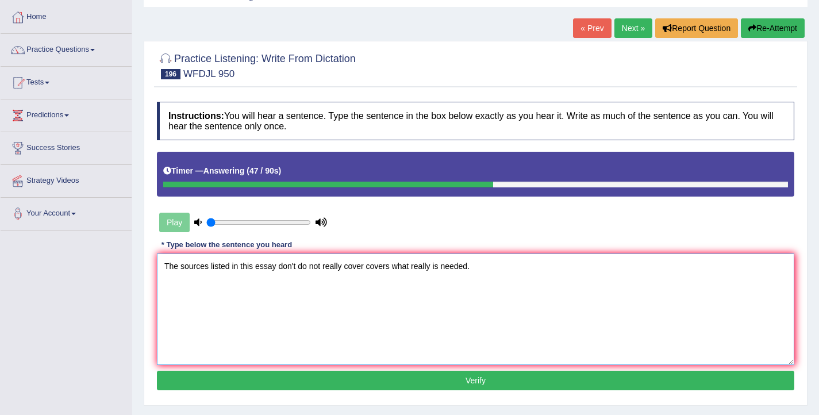
type textarea "The sources listed in this essay don't do not really cover covers what really i…"
click at [386, 381] on button "Verify" at bounding box center [475, 381] width 637 height 20
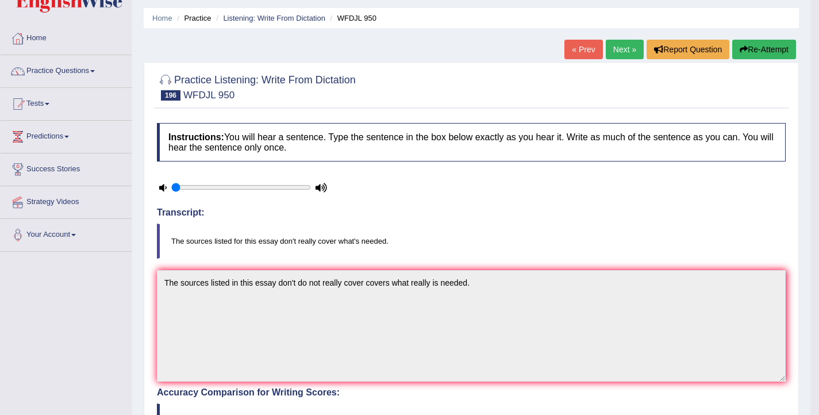
scroll to position [30, 0]
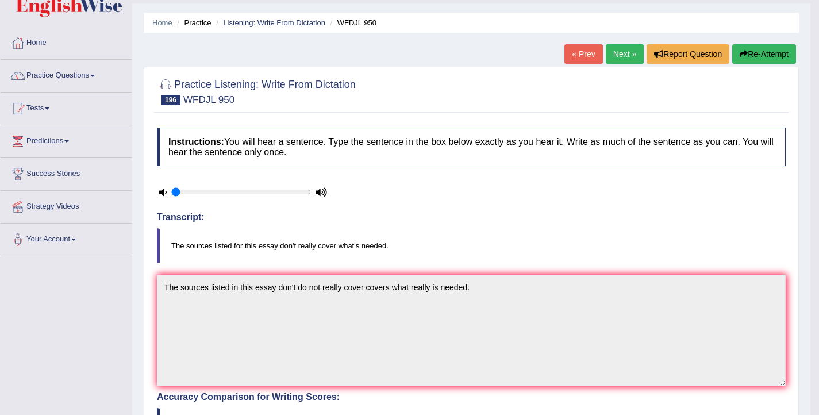
click at [755, 55] on button "Re-Attempt" at bounding box center [764, 54] width 64 height 20
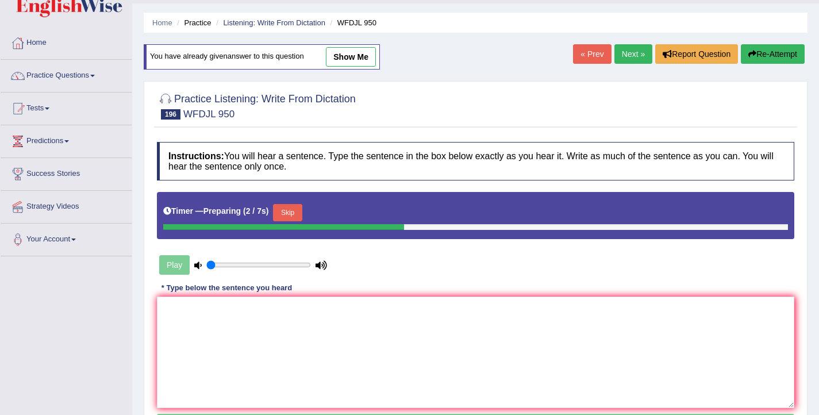
click at [291, 217] on button "Skip" at bounding box center [287, 212] width 29 height 17
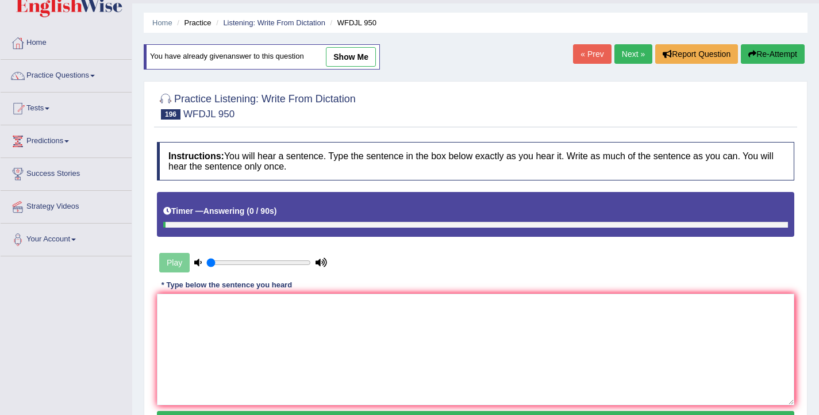
click at [627, 57] on link "Next »" at bounding box center [633, 54] width 38 height 20
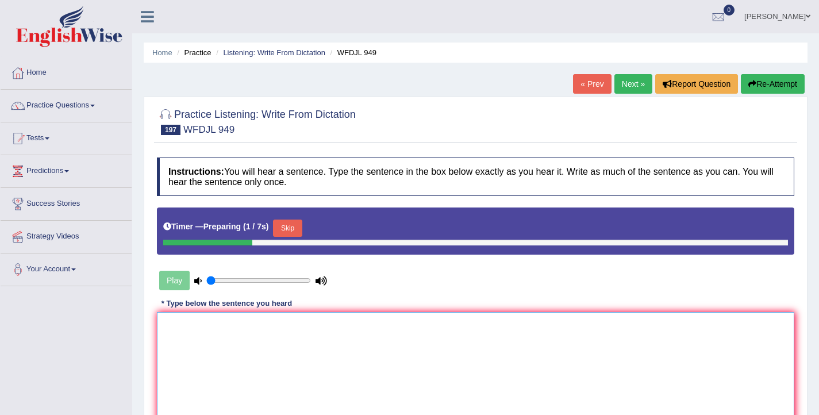
click at [306, 345] on textarea at bounding box center [475, 368] width 637 height 112
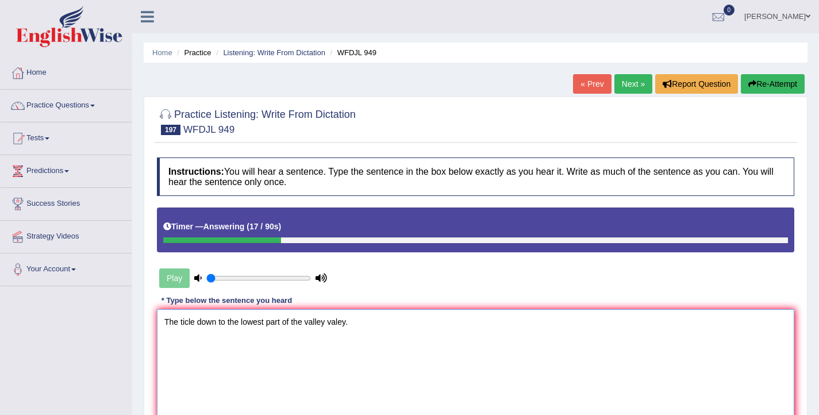
click at [188, 324] on textarea "The ticle down to the lowest part of the valley valey." at bounding box center [475, 365] width 637 height 112
click at [198, 324] on textarea "The tickle down to the lowest part of the valley valey." at bounding box center [475, 365] width 637 height 112
click at [312, 324] on textarea "The tickles tickle down to the lowest part of the valley valey." at bounding box center [475, 365] width 637 height 112
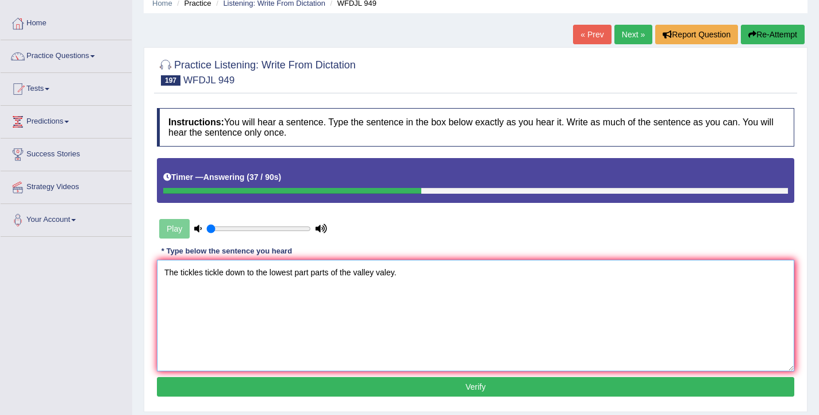
scroll to position [68, 0]
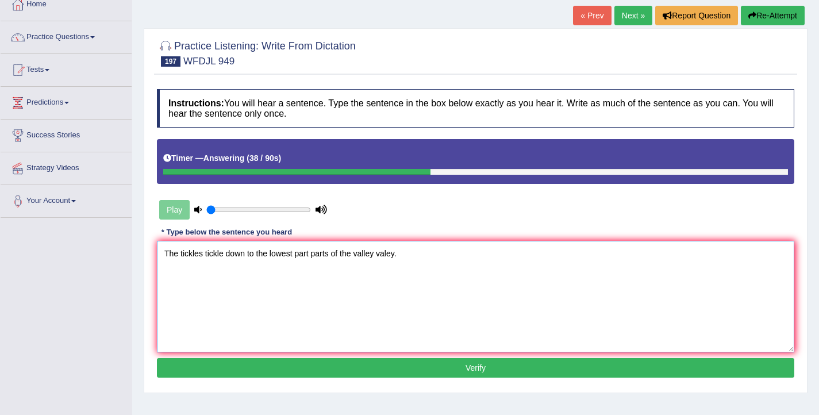
type textarea "The tickles tickle down to the lowest part parts of the valley valey."
click at [321, 365] on button "Verify" at bounding box center [475, 368] width 637 height 20
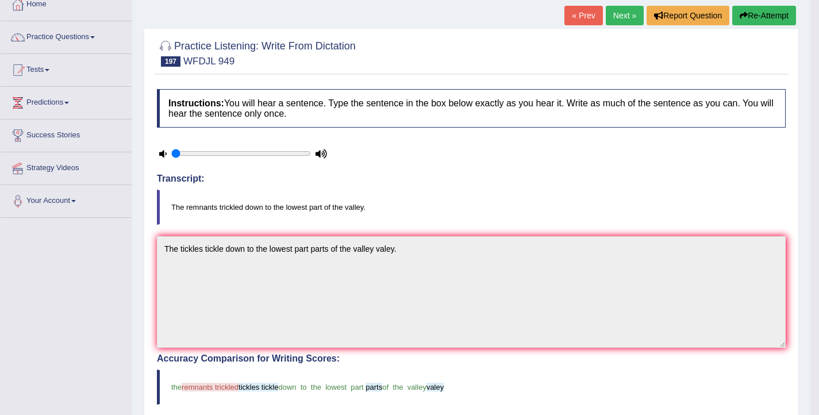
click at [751, 17] on button "Re-Attempt" at bounding box center [764, 16] width 64 height 20
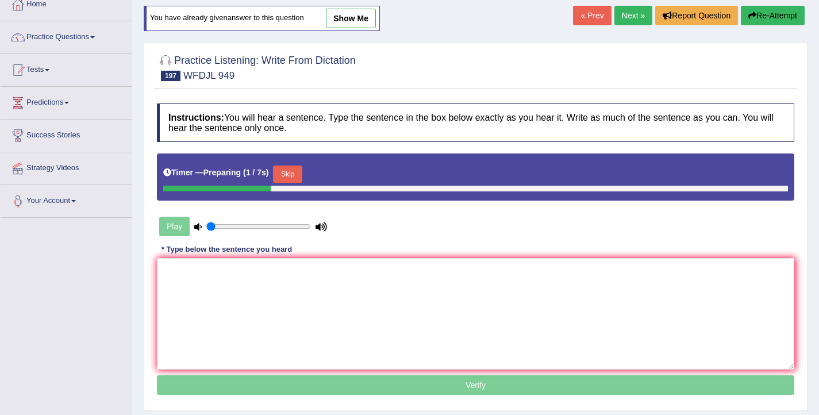
click at [302, 169] on button "Skip" at bounding box center [287, 174] width 29 height 17
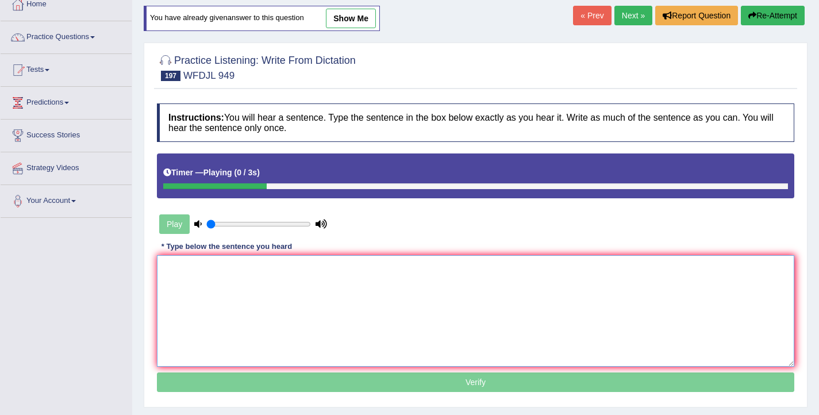
click at [237, 301] on textarea at bounding box center [475, 311] width 637 height 112
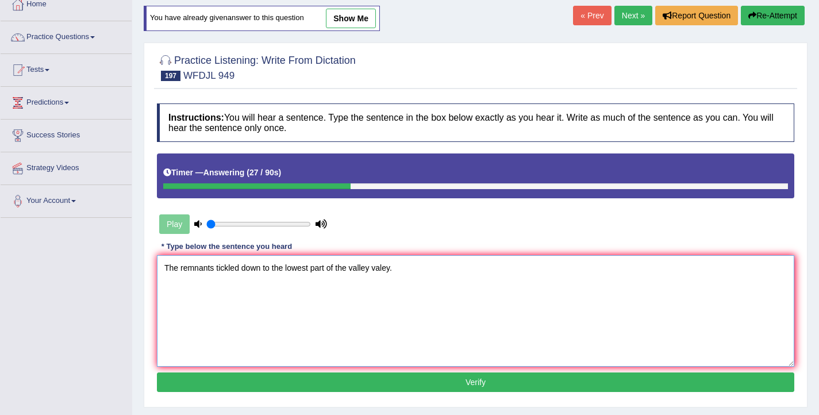
type textarea "The remnants tickled down to the lowest part of the valley valey."
click at [356, 379] on button "Verify" at bounding box center [475, 382] width 637 height 20
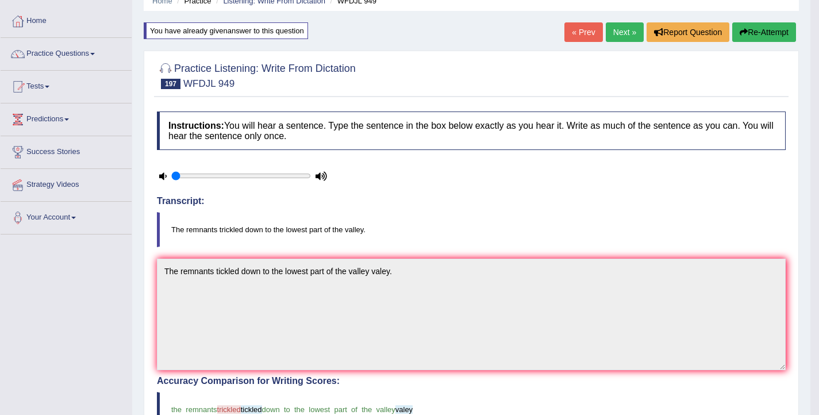
scroll to position [46, 0]
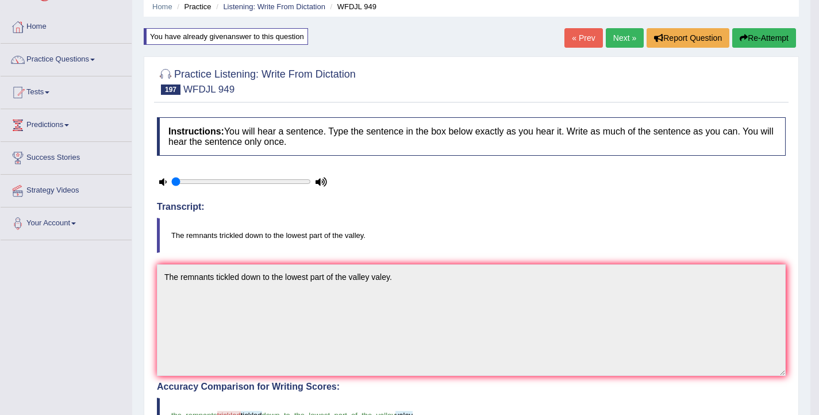
drag, startPoint x: 389, startPoint y: 244, endPoint x: 195, endPoint y: 231, distance: 194.7
click at [195, 231] on blockquote "The remnants trickled down to the lowest part of the valley." at bounding box center [471, 235] width 629 height 35
click at [624, 37] on link "Next »" at bounding box center [625, 38] width 38 height 20
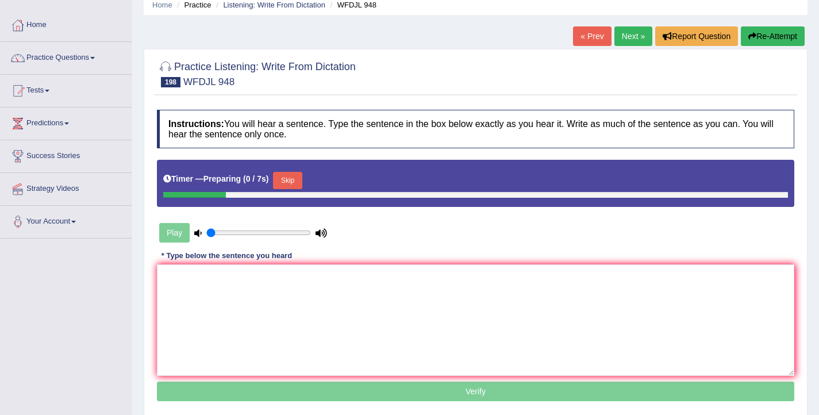
scroll to position [76, 0]
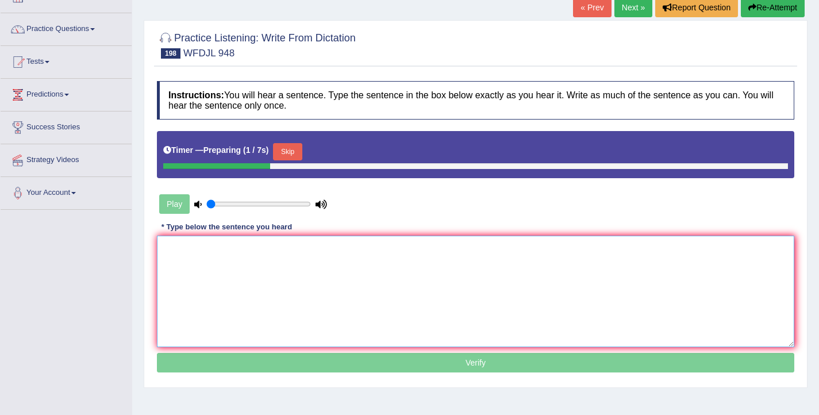
click at [282, 271] on textarea at bounding box center [475, 292] width 637 height 112
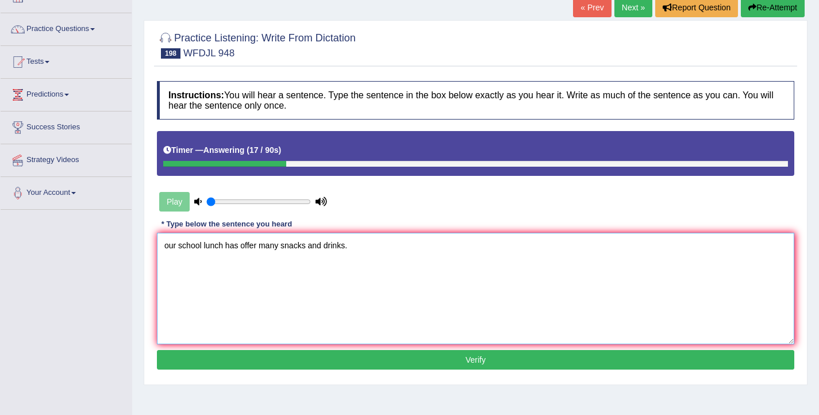
click at [258, 244] on textarea "our school lunch has offer many snacks and drinks." at bounding box center [475, 289] width 637 height 112
click at [168, 244] on textarea "our school lunch has offered offers lots of many snacks and drinks." at bounding box center [475, 289] width 637 height 112
click at [291, 243] on textarea "Our school lunch has offered offers lots of many snacks and drinks." at bounding box center [475, 289] width 637 height 112
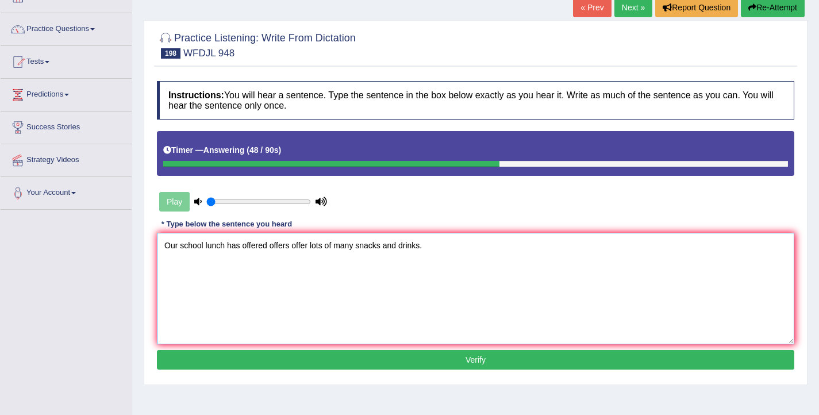
click at [225, 245] on textarea "Our school lunch has offered offers offer lots of many snacks and drinks." at bounding box center [475, 289] width 637 height 112
click at [369, 247] on textarea "Our school lunch will has offered offers offer lots of many snacks and drinks." at bounding box center [475, 289] width 637 height 112
type textarea "Our school lunch will has offered offers offer lots of many different snacks an…"
click at [440, 360] on button "Verify" at bounding box center [475, 360] width 637 height 20
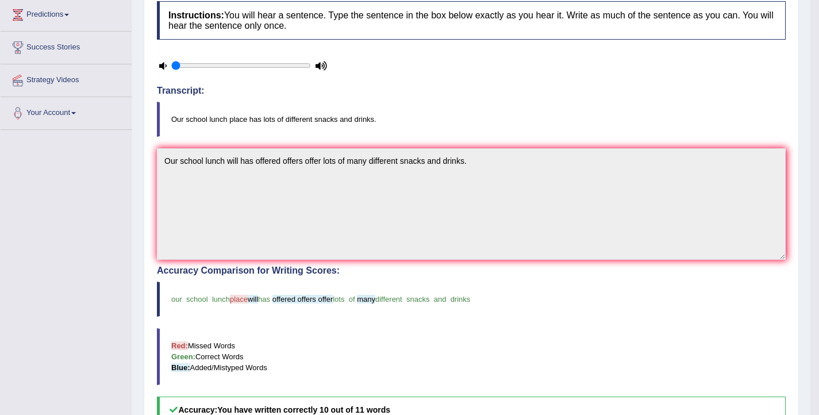
scroll to position [0, 0]
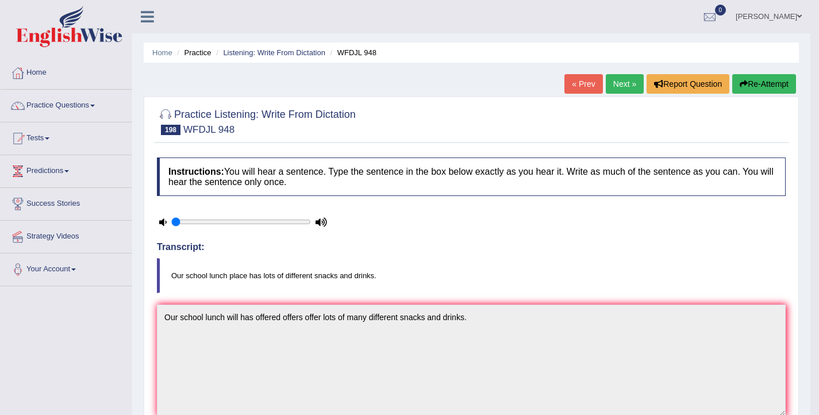
click at [750, 83] on button "Re-Attempt" at bounding box center [764, 84] width 64 height 20
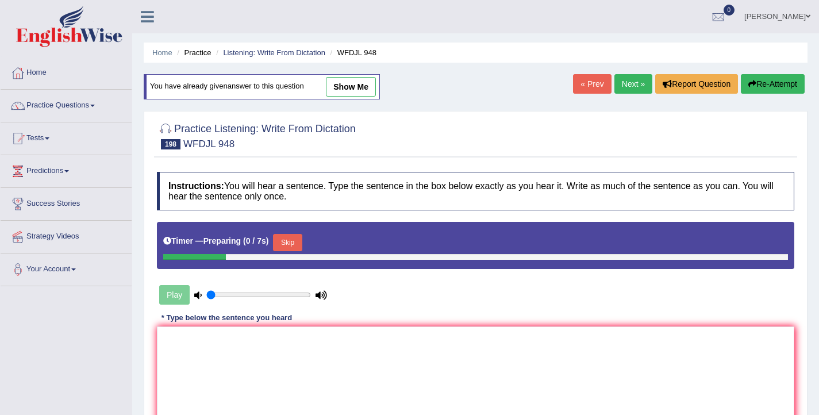
click at [302, 246] on button "Skip" at bounding box center [287, 242] width 29 height 17
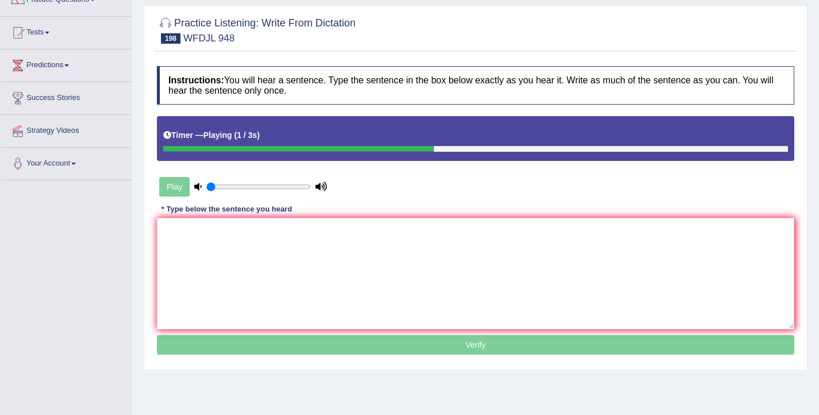
scroll to position [189, 0]
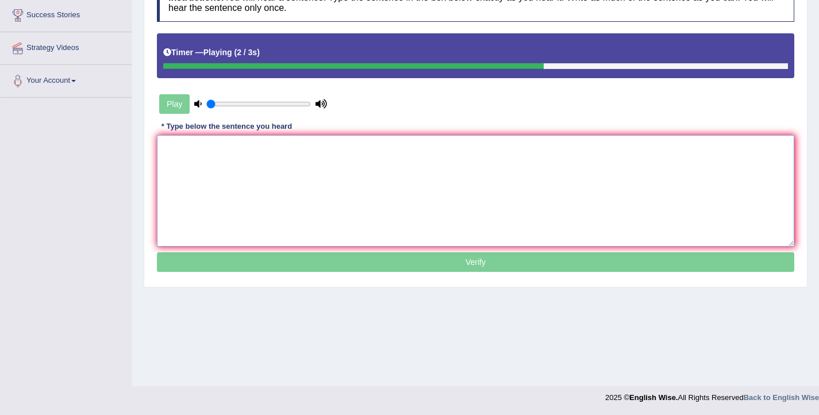
click at [253, 179] on textarea at bounding box center [475, 191] width 637 height 112
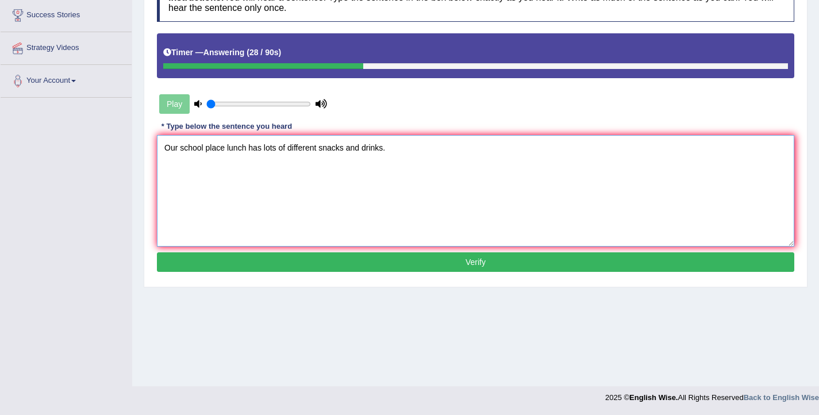
type textarea "Our school place lunch has lots of different snacks and drinks."
click at [384, 269] on button "Verify" at bounding box center [475, 262] width 637 height 20
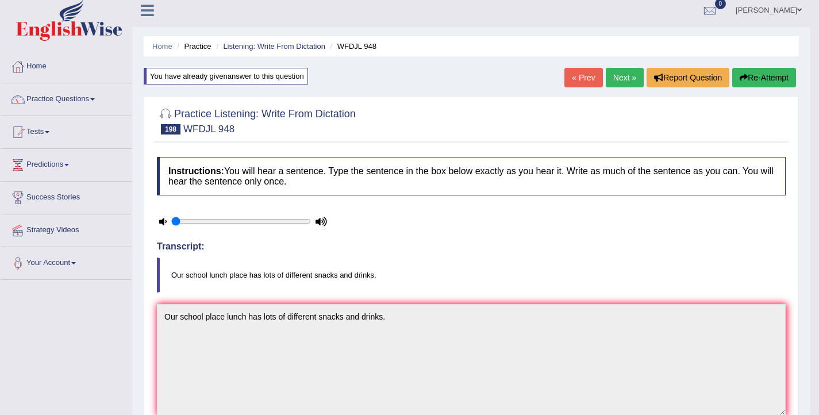
scroll to position [0, 0]
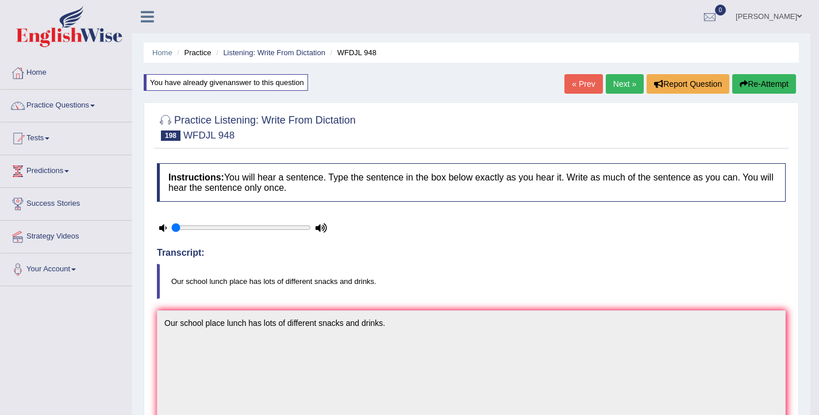
click at [618, 86] on link "Next »" at bounding box center [625, 84] width 38 height 20
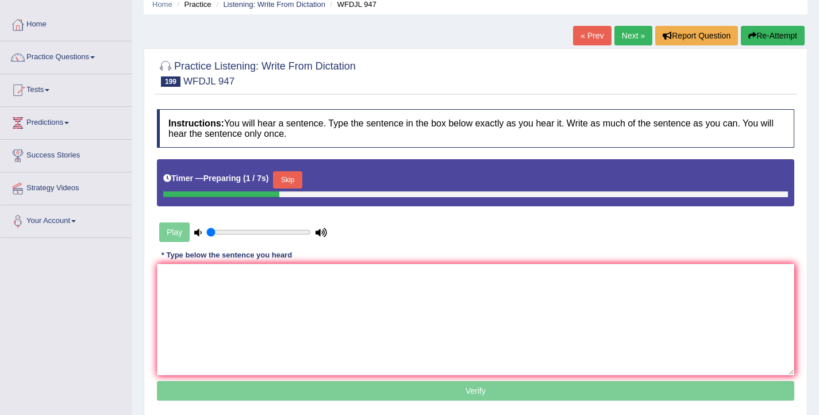
scroll to position [61, 0]
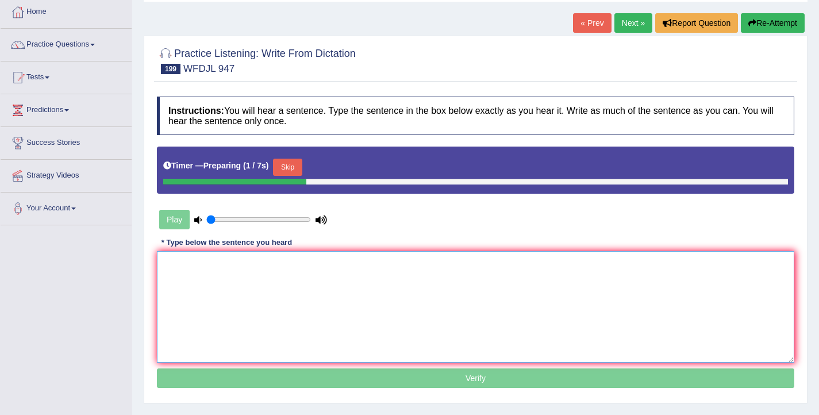
click at [317, 270] on textarea at bounding box center [475, 307] width 637 height 112
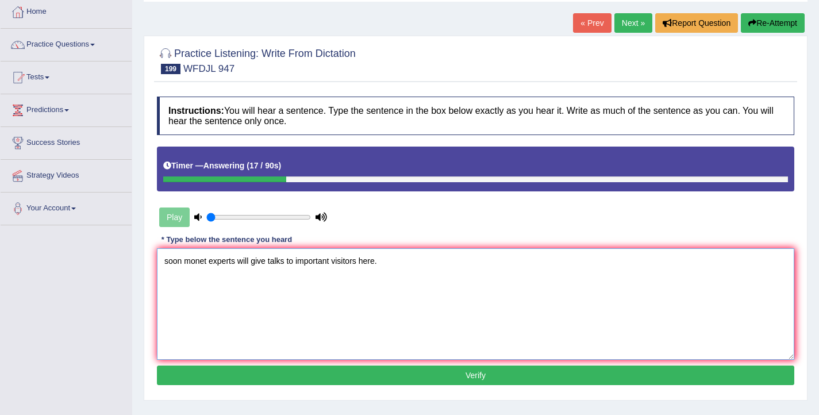
click at [169, 262] on textarea "soon monet experts will give talks to important visitors here." at bounding box center [475, 304] width 637 height 112
click at [209, 259] on textarea "Soon monet experts will give talks to important visitors here." at bounding box center [475, 304] width 637 height 112
click at [288, 262] on textarea "Soon money experts will give talks to important visitors here." at bounding box center [475, 304] width 637 height 112
click at [316, 262] on textarea "Soon money experts will give talks talk to important visitors here." at bounding box center [475, 304] width 637 height 112
type textarea "Soon money experts will give talks talk to really important visitors here."
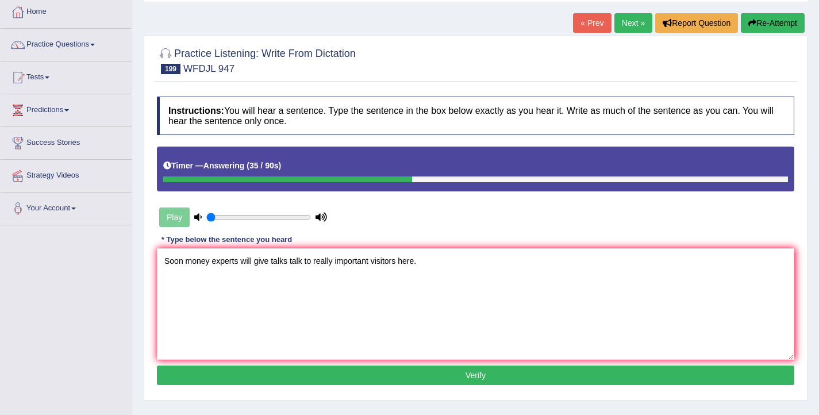
click at [378, 374] on button "Verify" at bounding box center [475, 376] width 637 height 20
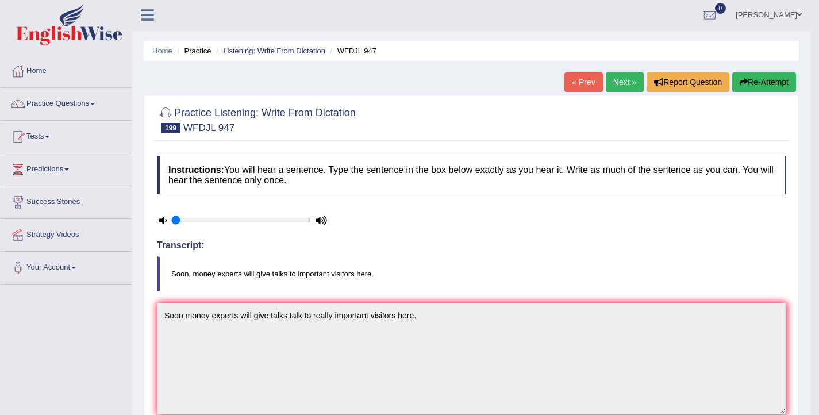
scroll to position [0, 0]
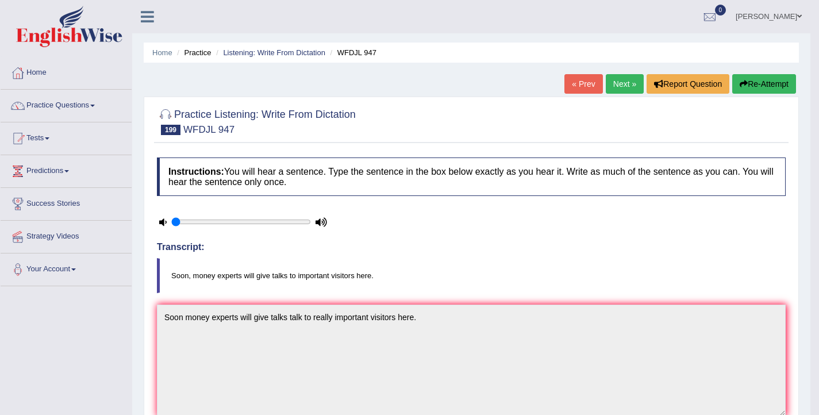
click at [610, 86] on link "Next »" at bounding box center [625, 84] width 38 height 20
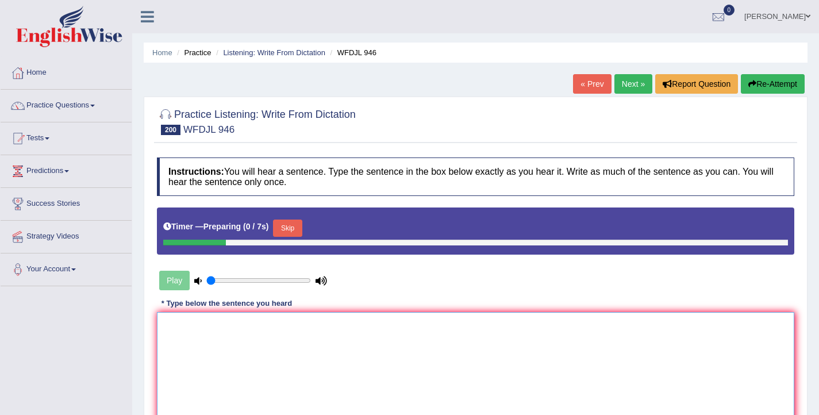
click at [255, 344] on textarea at bounding box center [475, 368] width 637 height 112
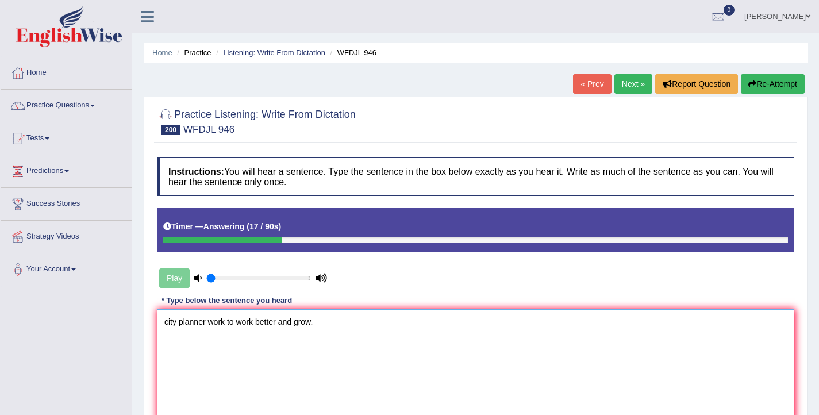
click at [228, 323] on textarea "city planner work to work better and grow." at bounding box center [475, 365] width 637 height 112
click at [168, 325] on textarea "city planner work develop our place city to work better and grow." at bounding box center [475, 365] width 637 height 112
click at [208, 323] on textarea "City planner work develop our place city to work better and grow." at bounding box center [475, 365] width 637 height 112
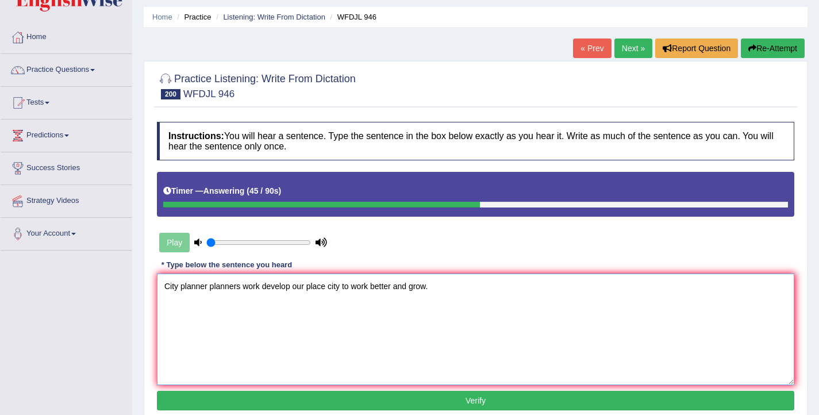
scroll to position [37, 0]
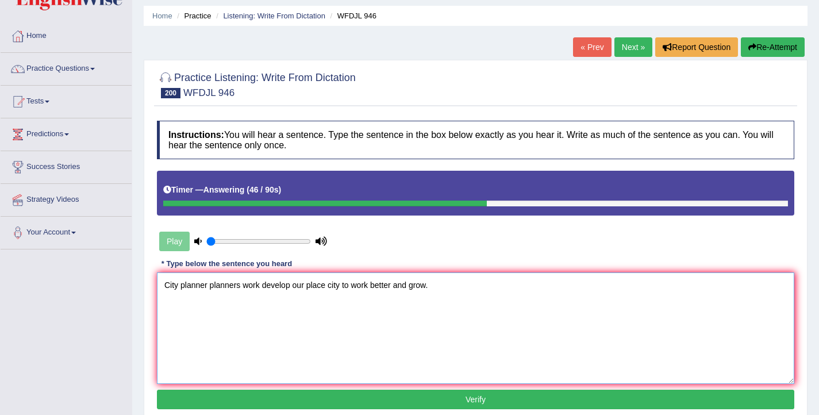
type textarea "City planner planners work develop our place city to work better and grow."
click at [297, 406] on button "Verify" at bounding box center [475, 400] width 637 height 20
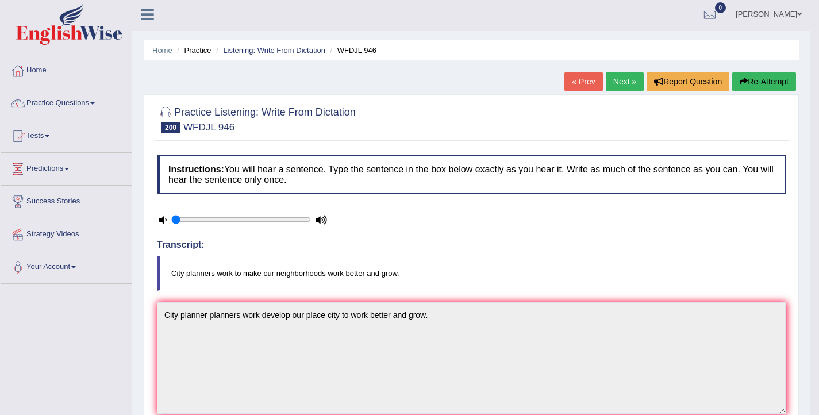
scroll to position [0, 0]
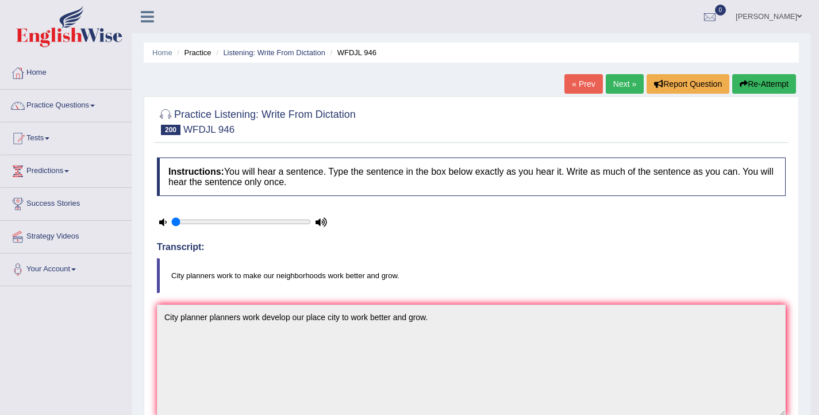
click at [761, 80] on button "Re-Attempt" at bounding box center [764, 84] width 64 height 20
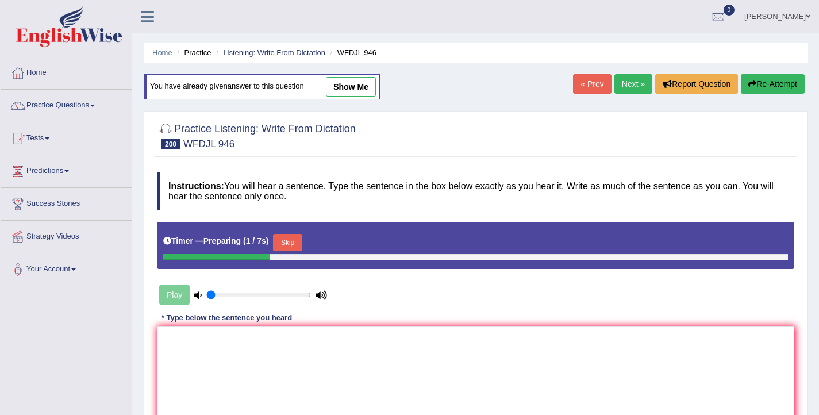
click at [287, 246] on button "Skip" at bounding box center [287, 242] width 29 height 17
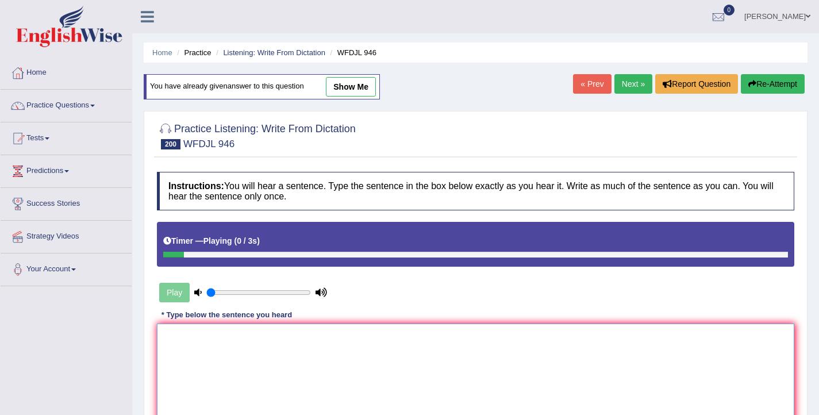
click at [280, 356] on textarea at bounding box center [475, 380] width 637 height 112
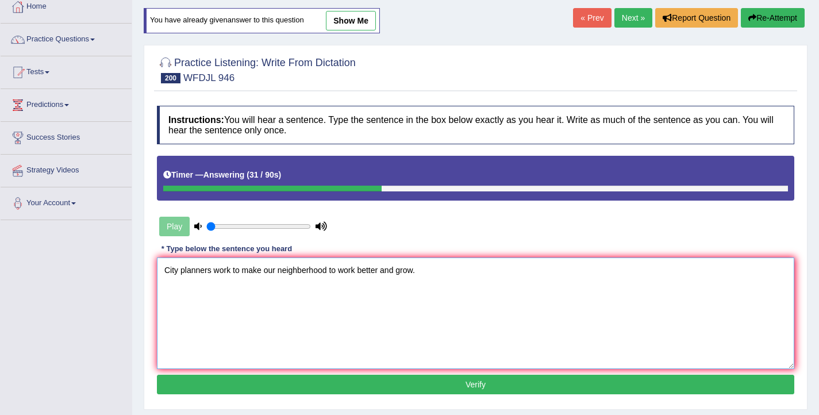
scroll to position [71, 0]
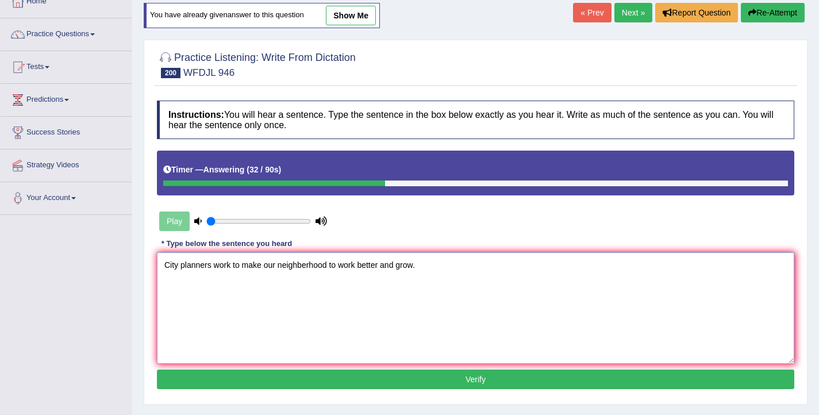
type textarea "City planners work to make our neighberhood to work better and grow."
click at [340, 387] on button "Verify" at bounding box center [475, 380] width 637 height 20
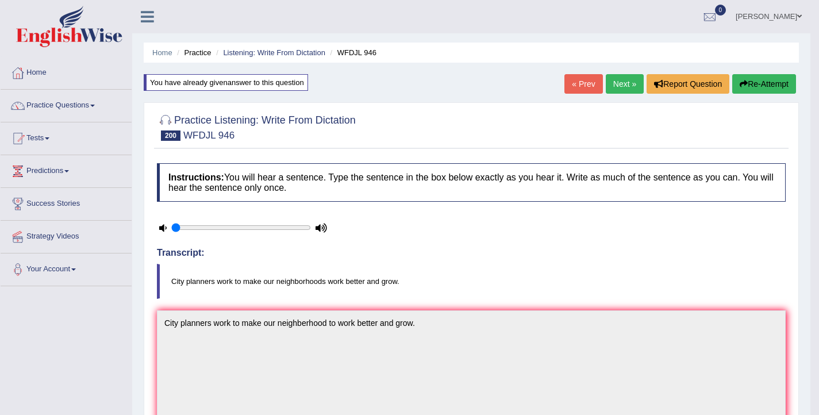
scroll to position [0, 0]
click at [755, 76] on button "Re-Attempt" at bounding box center [764, 84] width 64 height 20
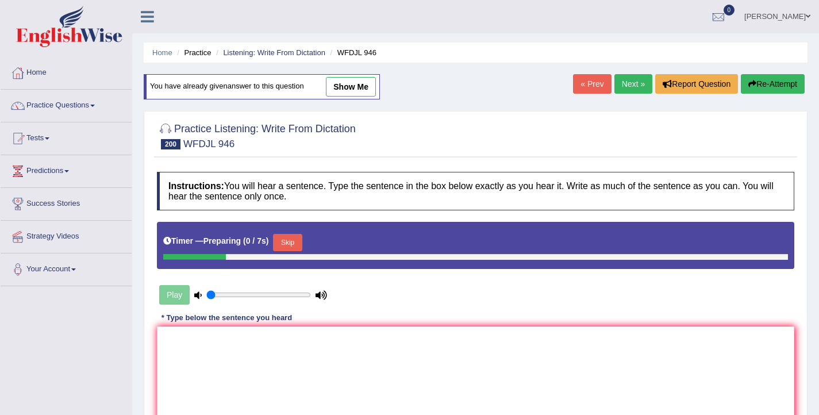
click at [283, 246] on button "Skip" at bounding box center [287, 242] width 29 height 17
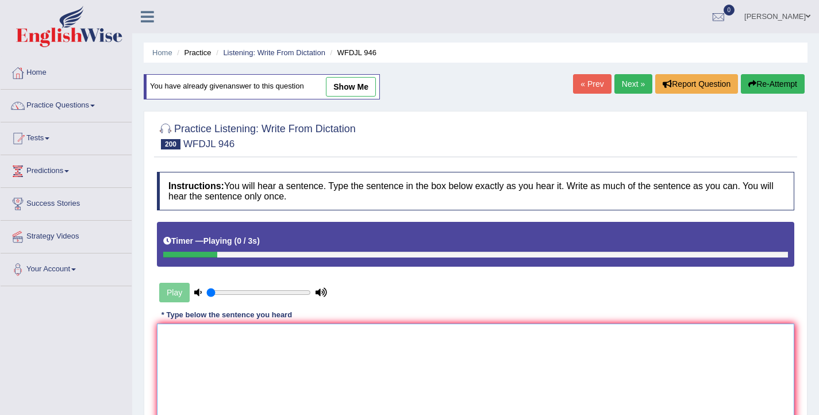
click at [287, 344] on textarea at bounding box center [475, 380] width 637 height 112
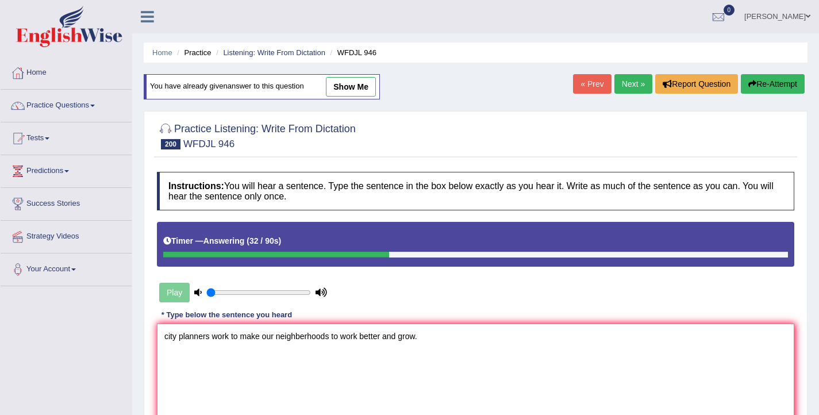
click at [168, 342] on textarea "city planners work to make our neighberhoods to work better and grow." at bounding box center [475, 380] width 637 height 112
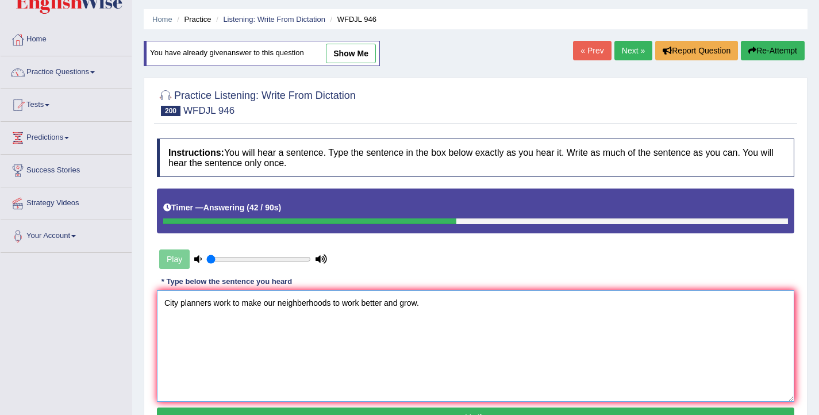
scroll to position [55, 0]
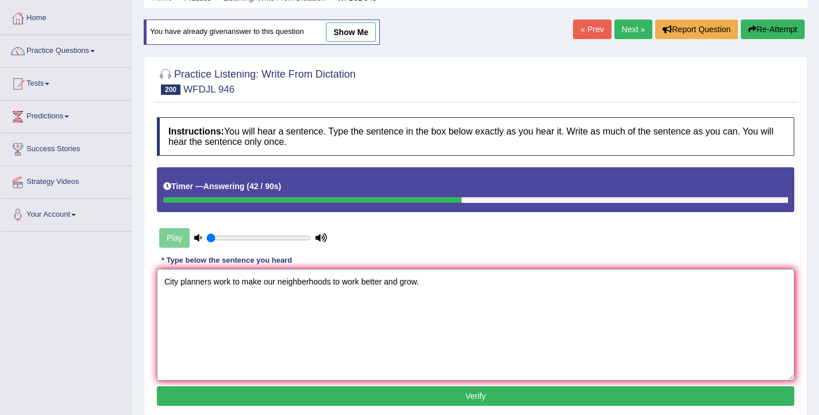
type textarea "City planners work to make our neighberhoods to work better and grow."
click at [316, 393] on button "Verify" at bounding box center [475, 396] width 637 height 20
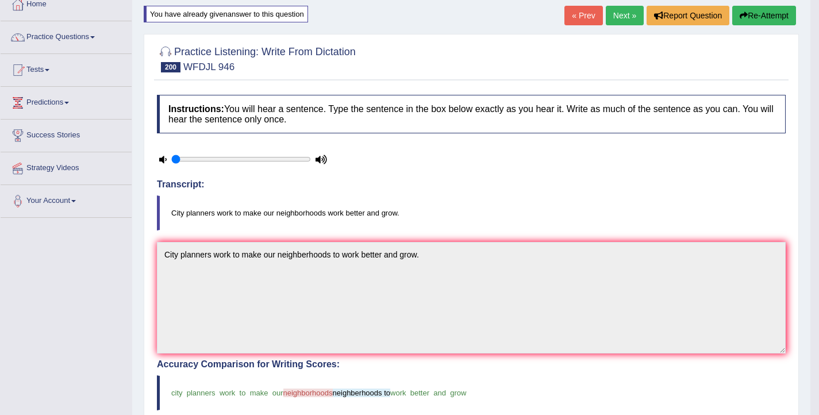
scroll to position [69, 0]
click at [756, 18] on button "Re-Attempt" at bounding box center [764, 15] width 64 height 20
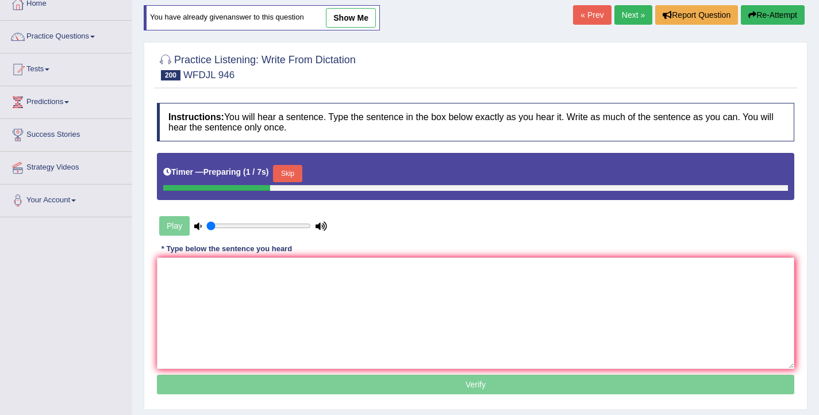
click at [302, 176] on button "Skip" at bounding box center [287, 173] width 29 height 17
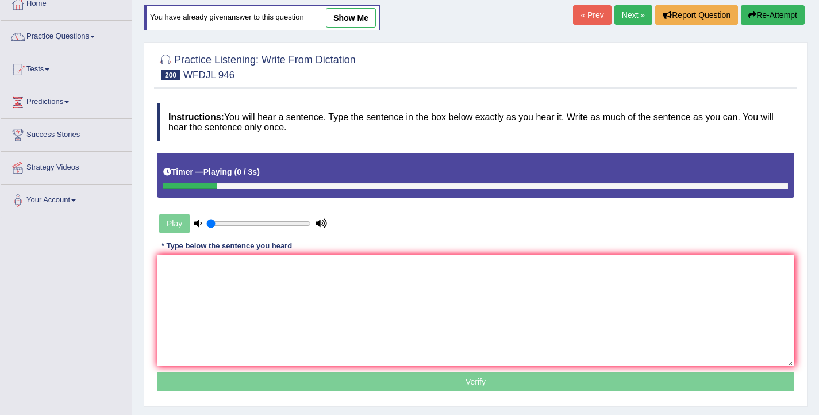
click at [298, 319] on textarea at bounding box center [475, 311] width 637 height 112
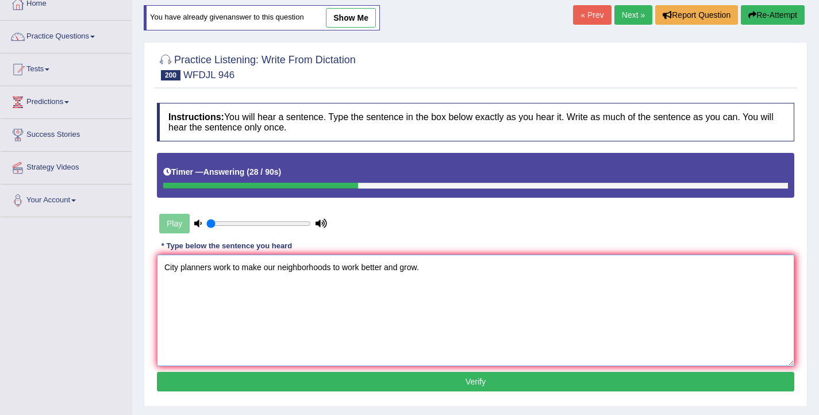
type textarea "City planners work to make our neighborhoods to work better and grow."
click at [394, 385] on button "Verify" at bounding box center [475, 382] width 637 height 20
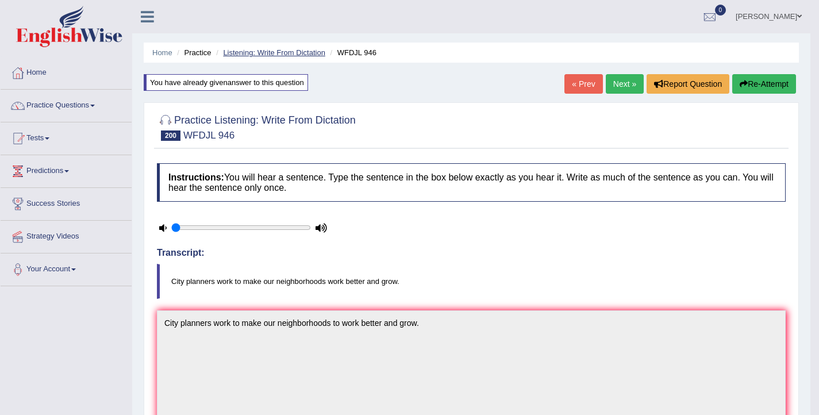
click at [288, 51] on link "Listening: Write From Dictation" at bounding box center [274, 52] width 102 height 9
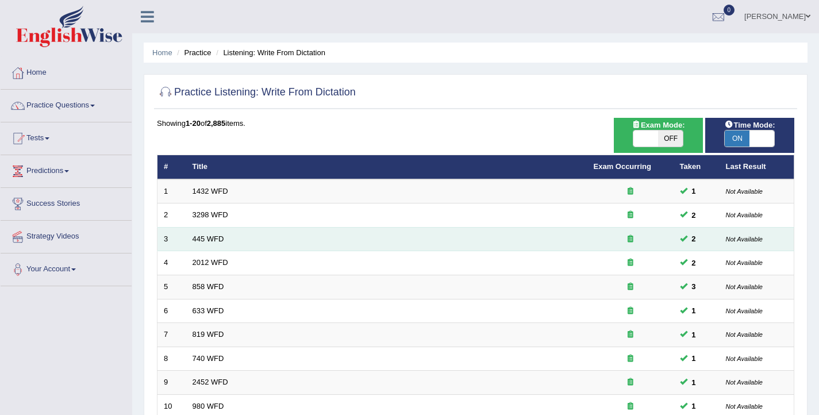
scroll to position [346, 0]
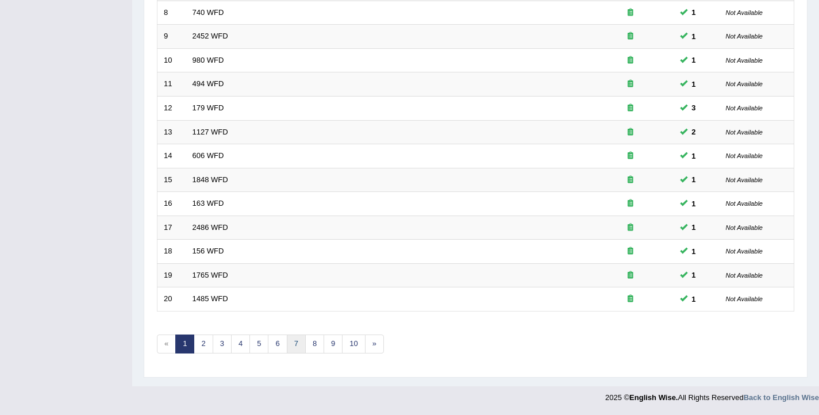
click at [293, 343] on link "7" at bounding box center [296, 344] width 19 height 19
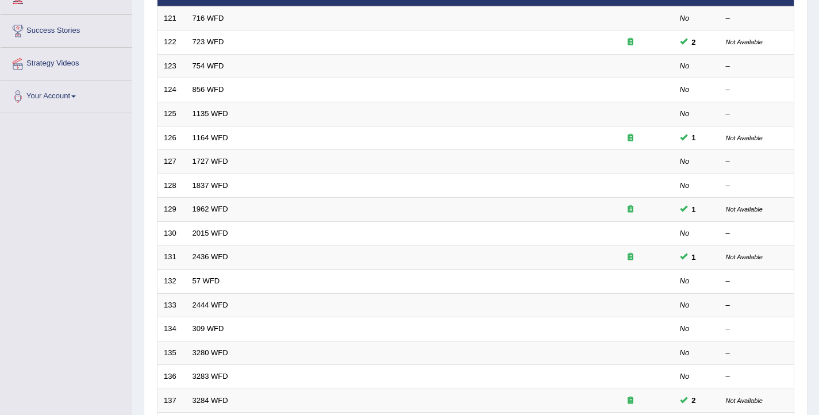
scroll to position [346, 0]
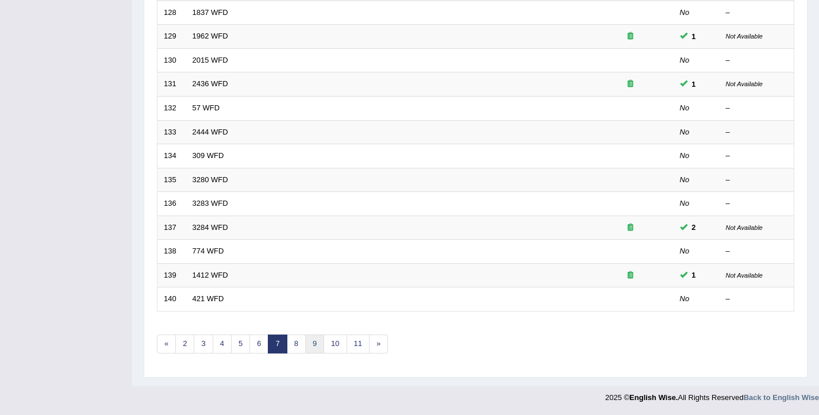
click at [314, 341] on link "9" at bounding box center [314, 344] width 19 height 19
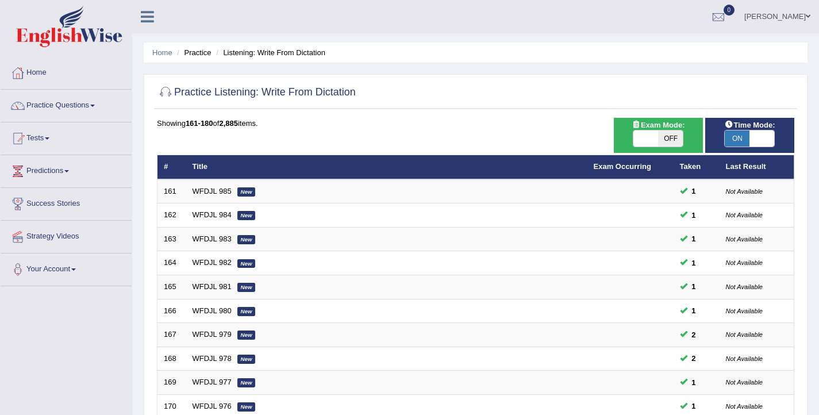
scroll to position [346, 0]
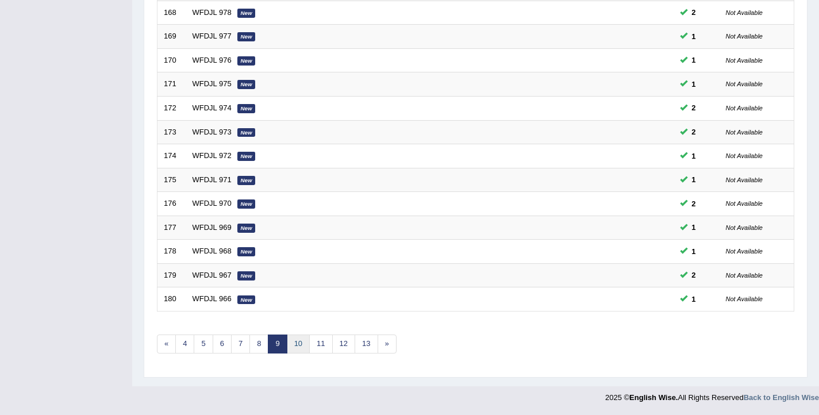
click at [302, 344] on link "10" at bounding box center [298, 344] width 23 height 19
click at [300, 350] on link "11" at bounding box center [302, 344] width 23 height 19
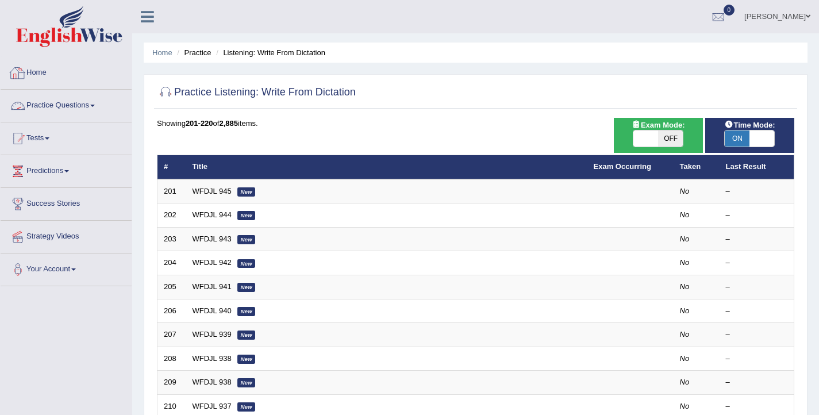
click at [78, 107] on link "Practice Questions" at bounding box center [66, 104] width 131 height 29
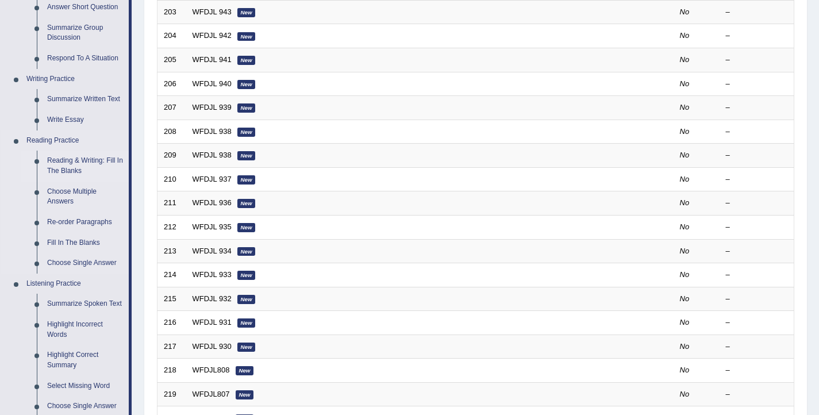
scroll to position [251, 0]
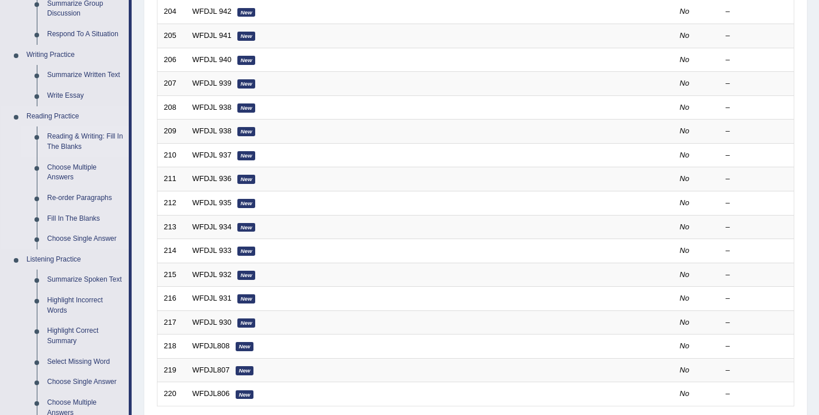
click at [69, 146] on link "Reading & Writing: Fill In The Blanks" at bounding box center [85, 141] width 87 height 30
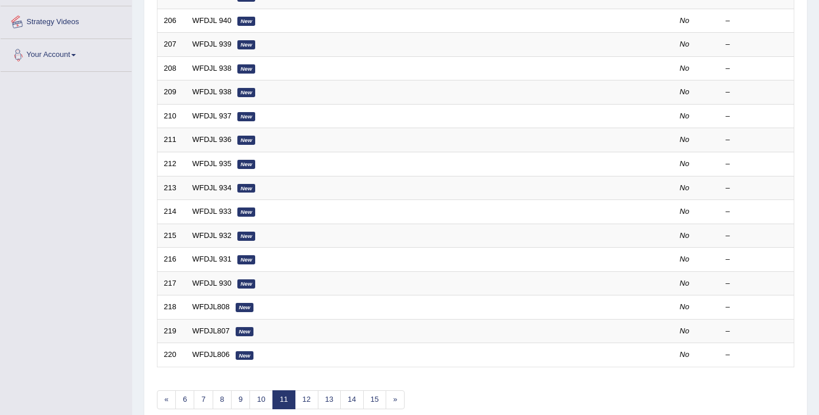
scroll to position [346, 0]
